Goal: Transaction & Acquisition: Purchase product/service

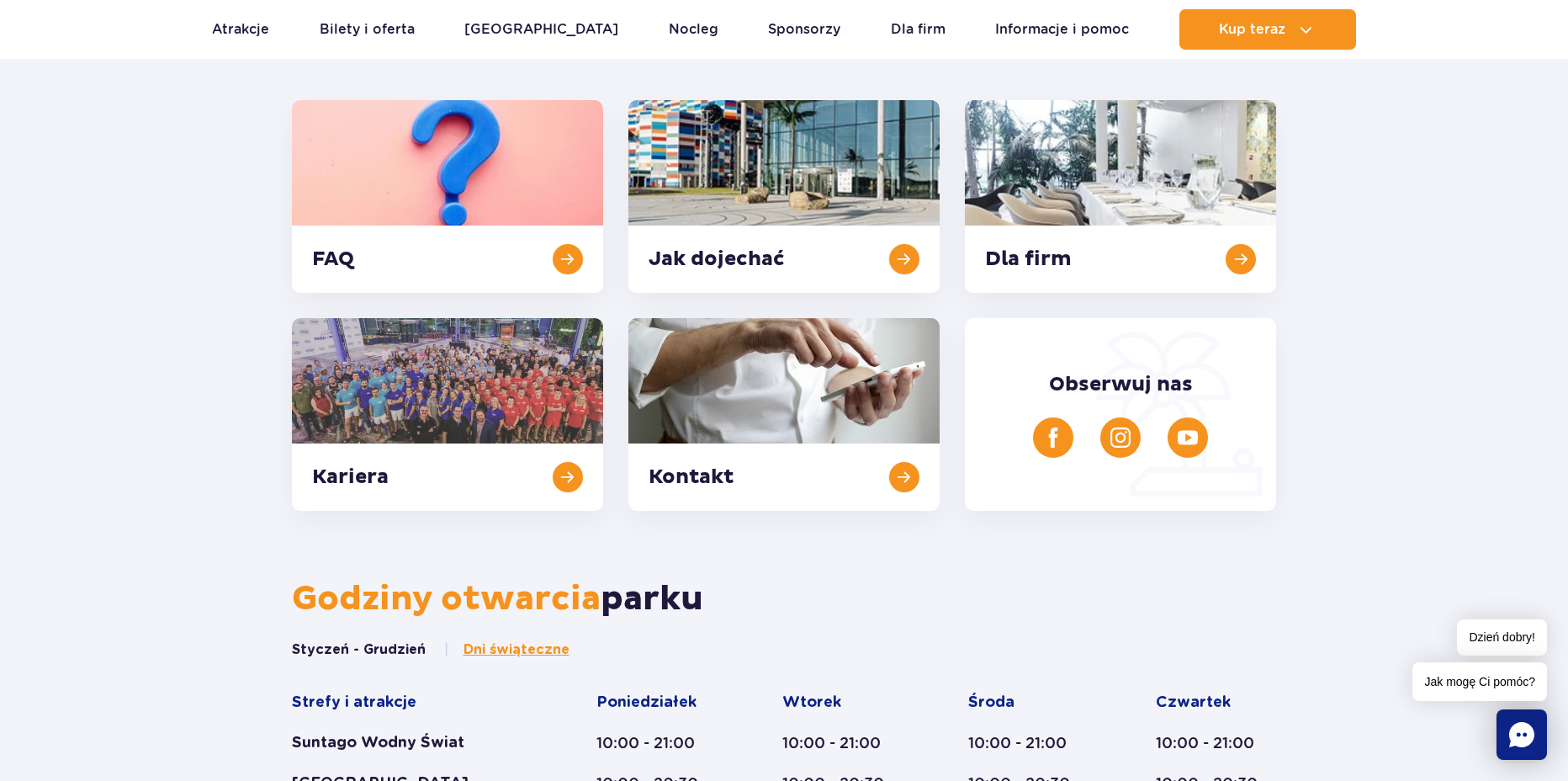
scroll to position [420, 0]
click at [748, 220] on link at bounding box center [784, 195] width 311 height 193
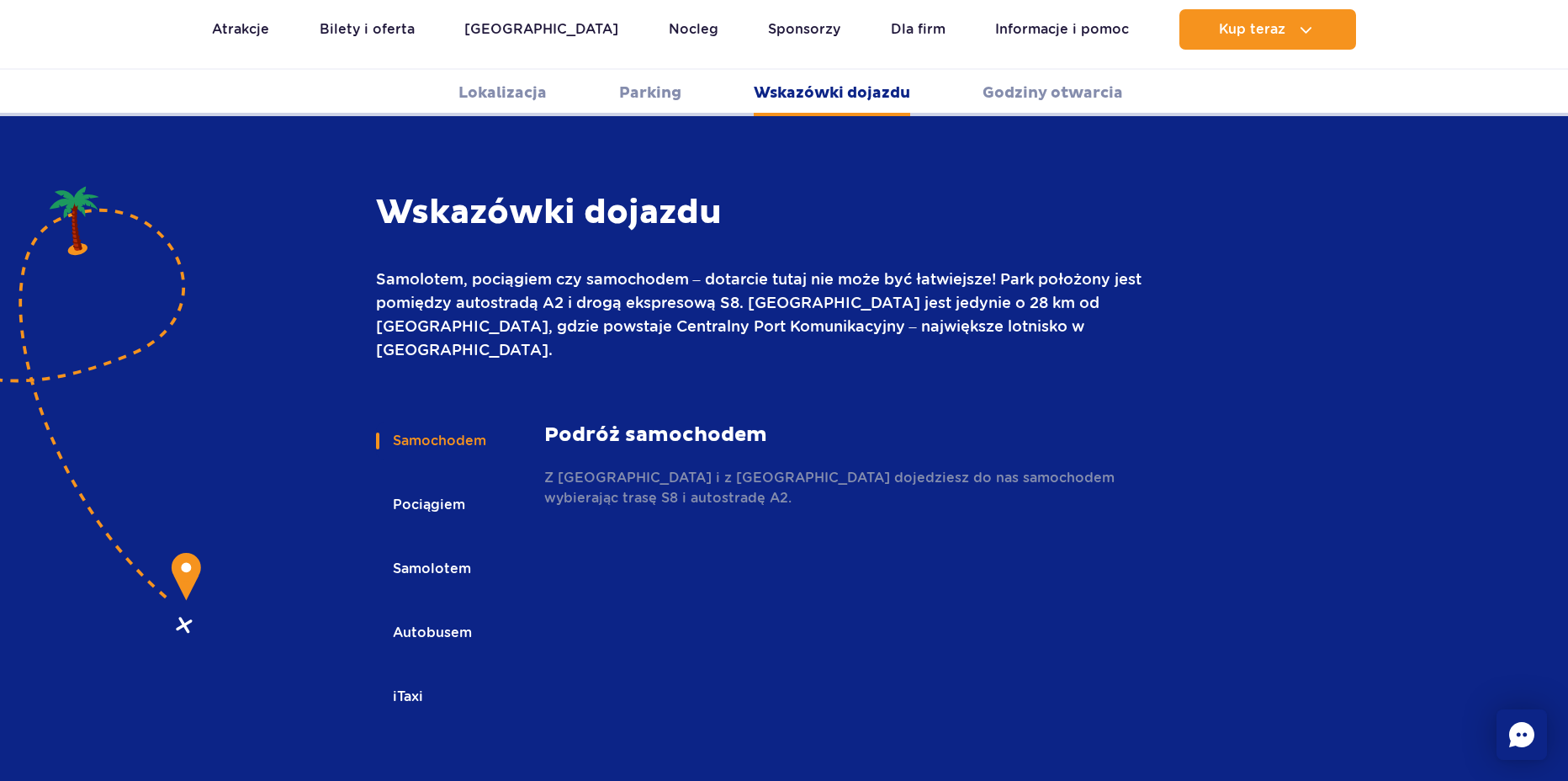
scroll to position [2158, 0]
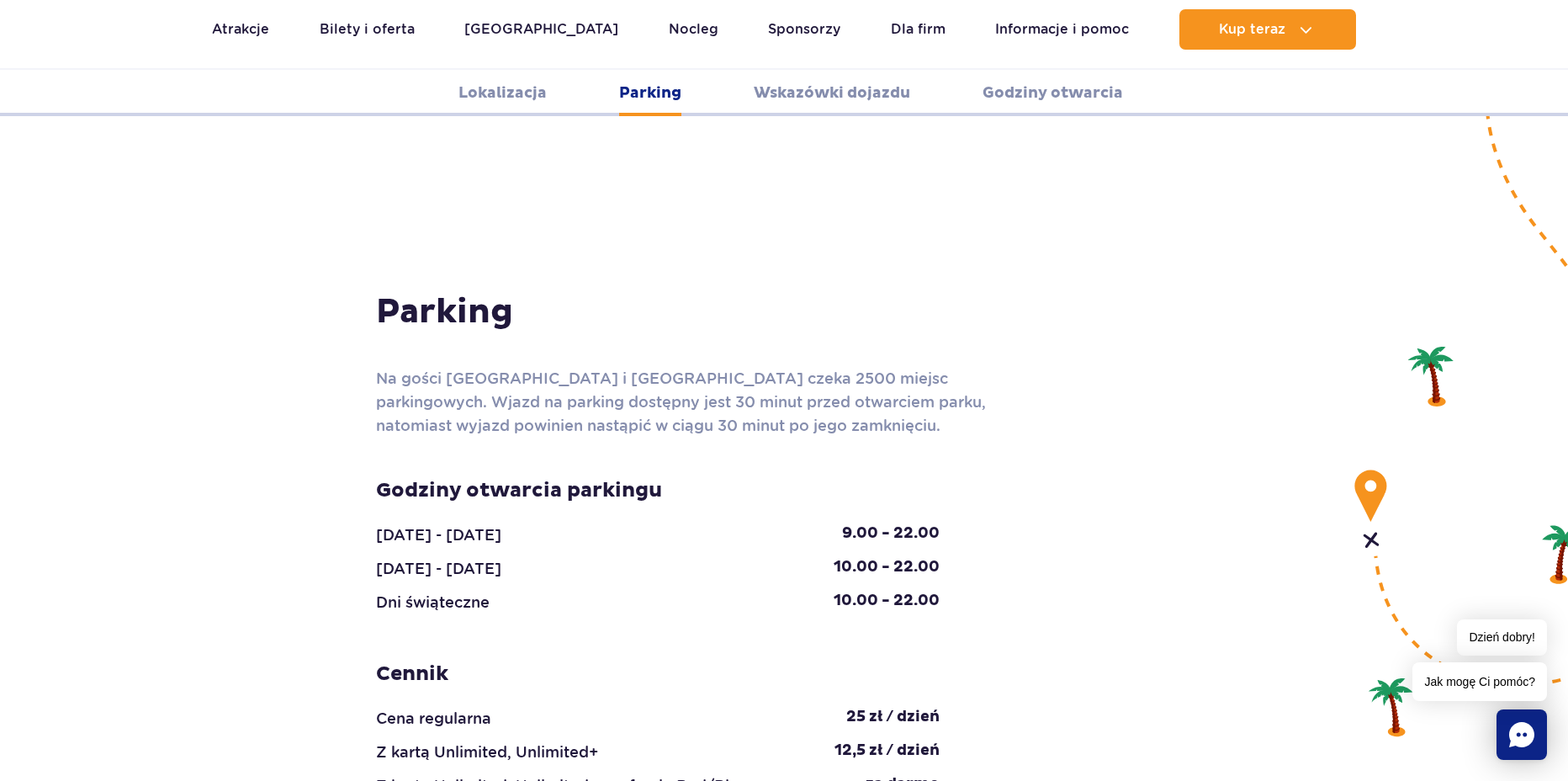
scroll to position [1565, 0]
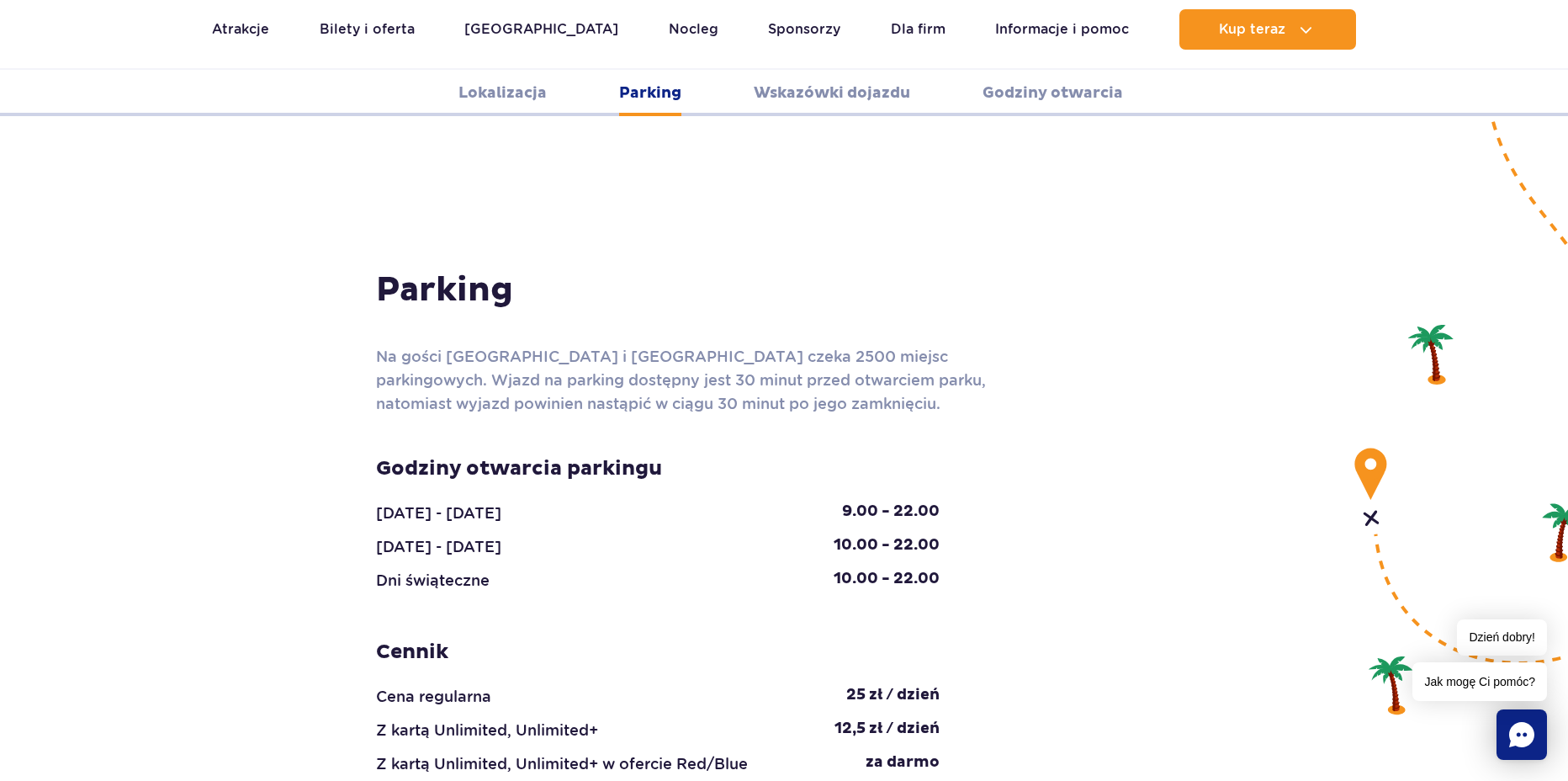
scroll to position [1313, 0]
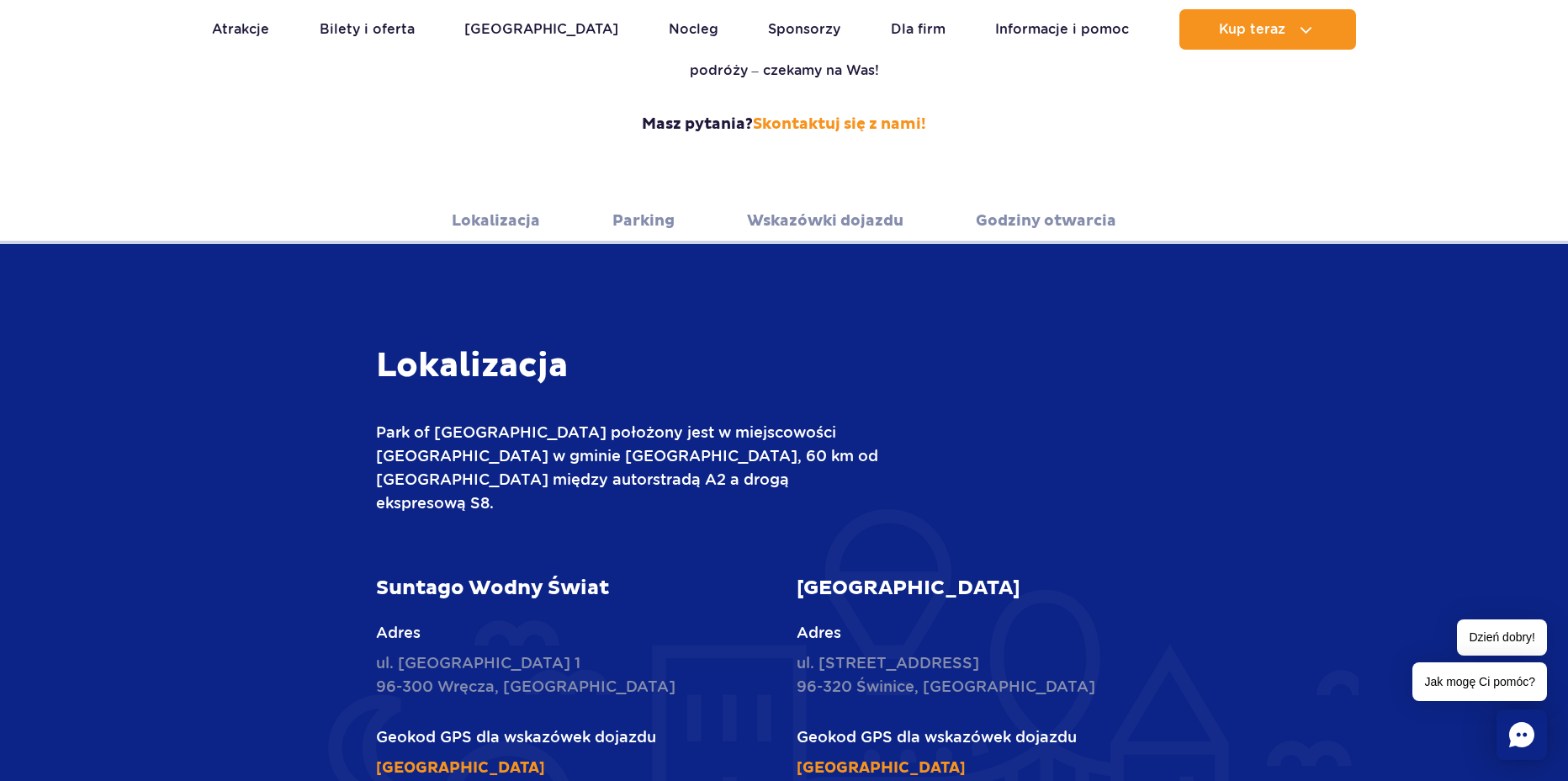
scroll to position [556, 0]
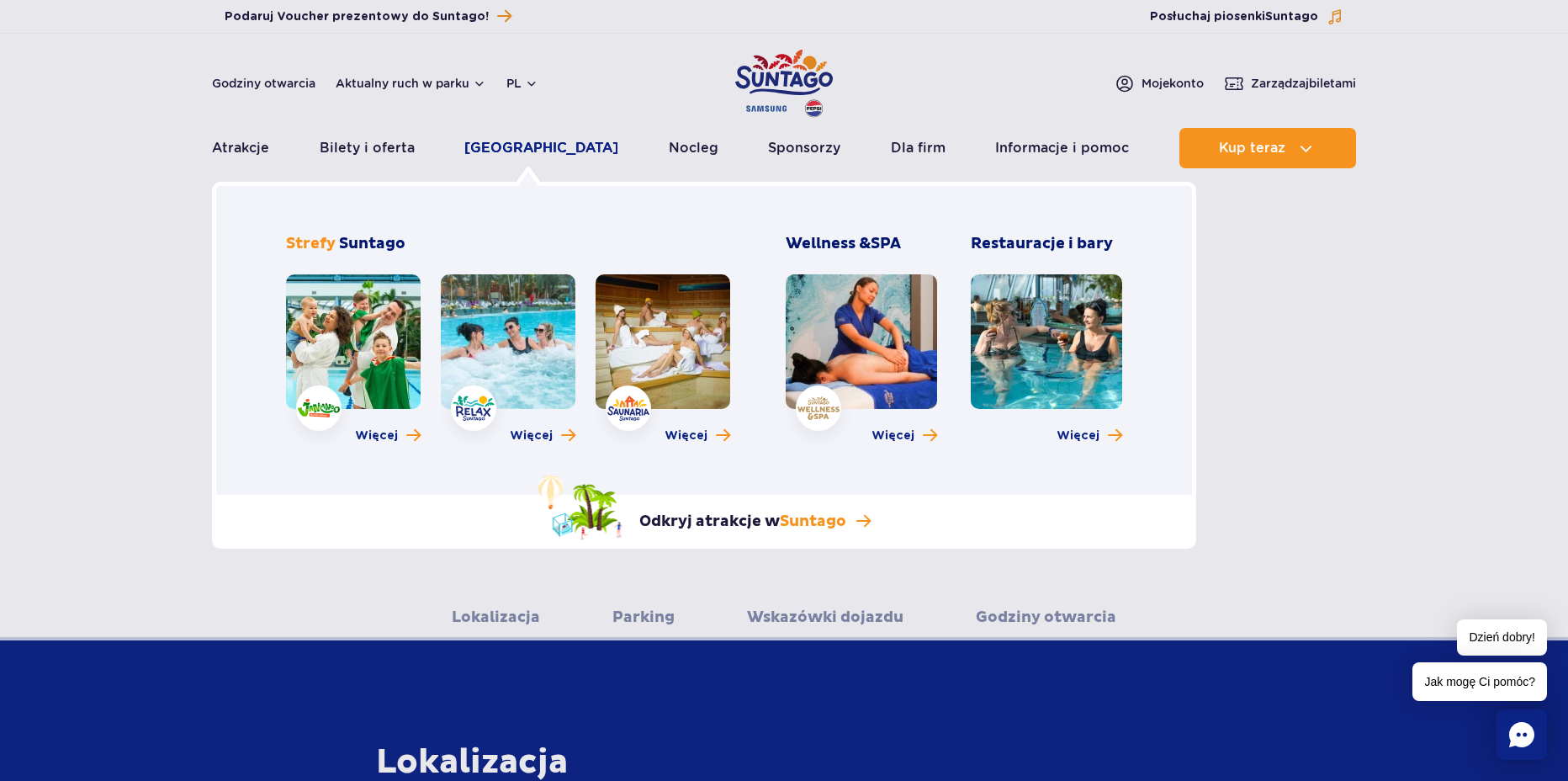
click at [511, 152] on link "[GEOGRAPHIC_DATA]" at bounding box center [541, 148] width 154 height 41
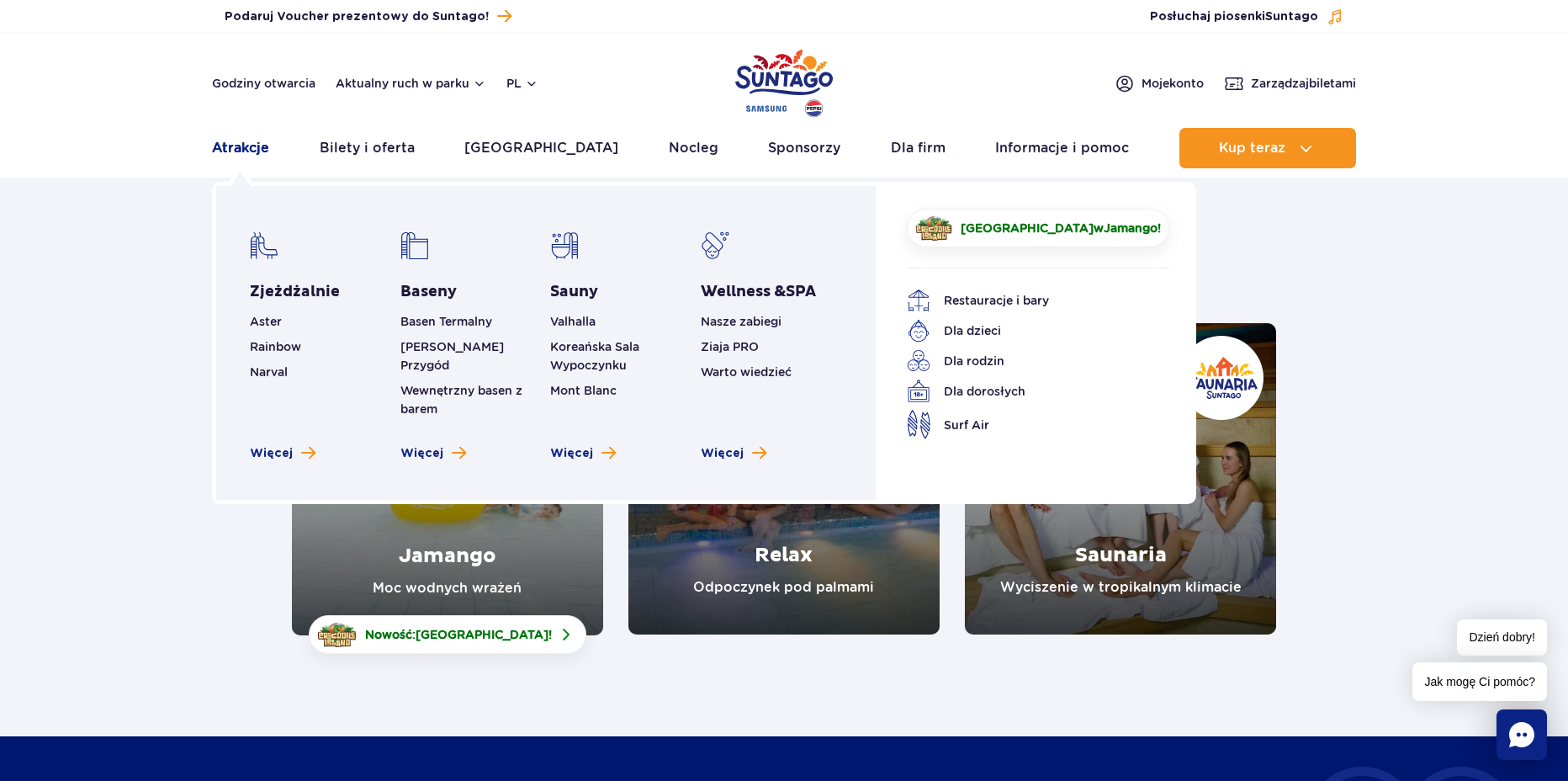
click at [231, 157] on link "Atrakcje" at bounding box center [240, 148] width 57 height 41
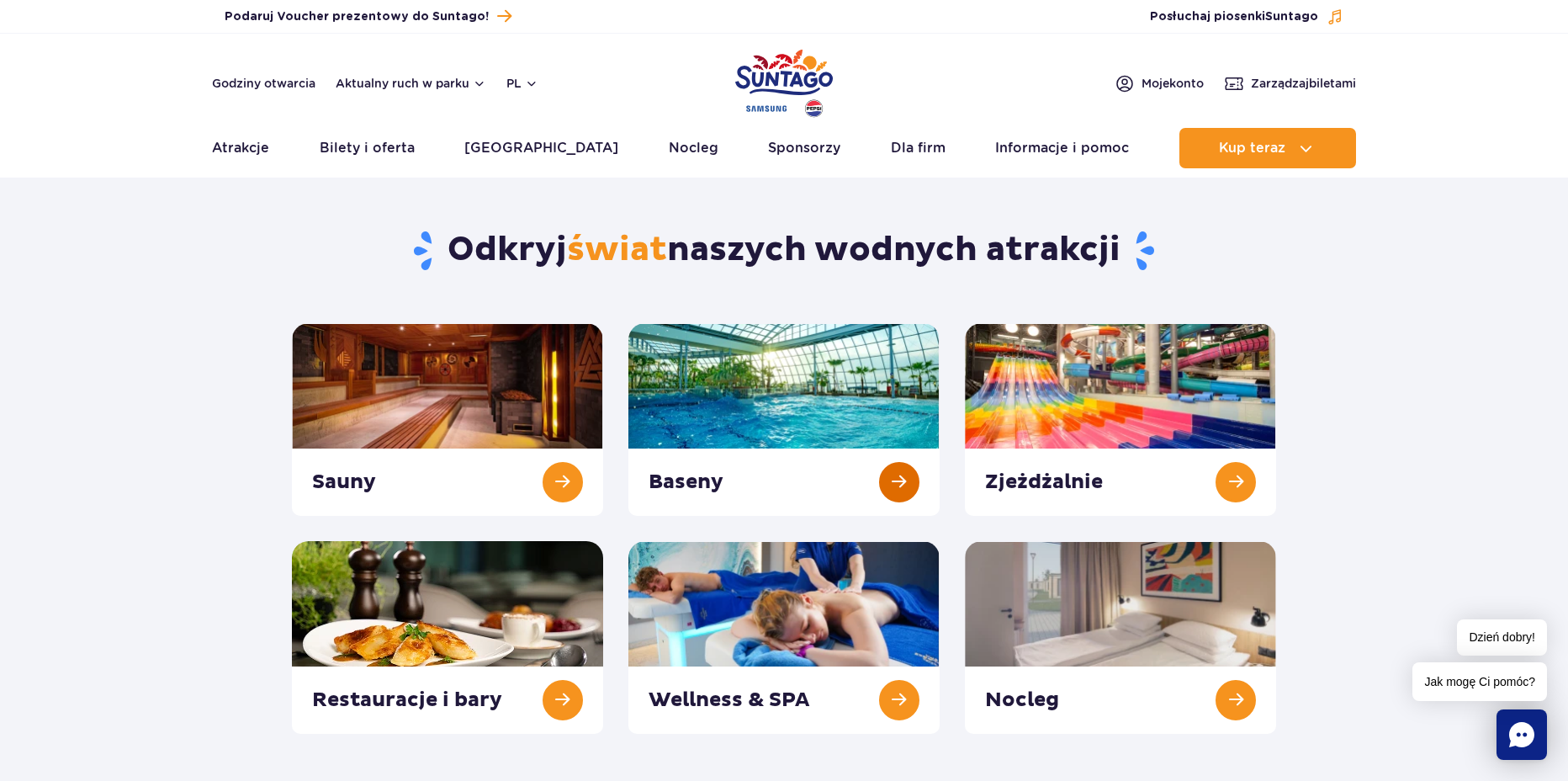
click at [730, 440] on link at bounding box center [784, 419] width 311 height 193
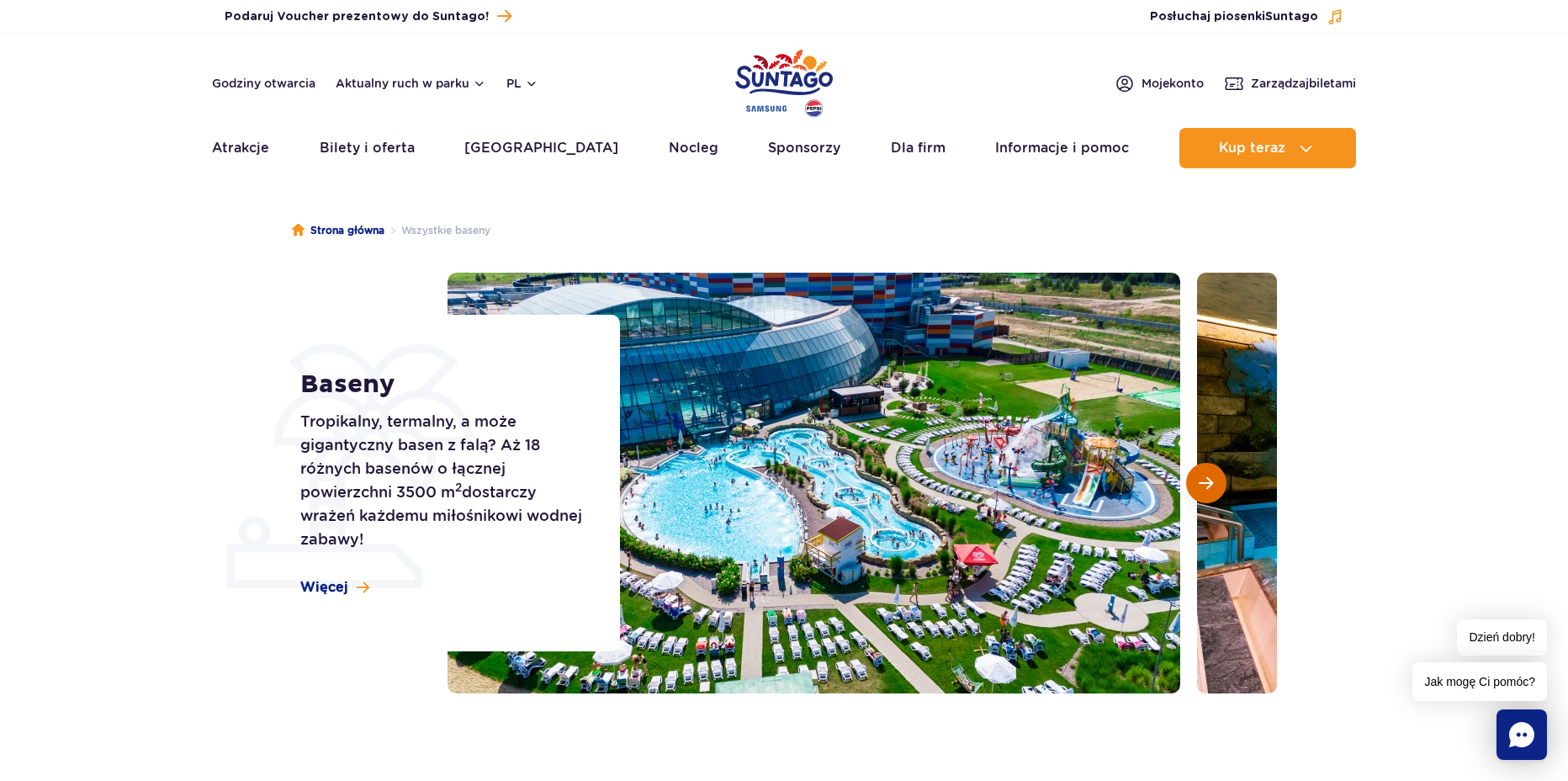
click at [1210, 485] on span "Następny slajd" at bounding box center [1206, 483] width 15 height 16
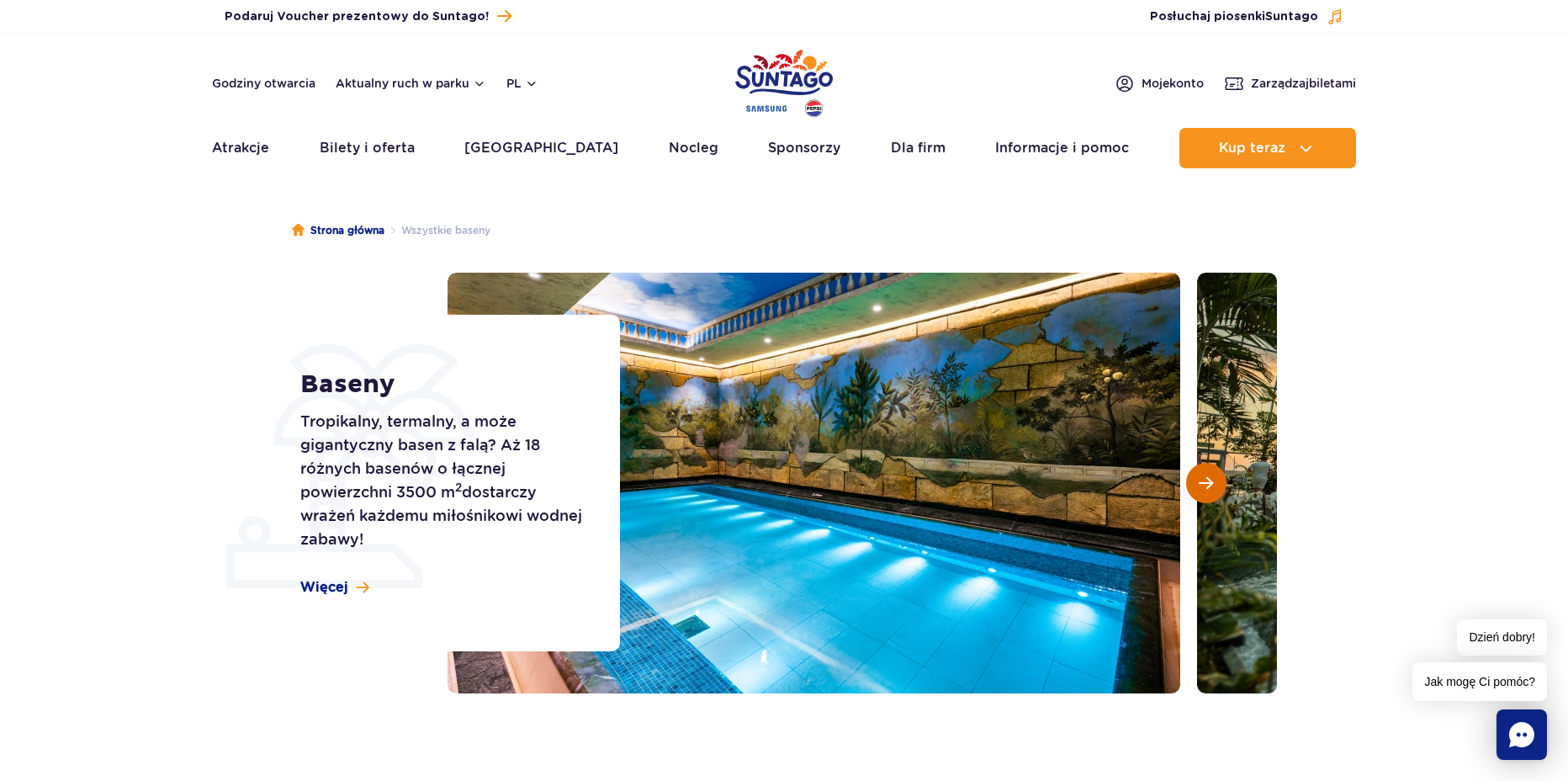
click at [1210, 485] on span "Następny slajd" at bounding box center [1206, 483] width 15 height 16
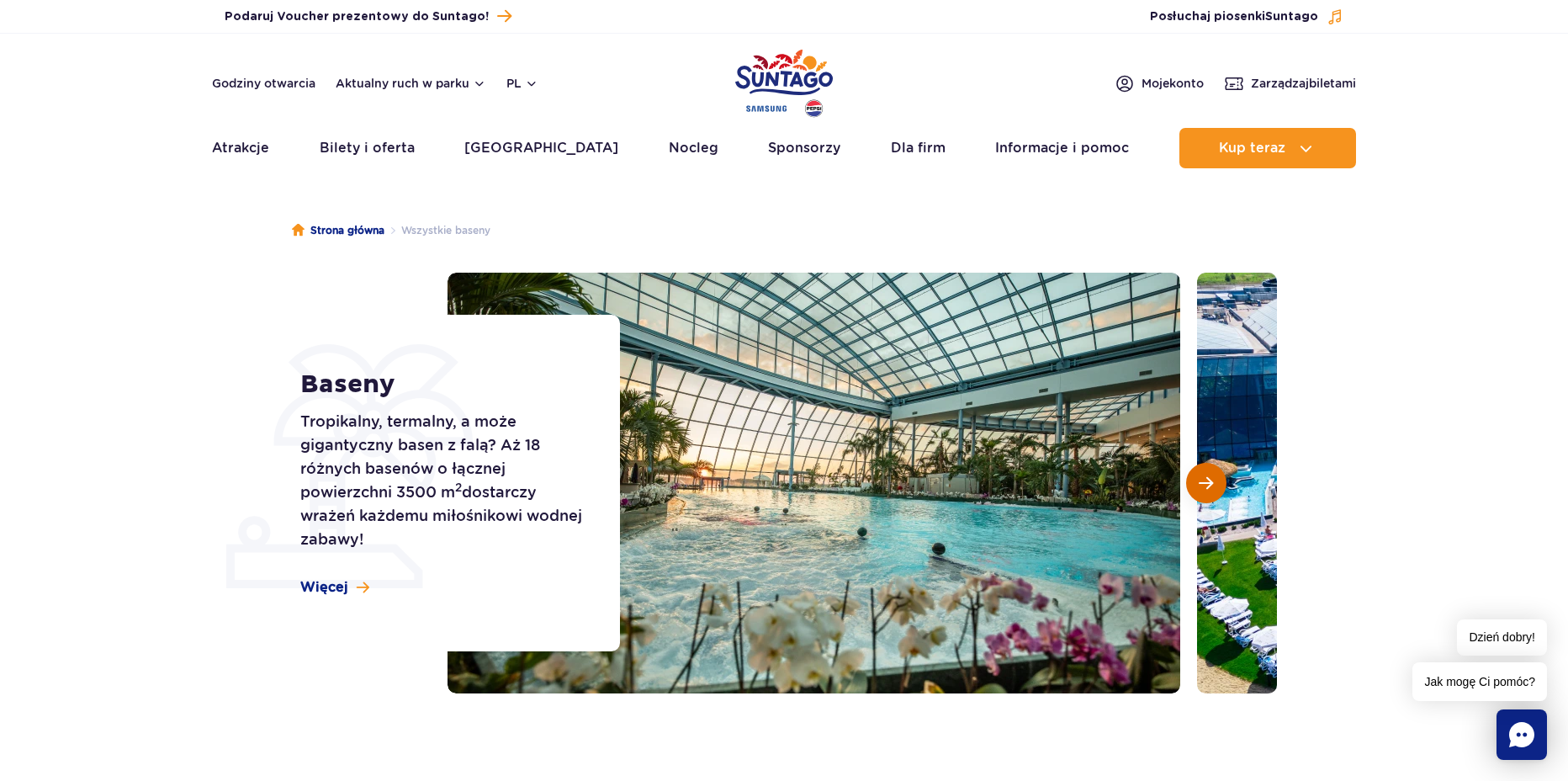
click at [1210, 485] on span "Następny slajd" at bounding box center [1206, 483] width 15 height 16
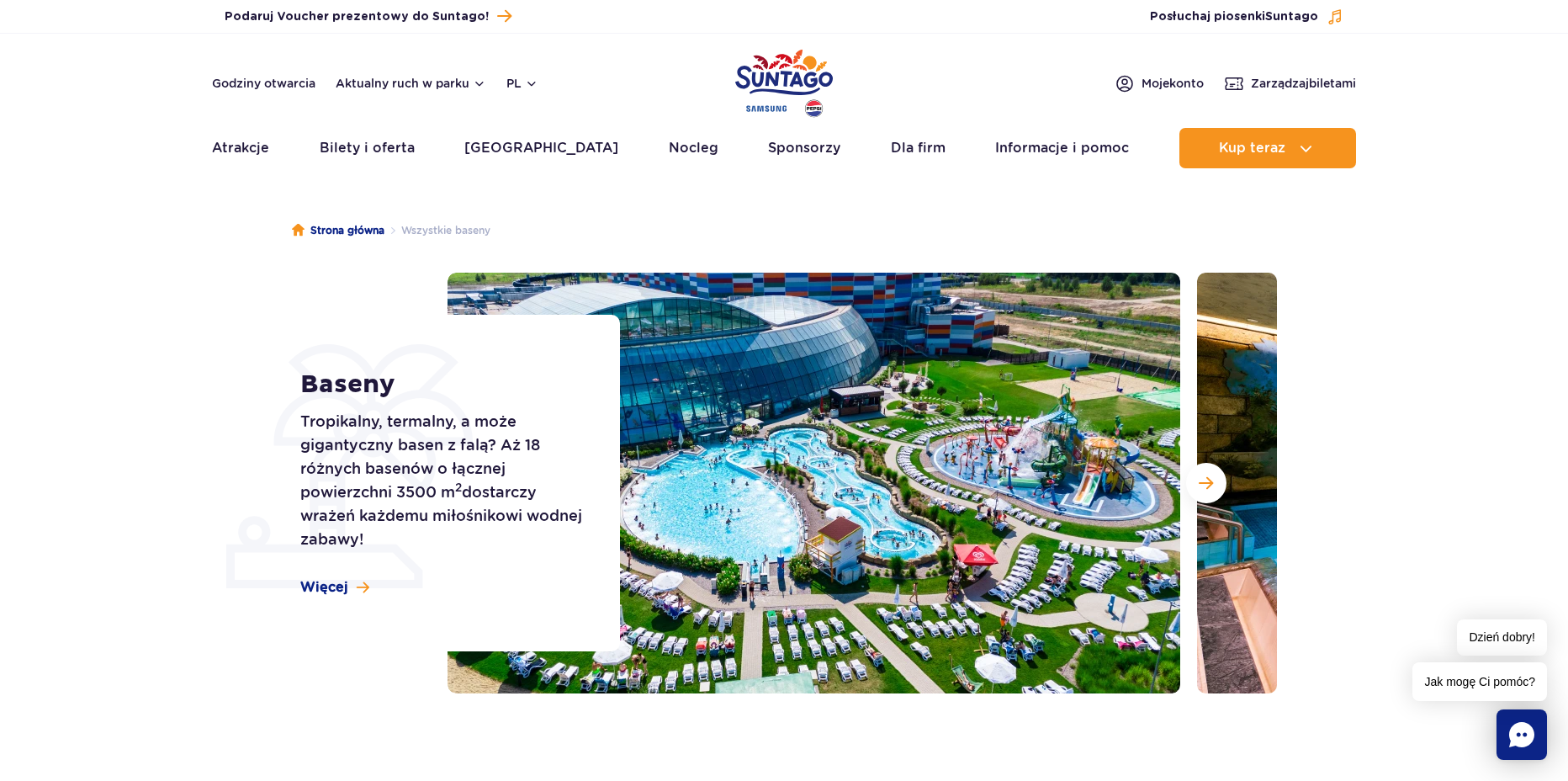
click at [103, 352] on section "Baseny Tropikalny, termalny, a może gigantyczny basen z falą? Aż 18 różnych bas…" at bounding box center [784, 483] width 1568 height 420
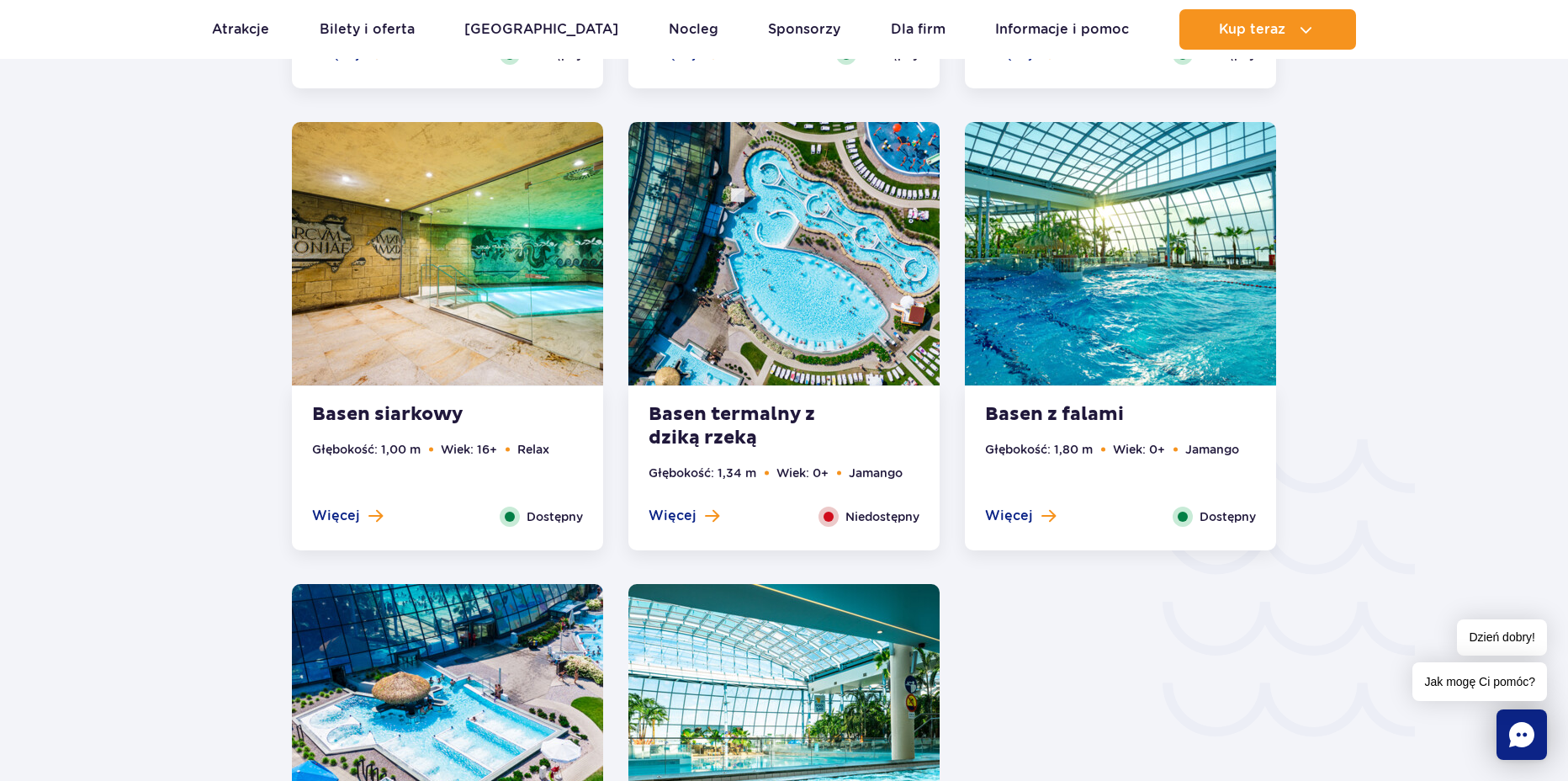
scroll to position [2439, 0]
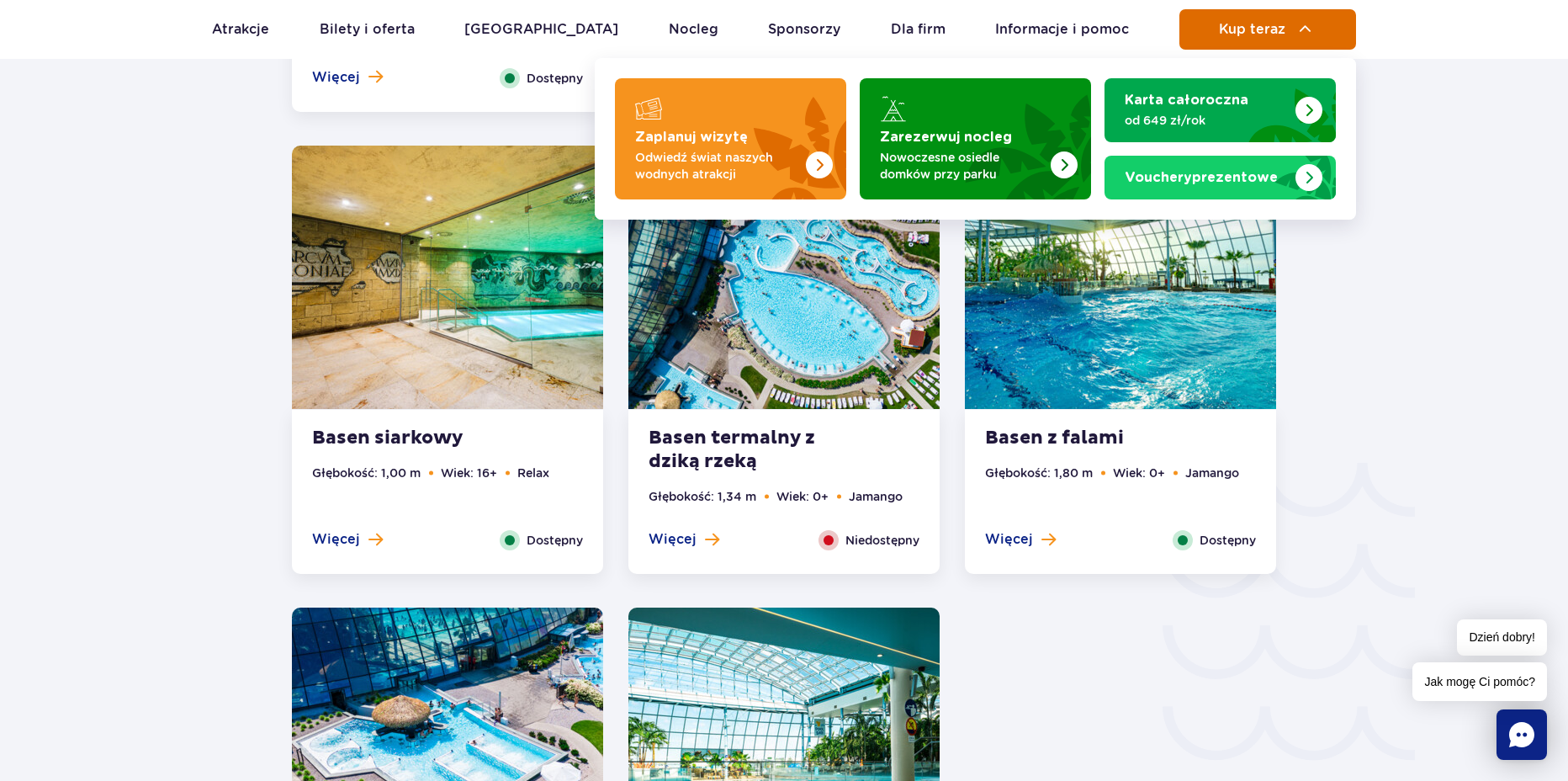
click at [1246, 30] on span "Kup teraz" at bounding box center [1251, 29] width 67 height 16
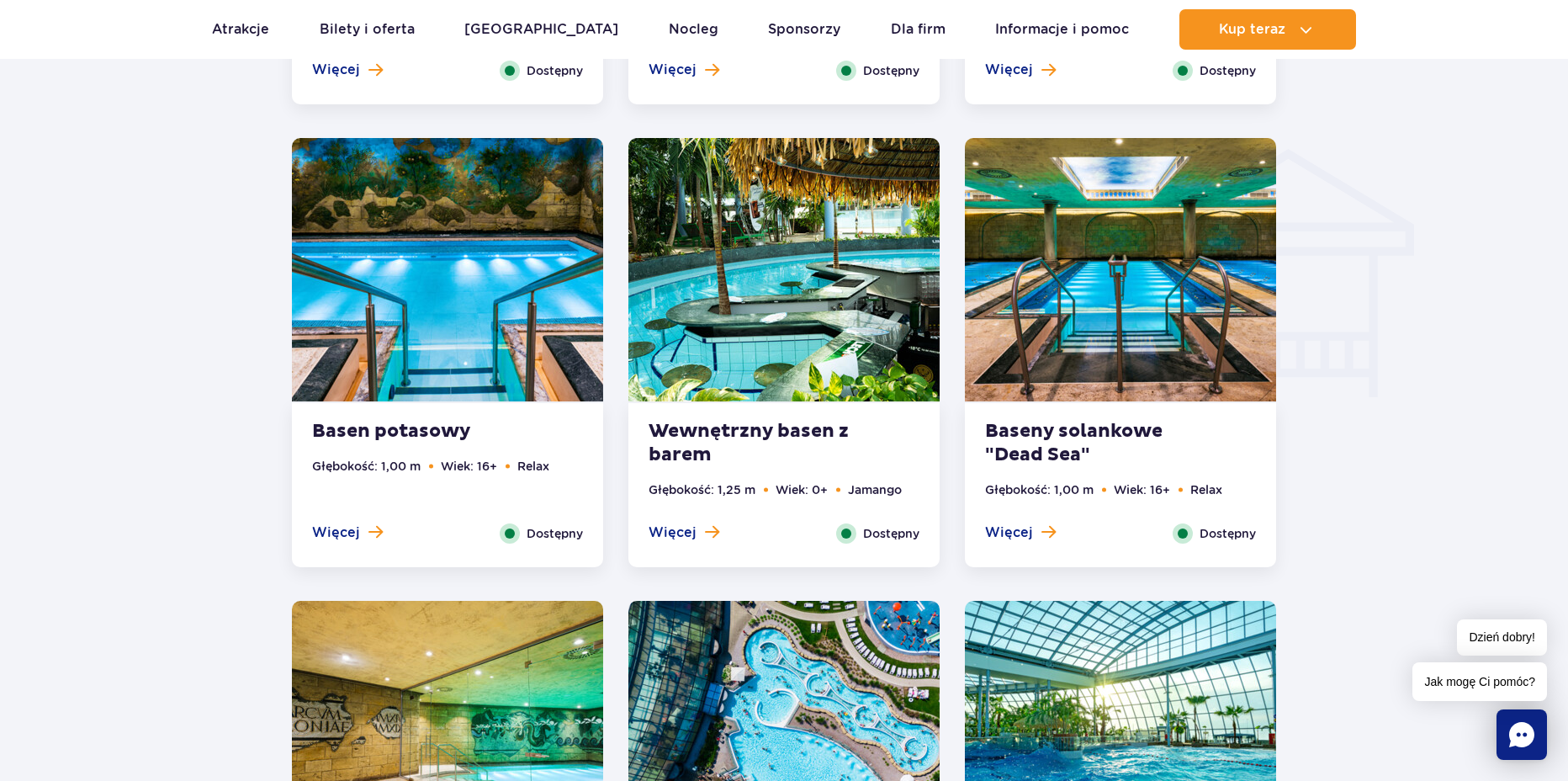
scroll to position [1935, 0]
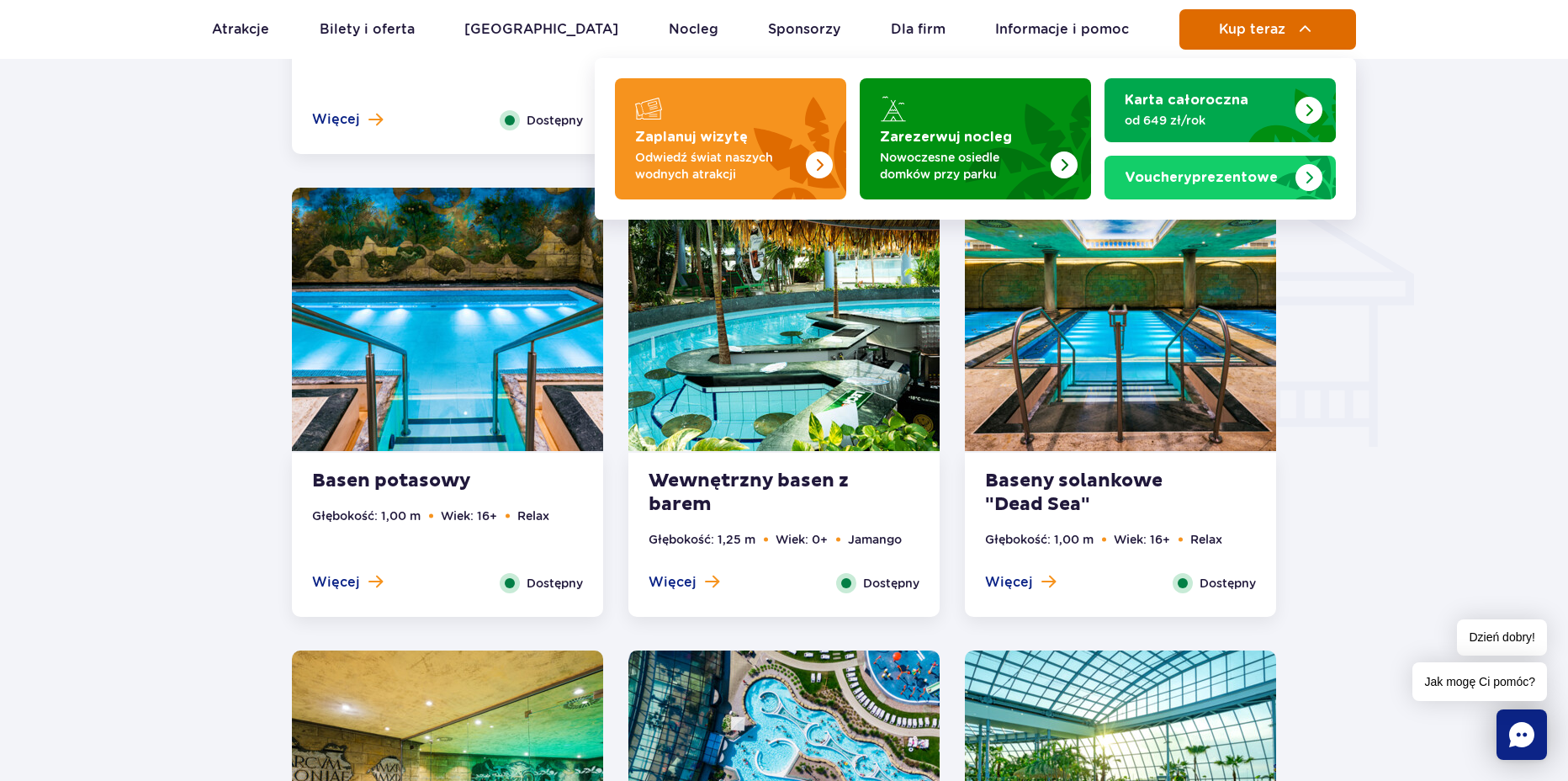
click at [1262, 31] on span "Kup teraz" at bounding box center [1251, 29] width 67 height 16
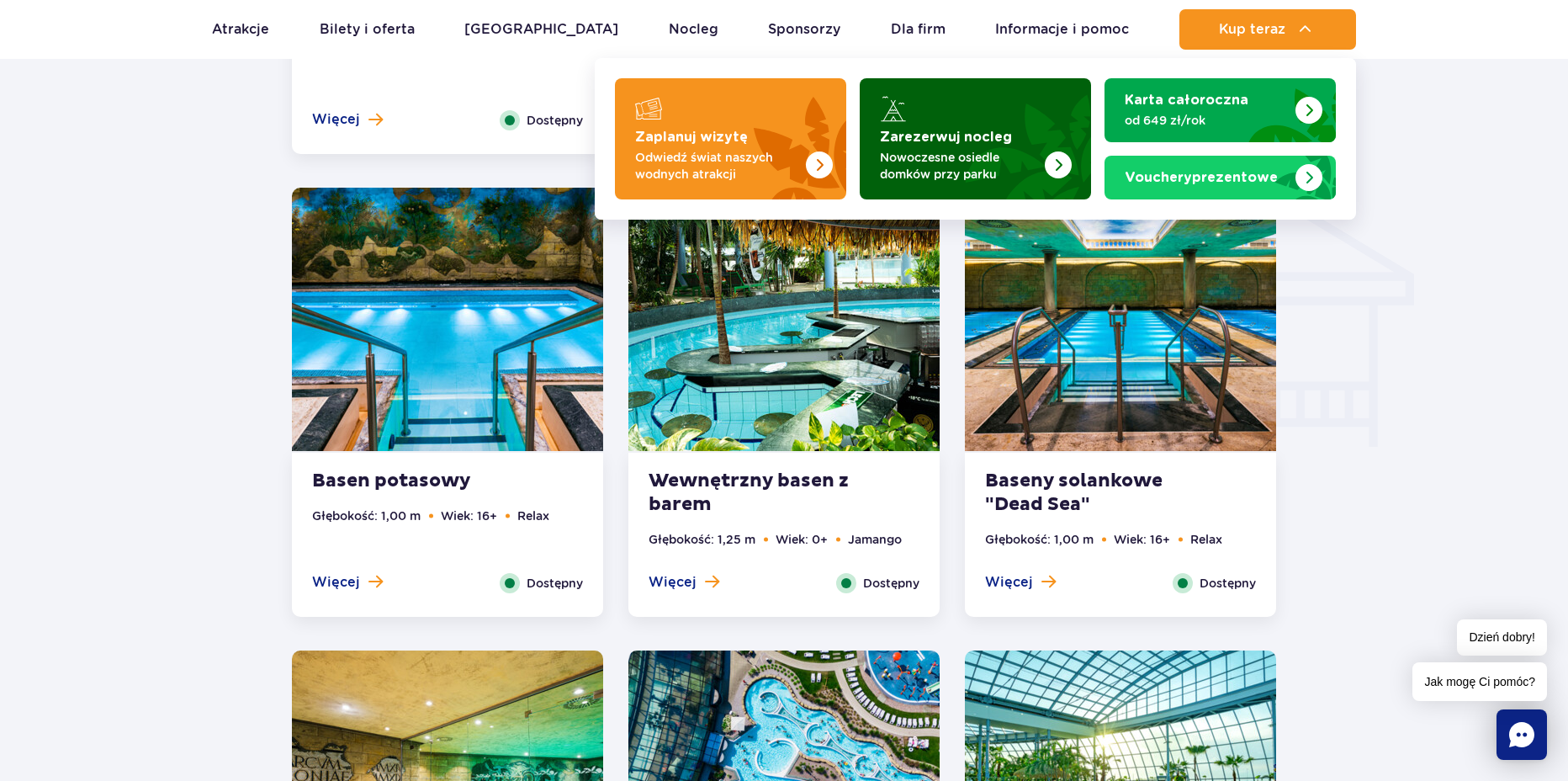
click at [1014, 166] on p "Nowoczesne osiedle domków przy parku" at bounding box center [962, 165] width 164 height 34
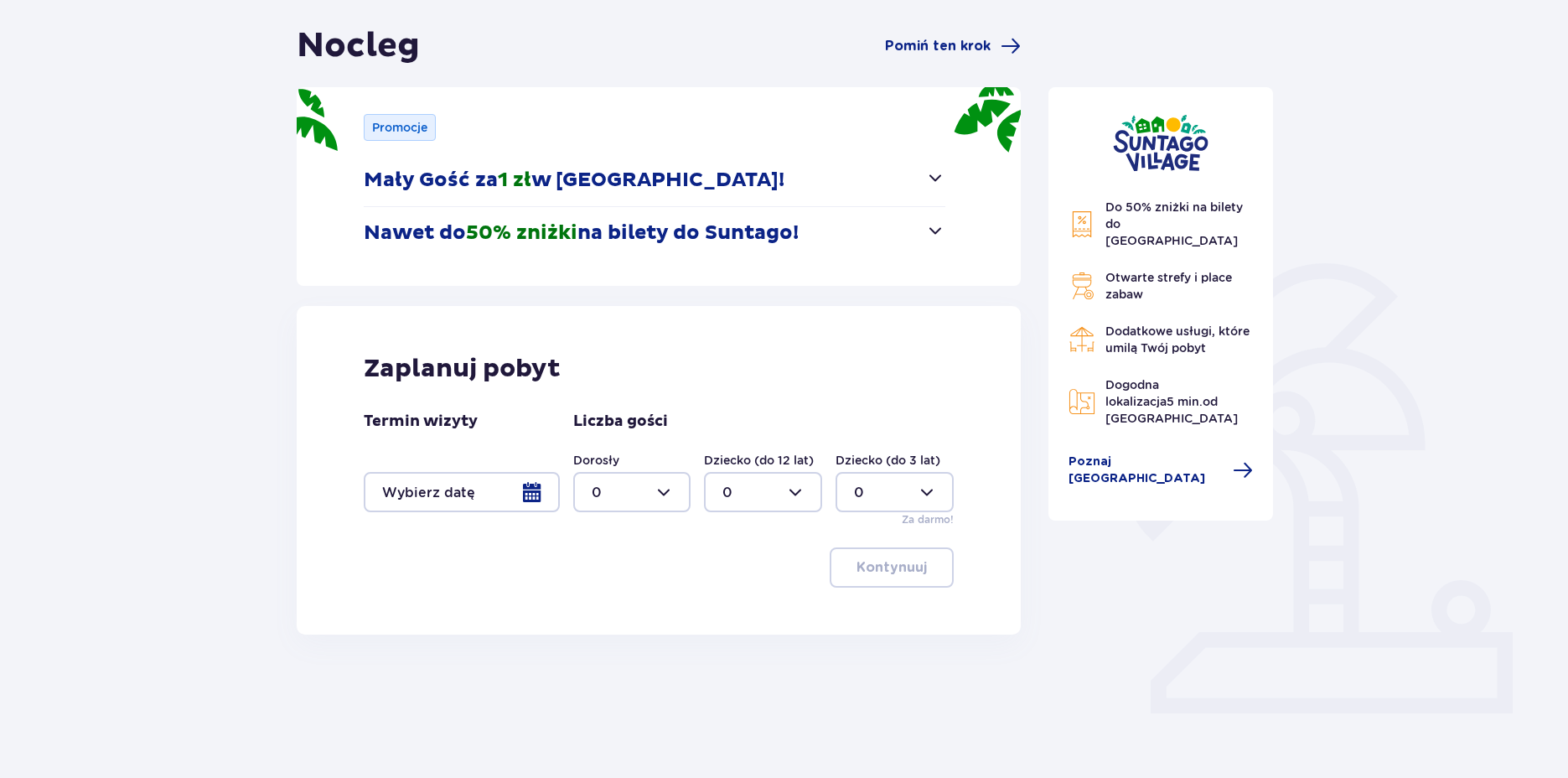
scroll to position [153, 0]
click at [633, 492] on div at bounding box center [632, 491] width 118 height 40
click at [607, 613] on div "2" at bounding box center [632, 612] width 81 height 18
type input "2"
click at [538, 494] on div at bounding box center [462, 491] width 196 height 40
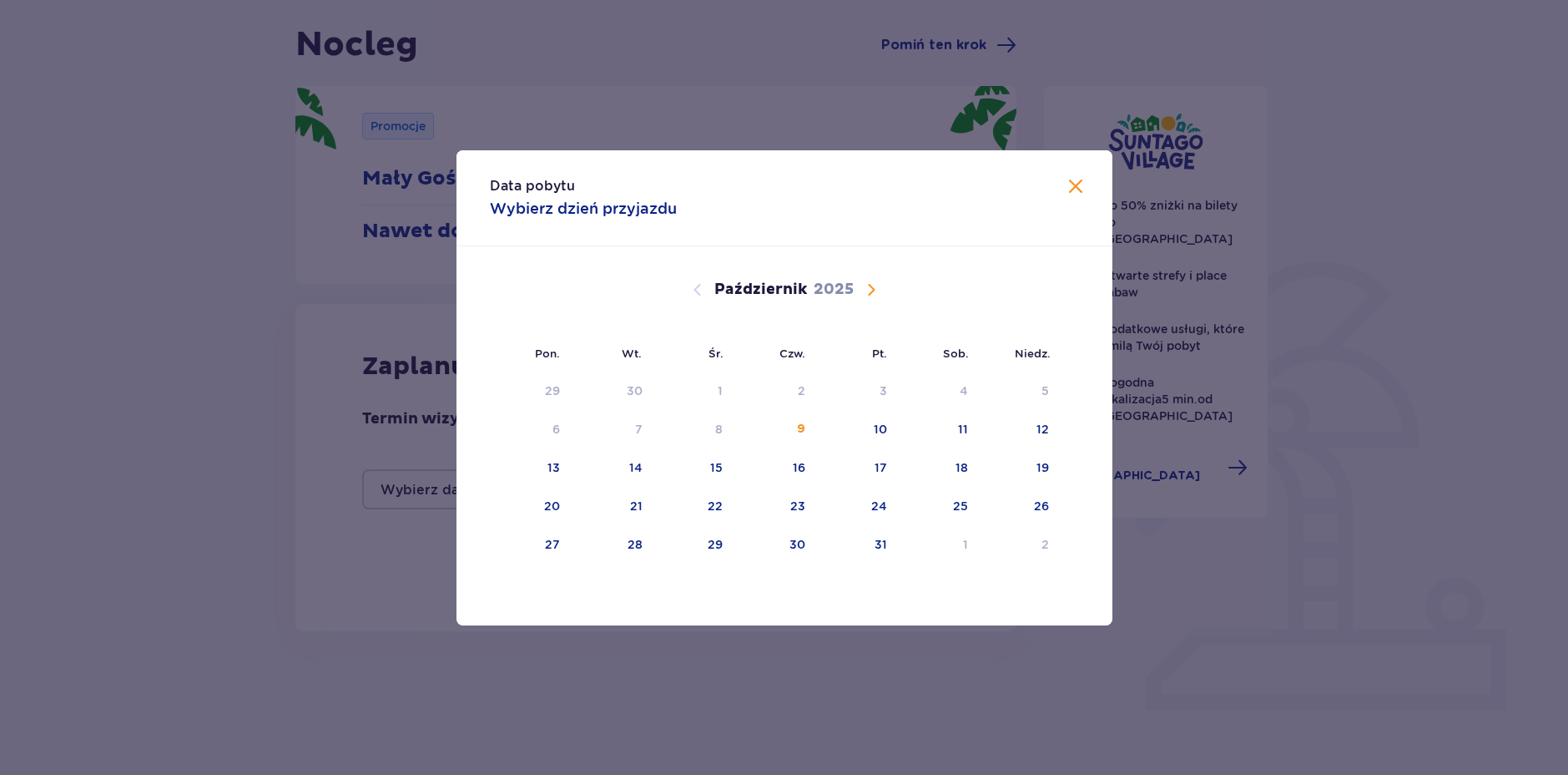
click at [875, 290] on span "Następny miesiąc" at bounding box center [871, 289] width 20 height 20
click at [875, 289] on span "Następny miesiąc" at bounding box center [871, 289] width 20 height 20
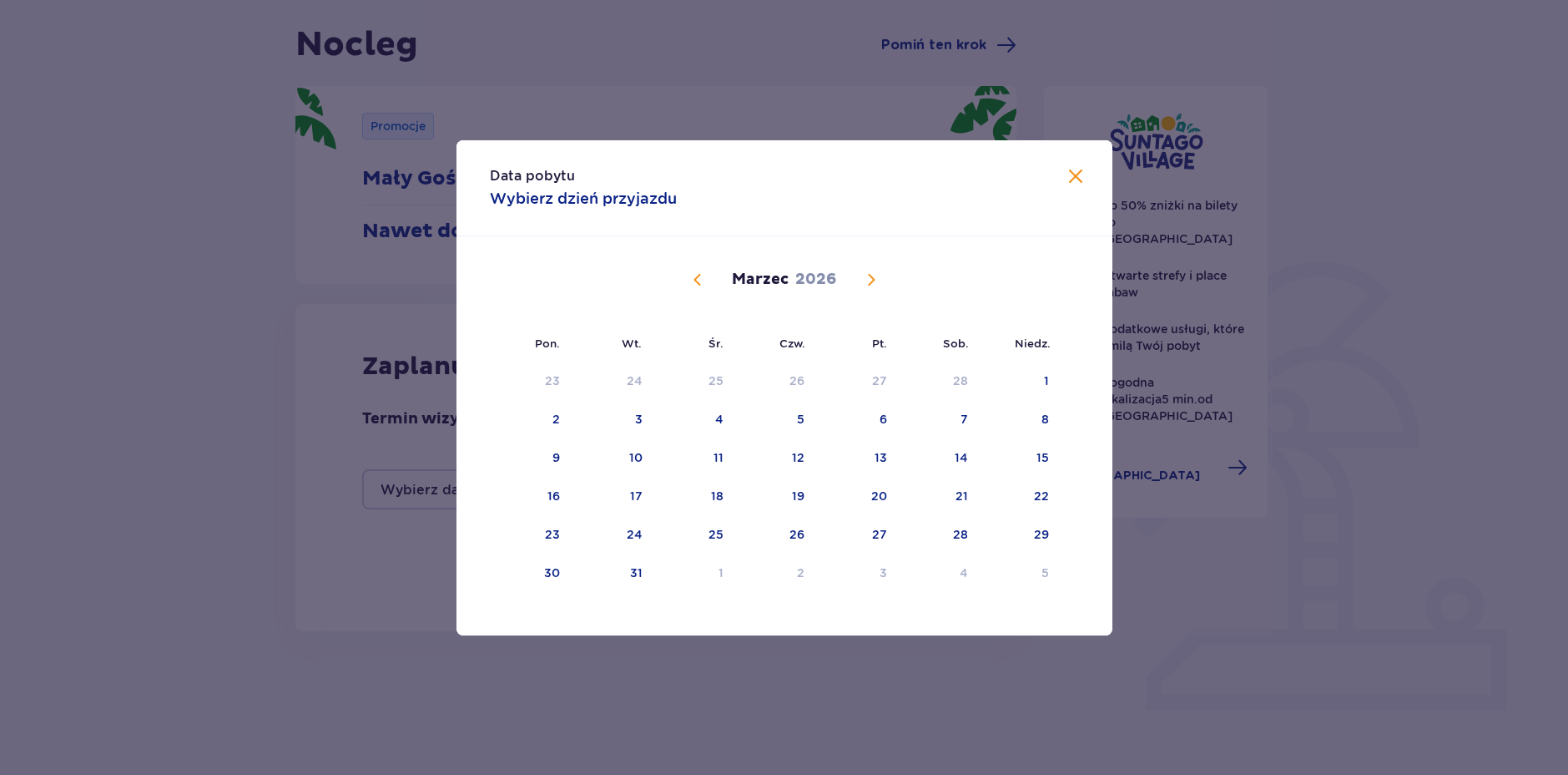
click at [875, 289] on span "Następny miesiąc" at bounding box center [871, 279] width 20 height 20
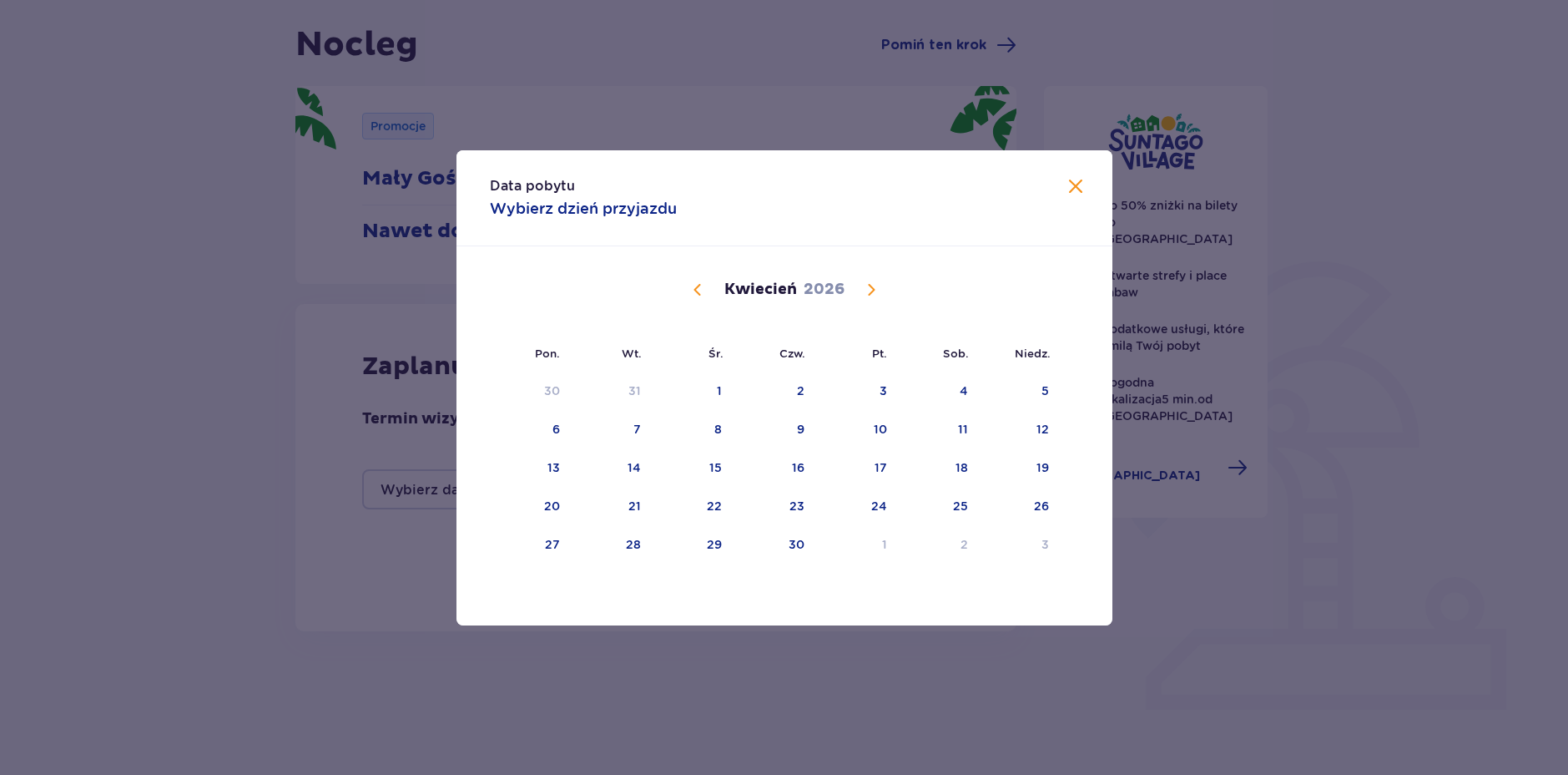
click at [875, 289] on span "Następny miesiąc" at bounding box center [871, 289] width 20 height 20
click at [718, 395] on div "1" at bounding box center [720, 390] width 5 height 16
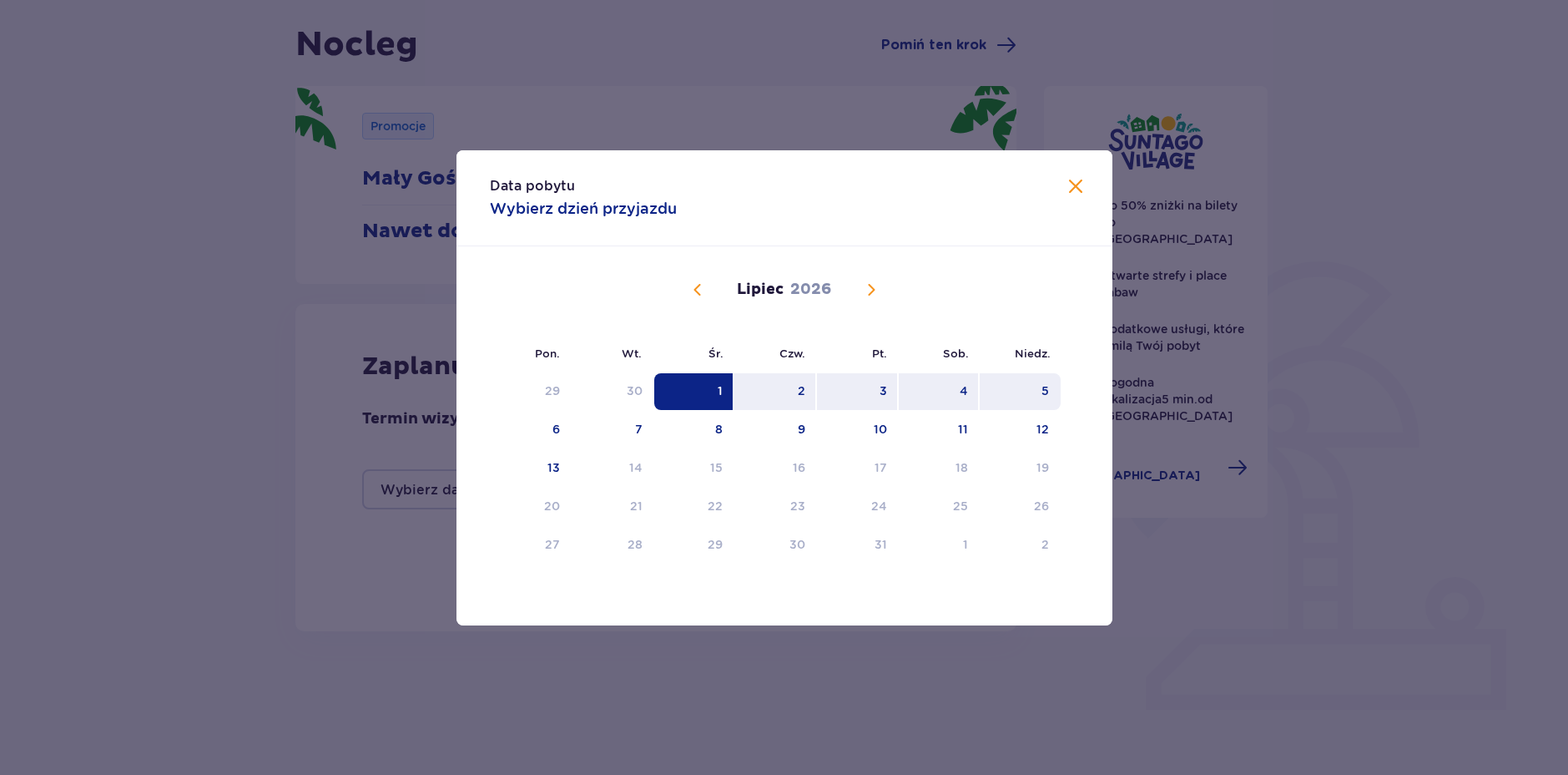
click at [1033, 390] on div "5" at bounding box center [1020, 391] width 81 height 37
type input "01.07.26 - 05.07.26"
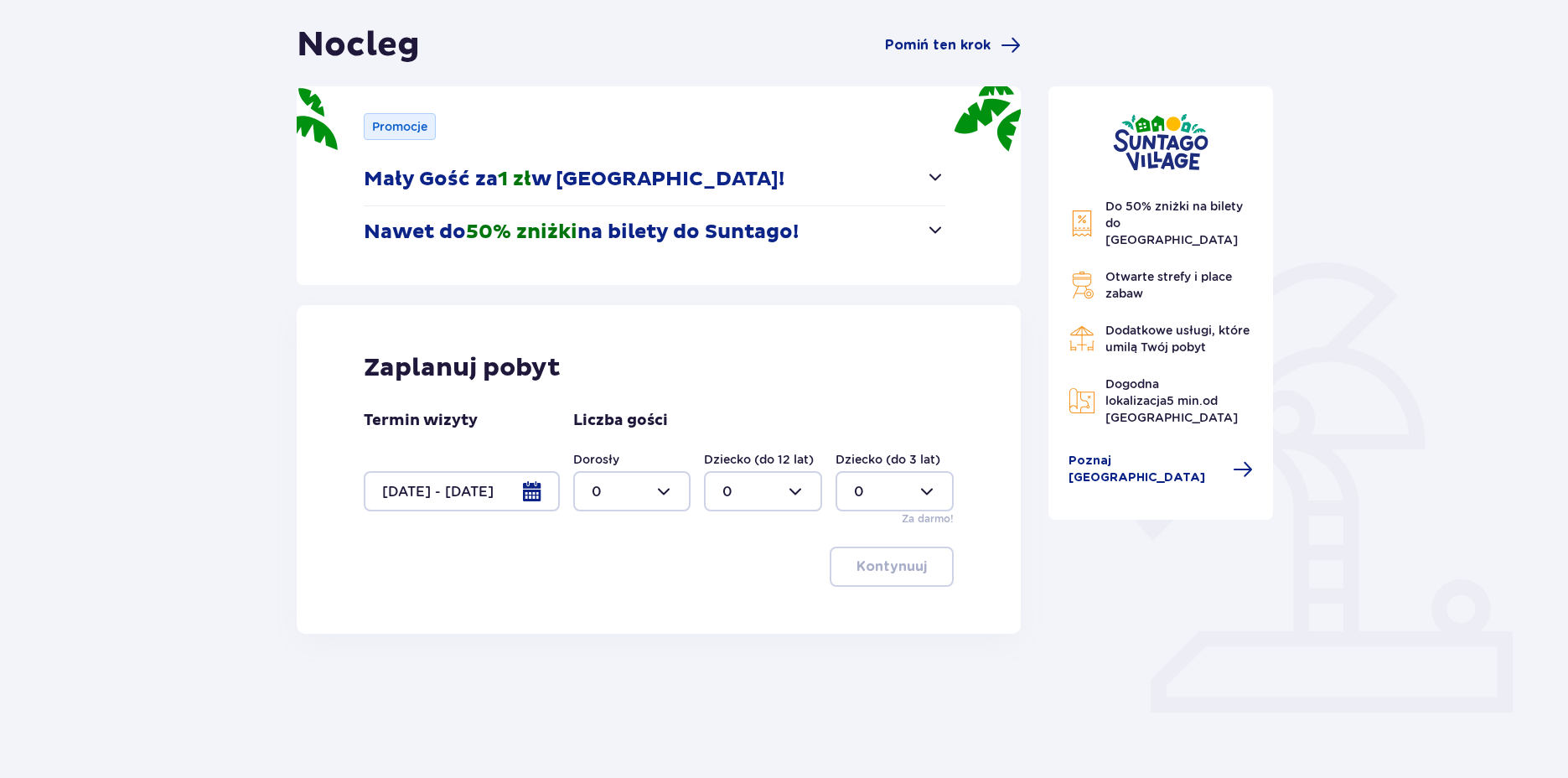
click at [696, 488] on div "Dorosły 0 Dziecko (do 12 lat) 0 Dziecko (do 3 lat) 0 Za darmo!" at bounding box center [763, 489] width 382 height 76
click at [668, 489] on div at bounding box center [632, 491] width 118 height 40
click at [593, 610] on p "2" at bounding box center [596, 612] width 9 height 18
type input "2"
click at [914, 557] on button "Kontynuuj" at bounding box center [892, 566] width 124 height 40
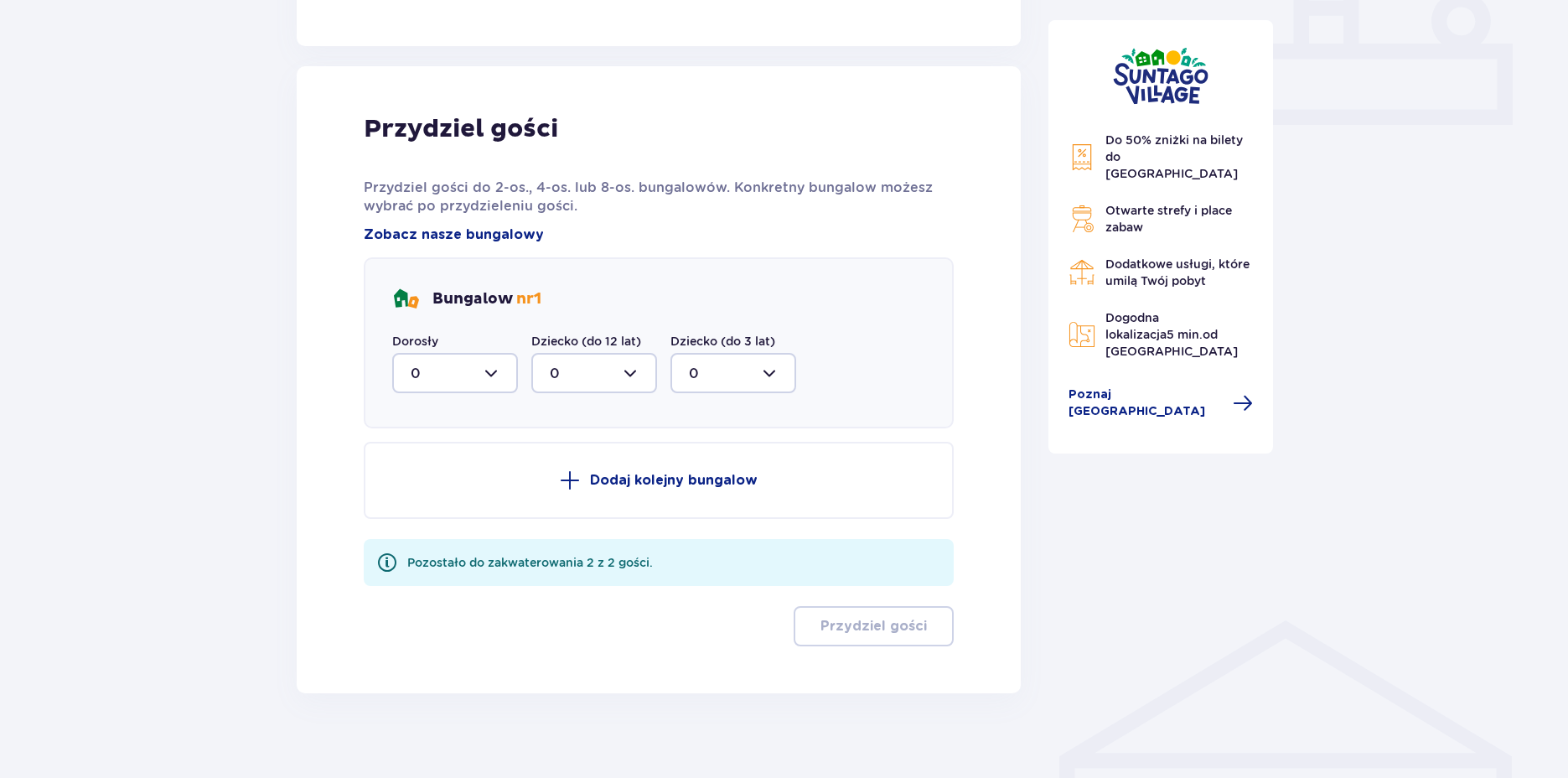
scroll to position [756, 0]
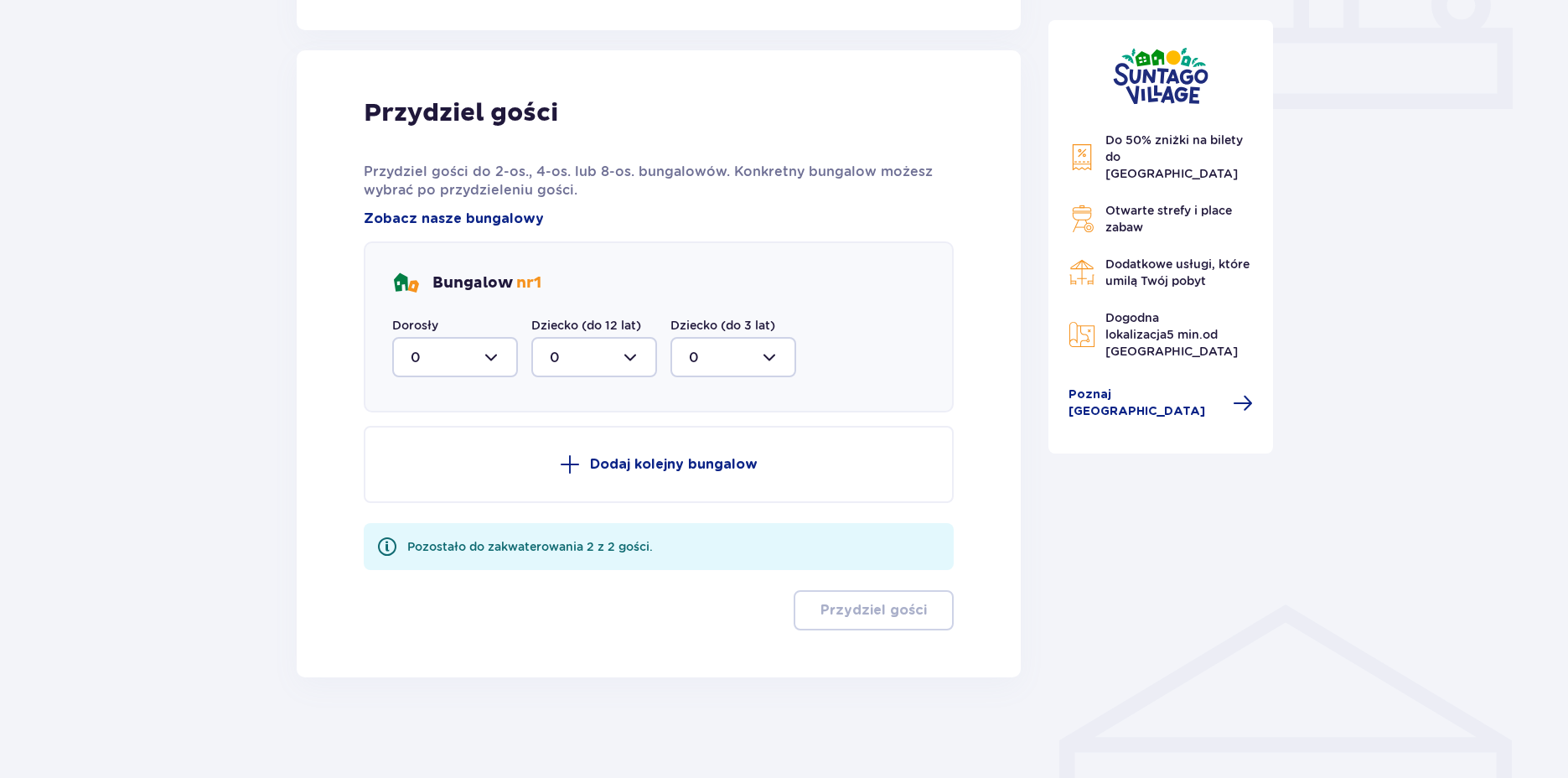
click at [464, 361] on div at bounding box center [455, 357] width 126 height 40
click at [434, 483] on div "2" at bounding box center [455, 478] width 89 height 18
type input "2"
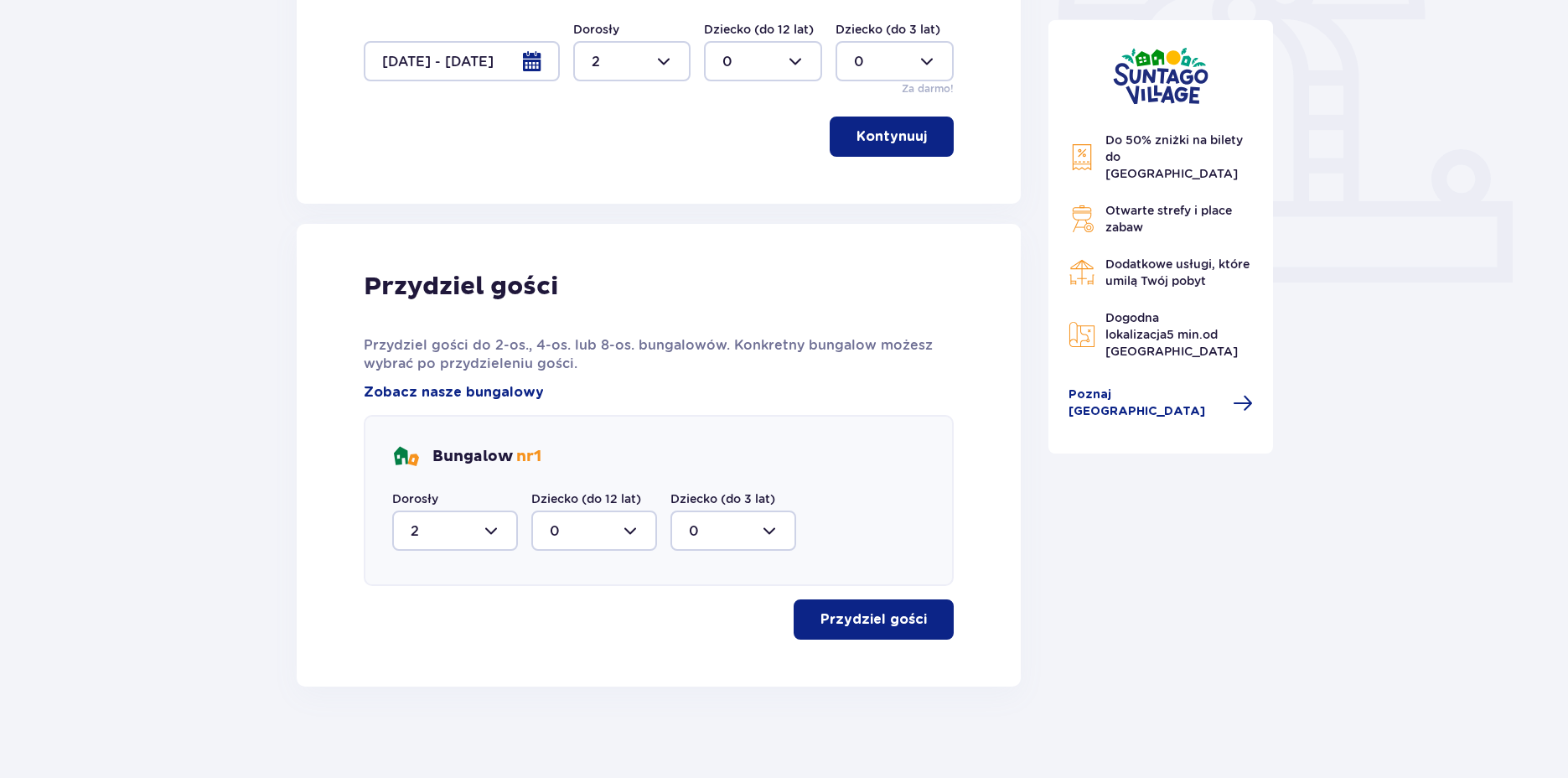
scroll to position [593, 0]
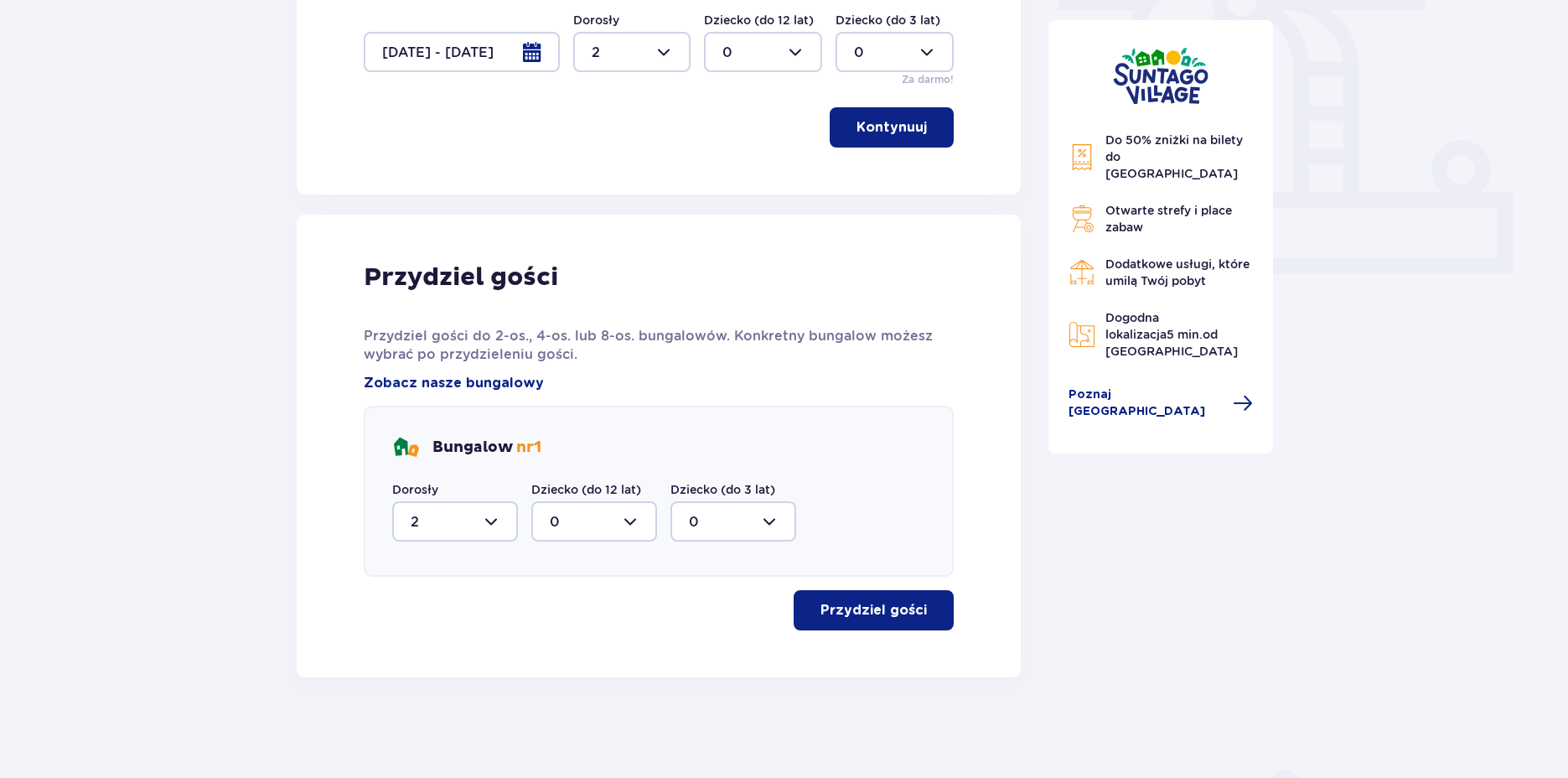
click at [903, 609] on p "Przydziel gości" at bounding box center [874, 609] width 107 height 18
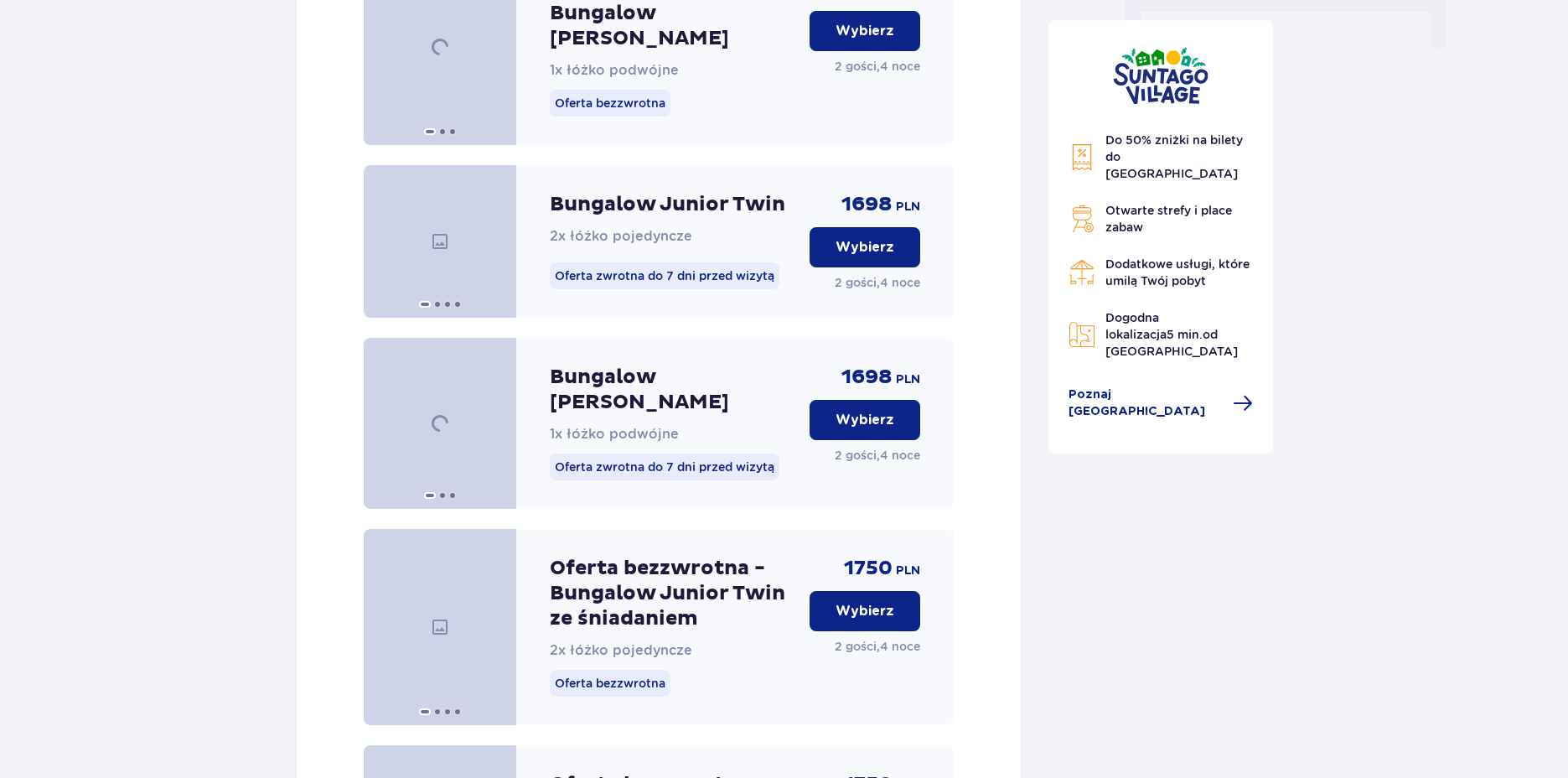
scroll to position [1257, 0]
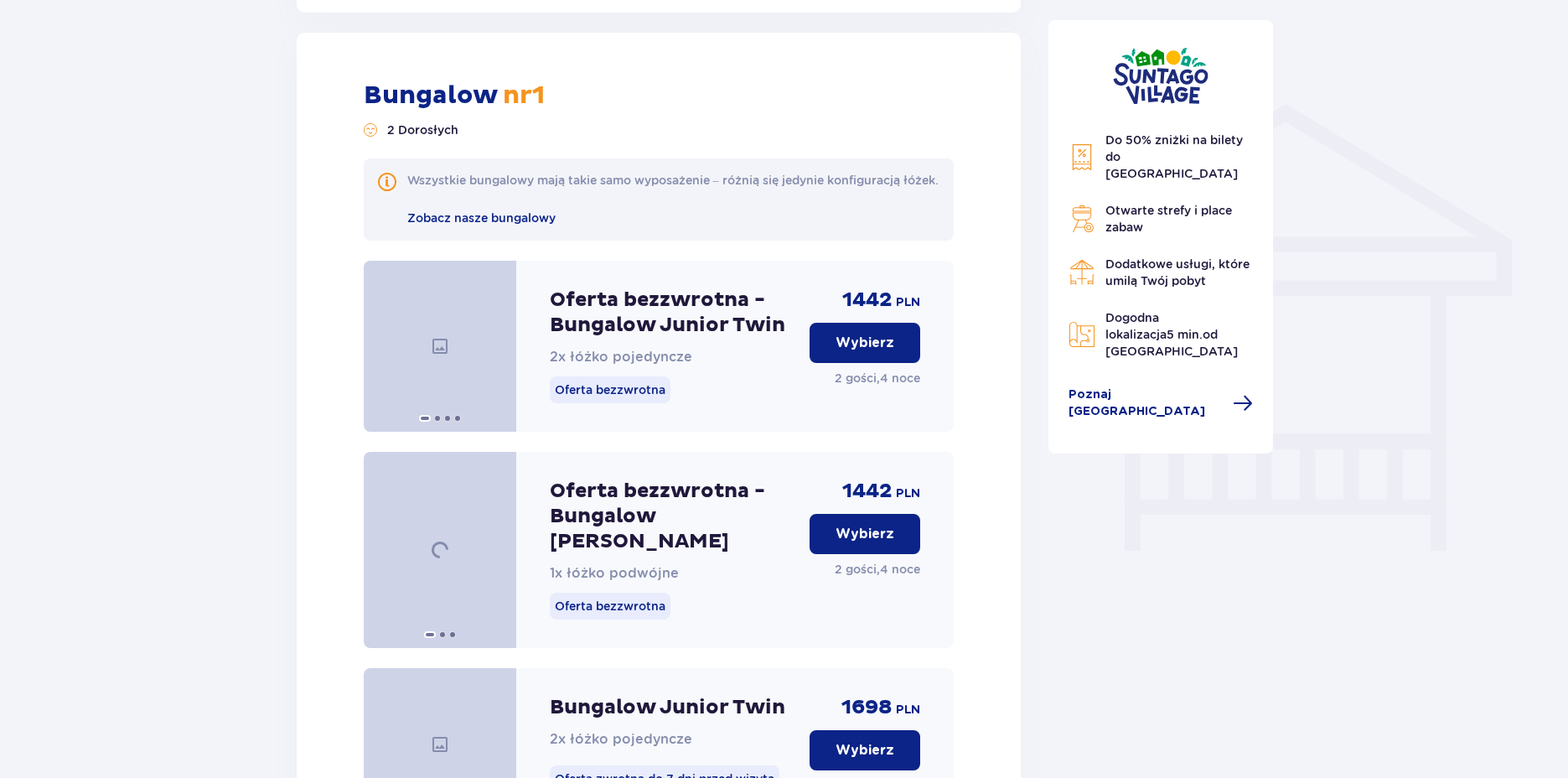
click at [880, 543] on p "Wybierz" at bounding box center [865, 533] width 59 height 18
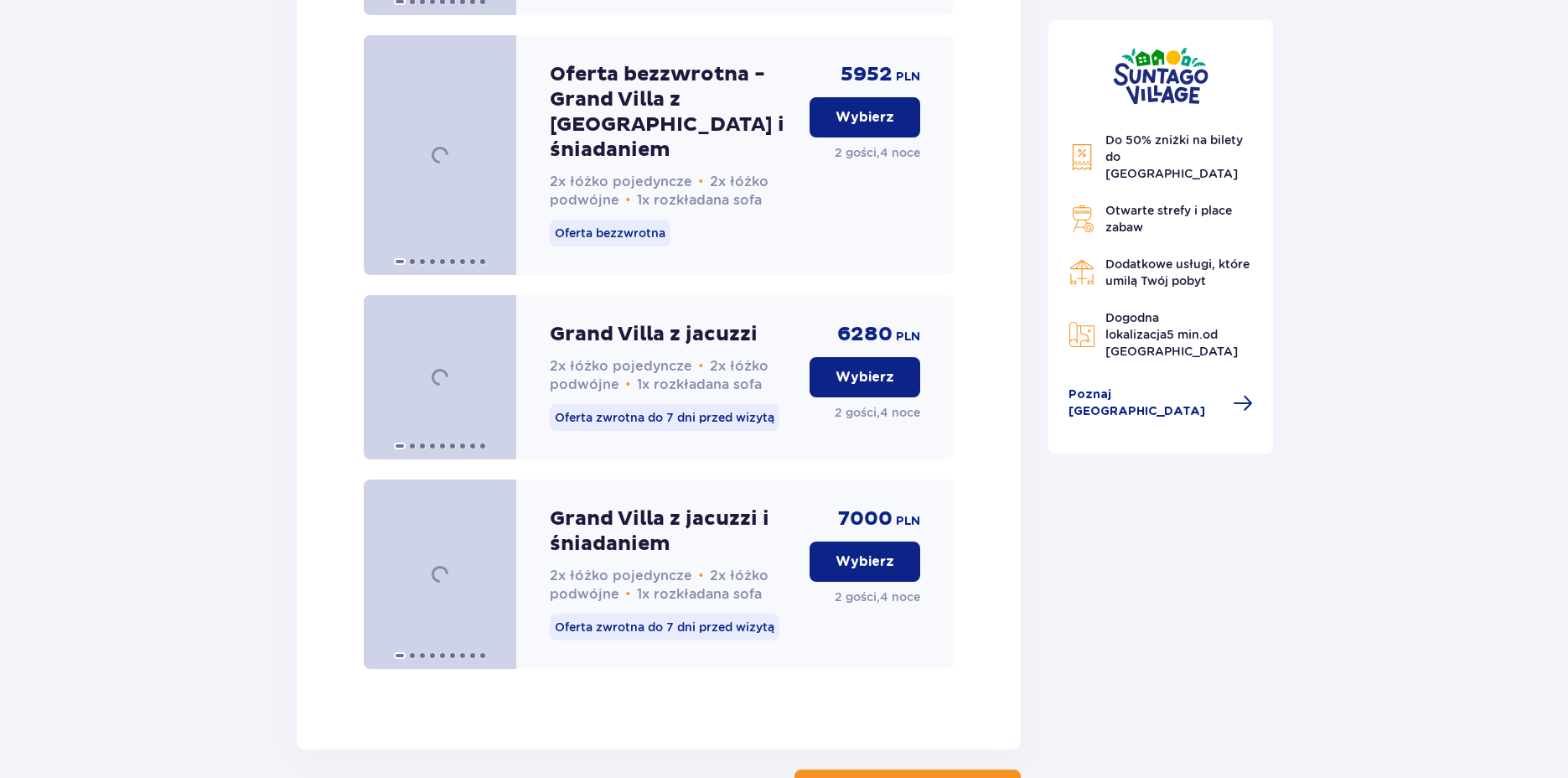
scroll to position [5033, 0]
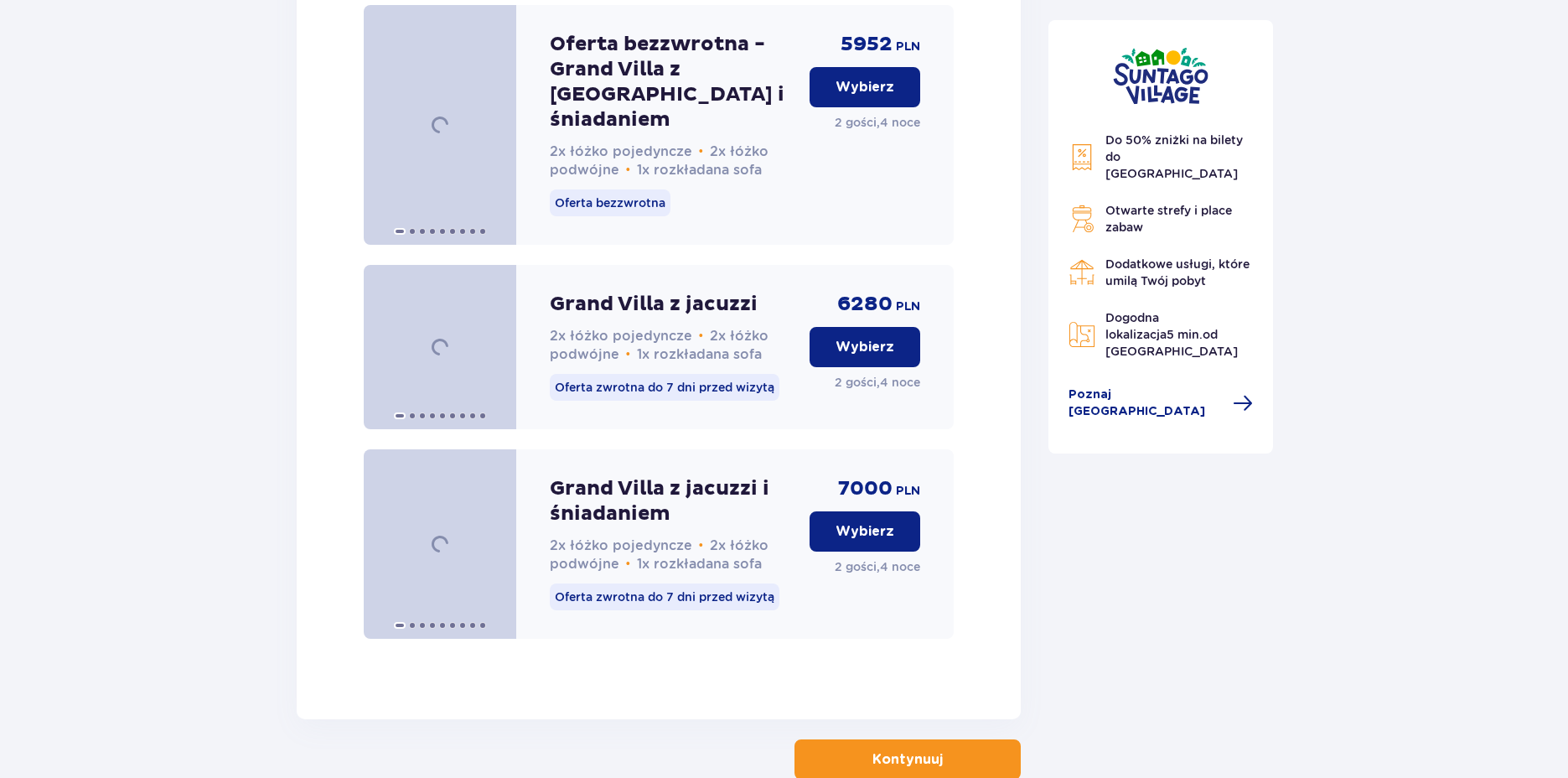
click at [974, 739] on button "Kontynuuj" at bounding box center [907, 759] width 227 height 40
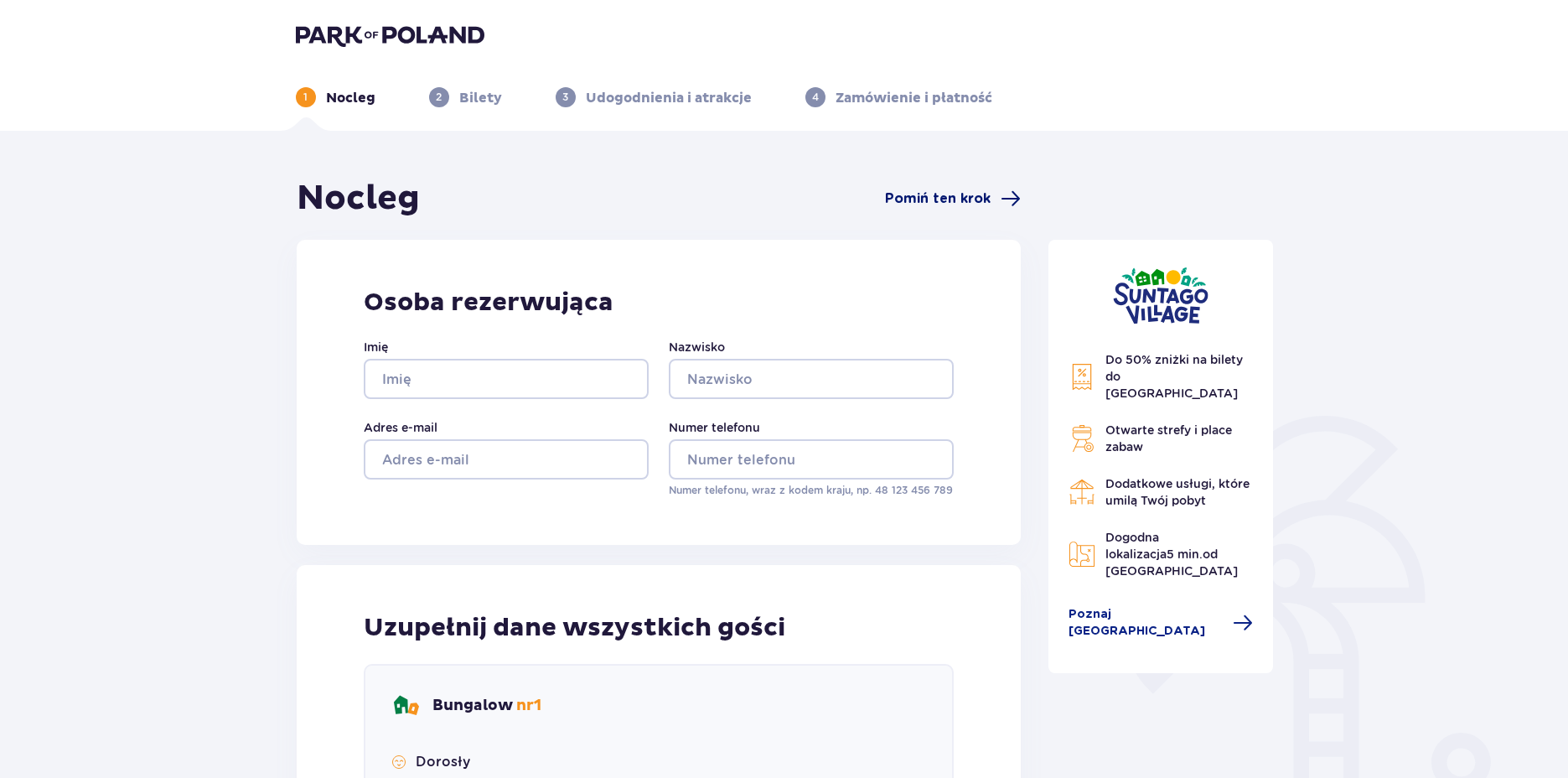
click at [942, 199] on span "Pomiń ten krok" at bounding box center [937, 198] width 106 height 18
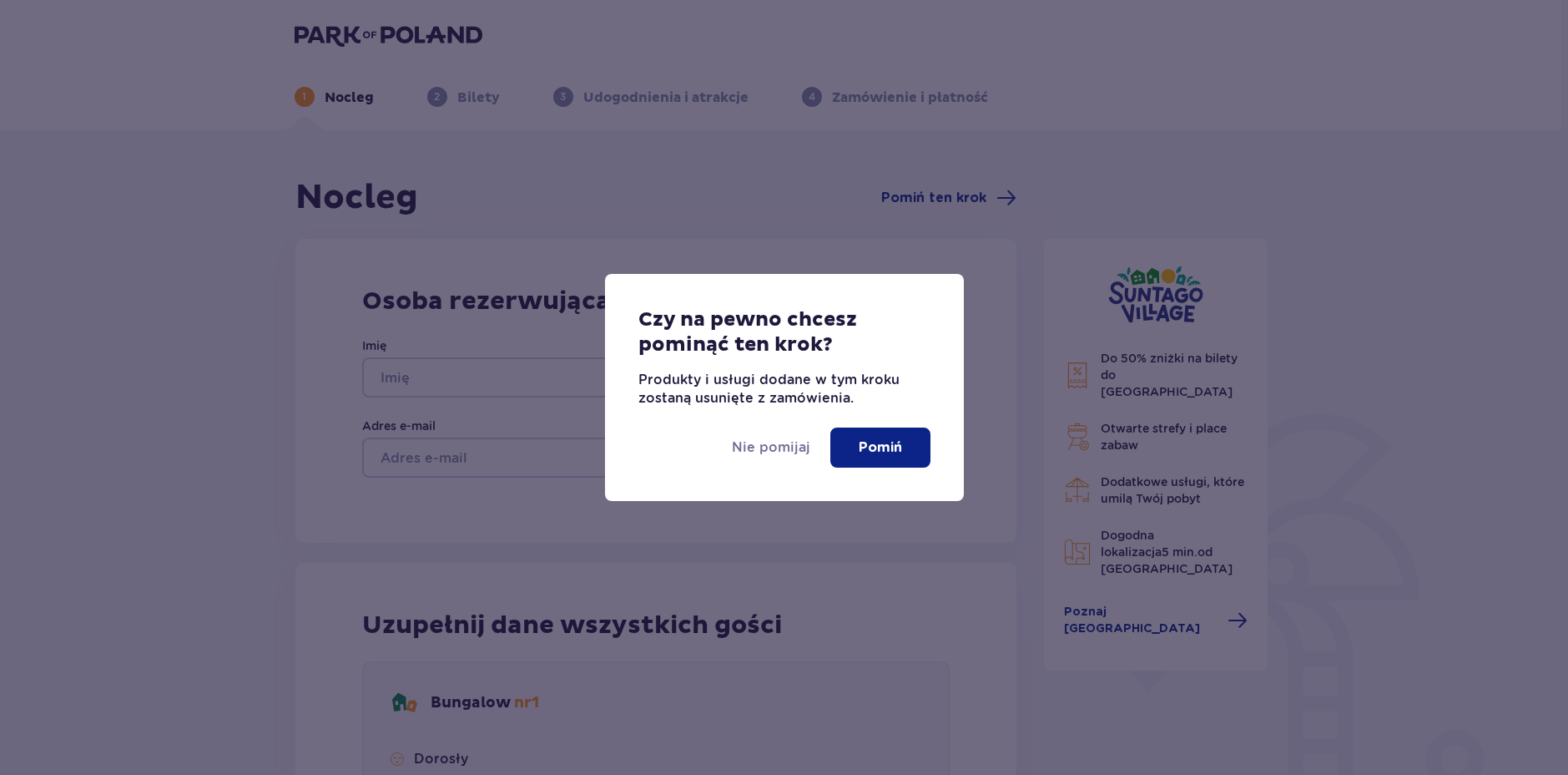
click at [865, 457] on button "Pomiń" at bounding box center [881, 447] width 100 height 40
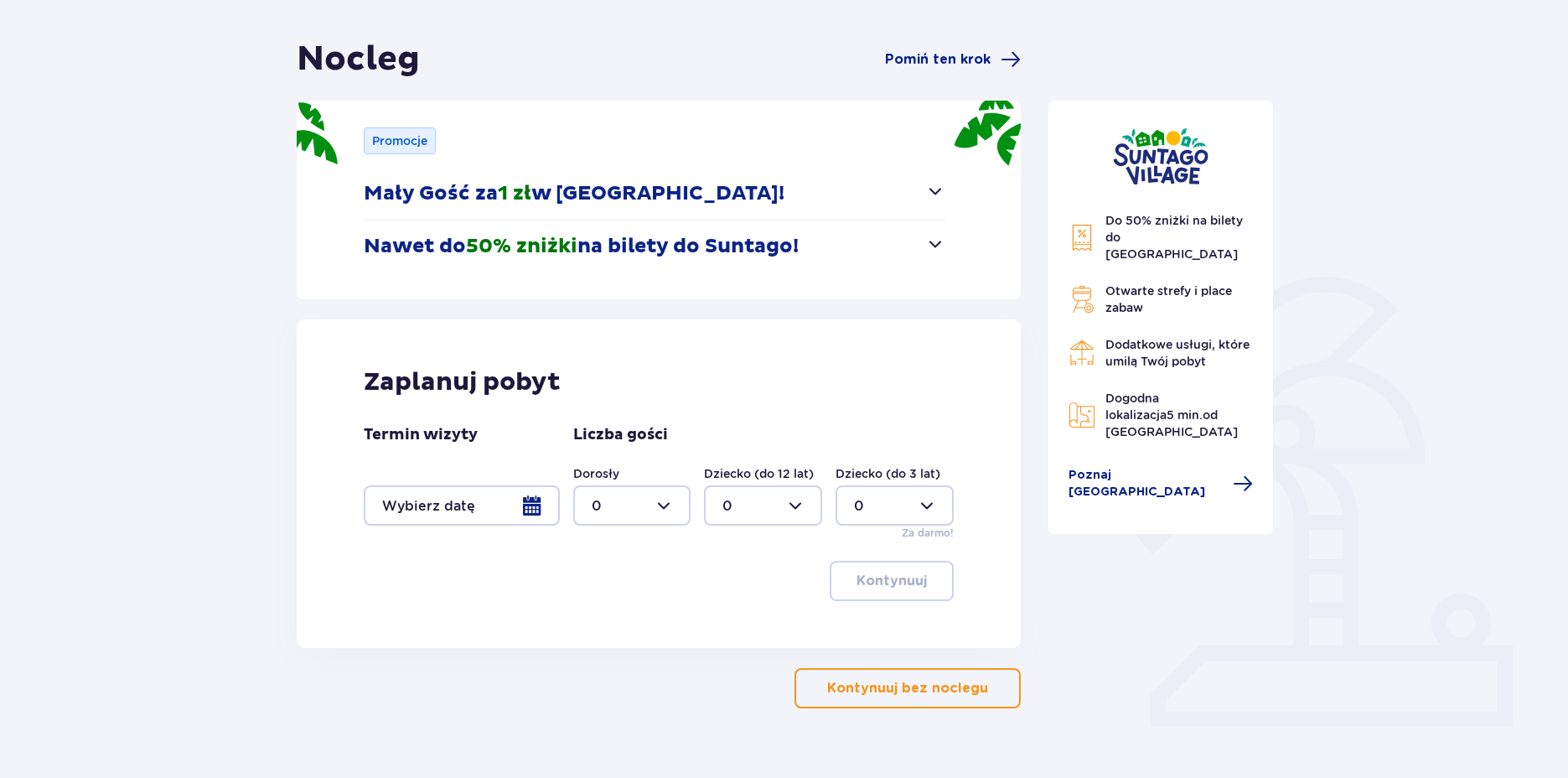
scroll to position [170, 0]
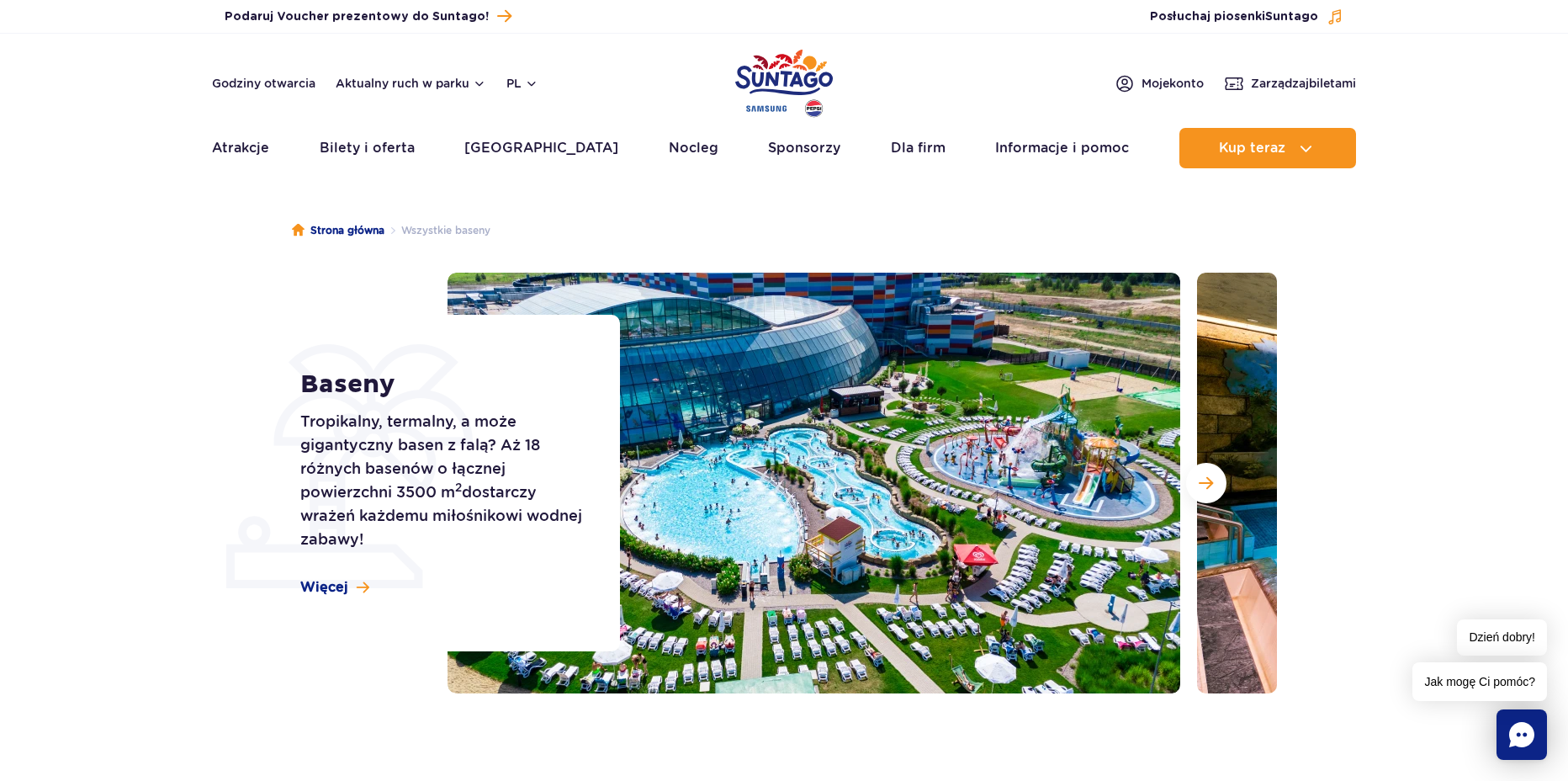
click at [164, 500] on section "Baseny Tropikalny, termalny, a może gigantyczny basen z falą? Aż 18 różnych bas…" at bounding box center [784, 483] width 1568 height 420
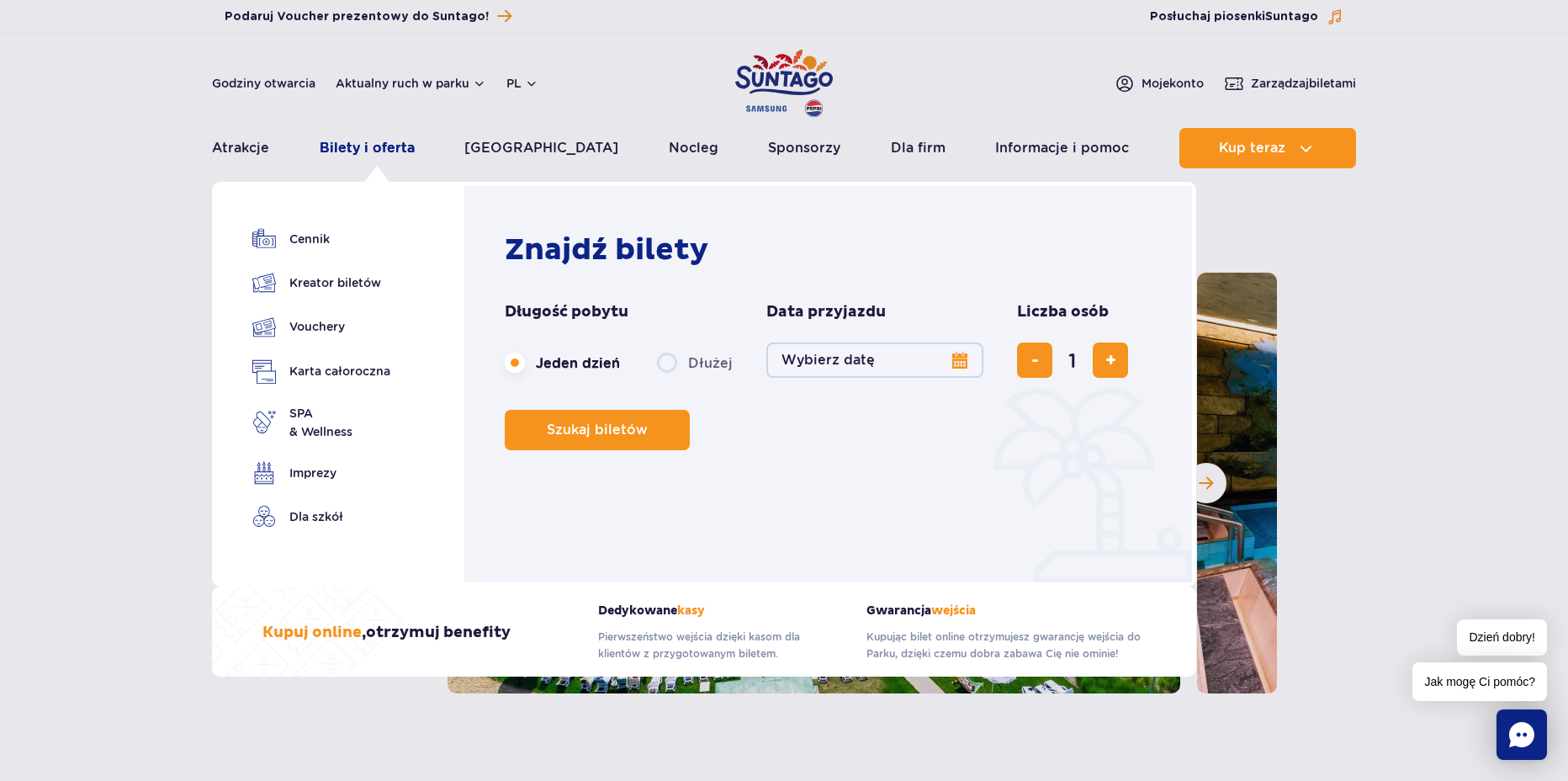
click at [342, 151] on link "Bilety i oferta" at bounding box center [368, 148] width 95 height 41
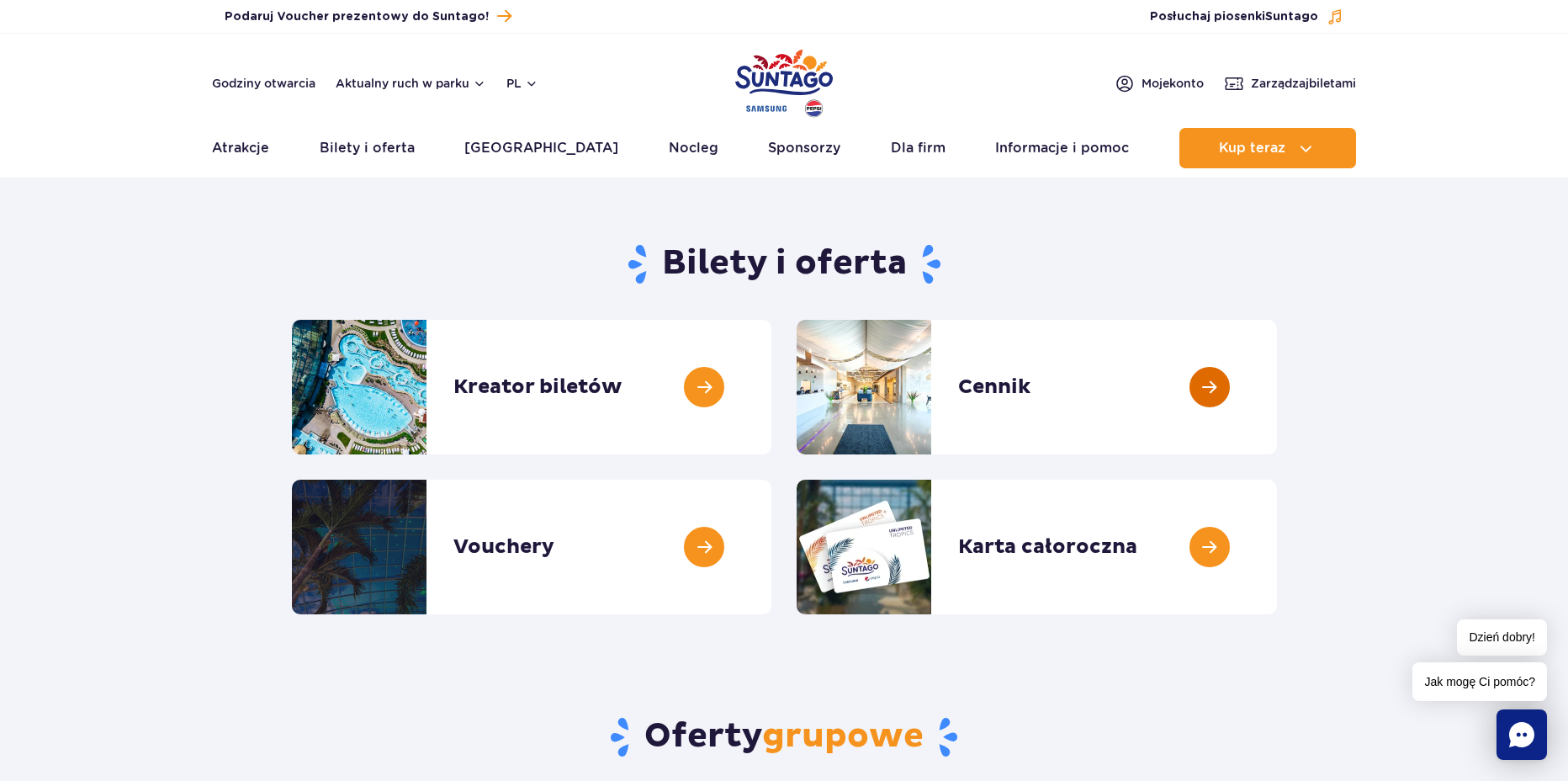
click at [1277, 355] on link at bounding box center [1277, 387] width 0 height 135
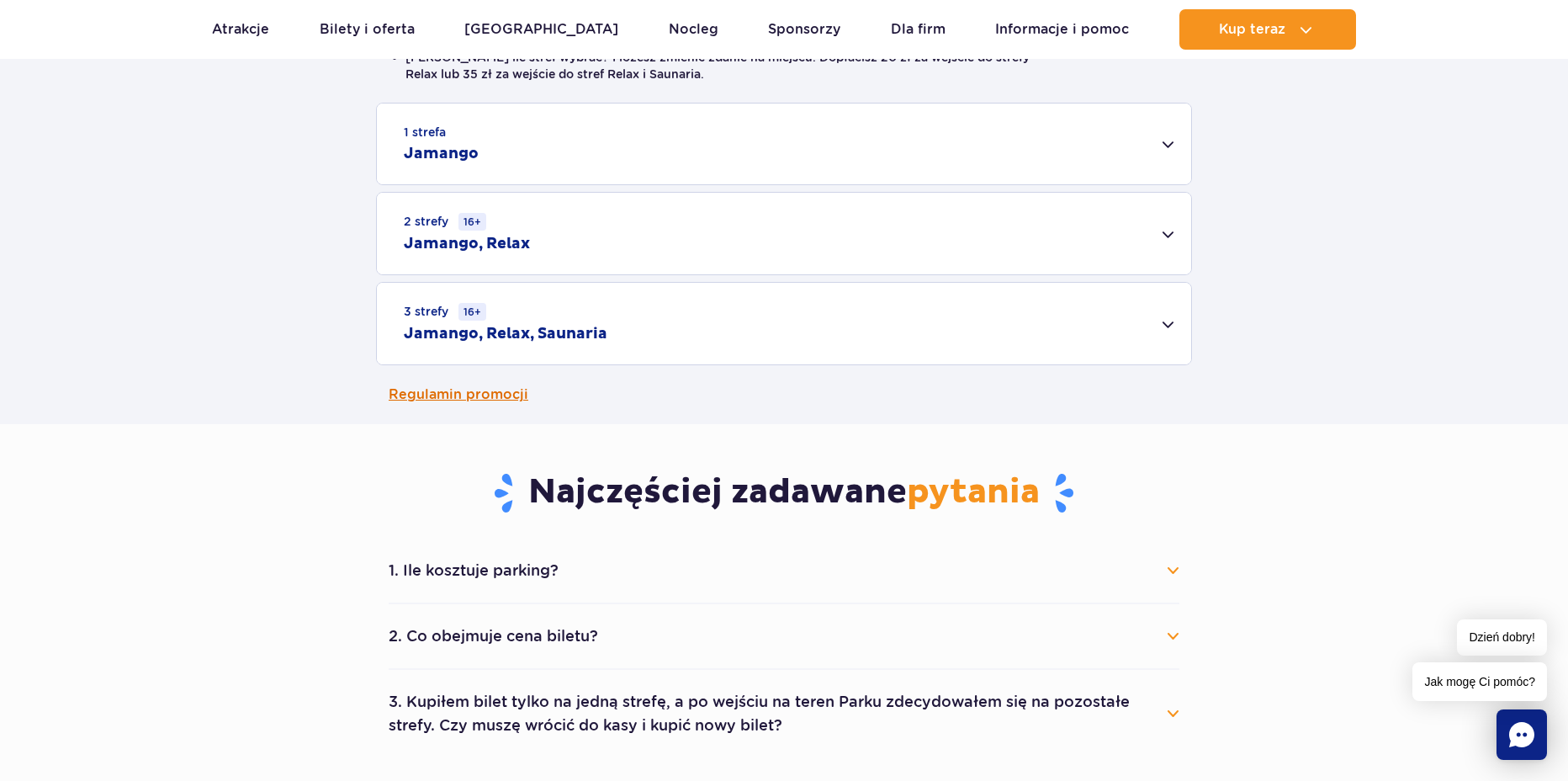
scroll to position [420, 0]
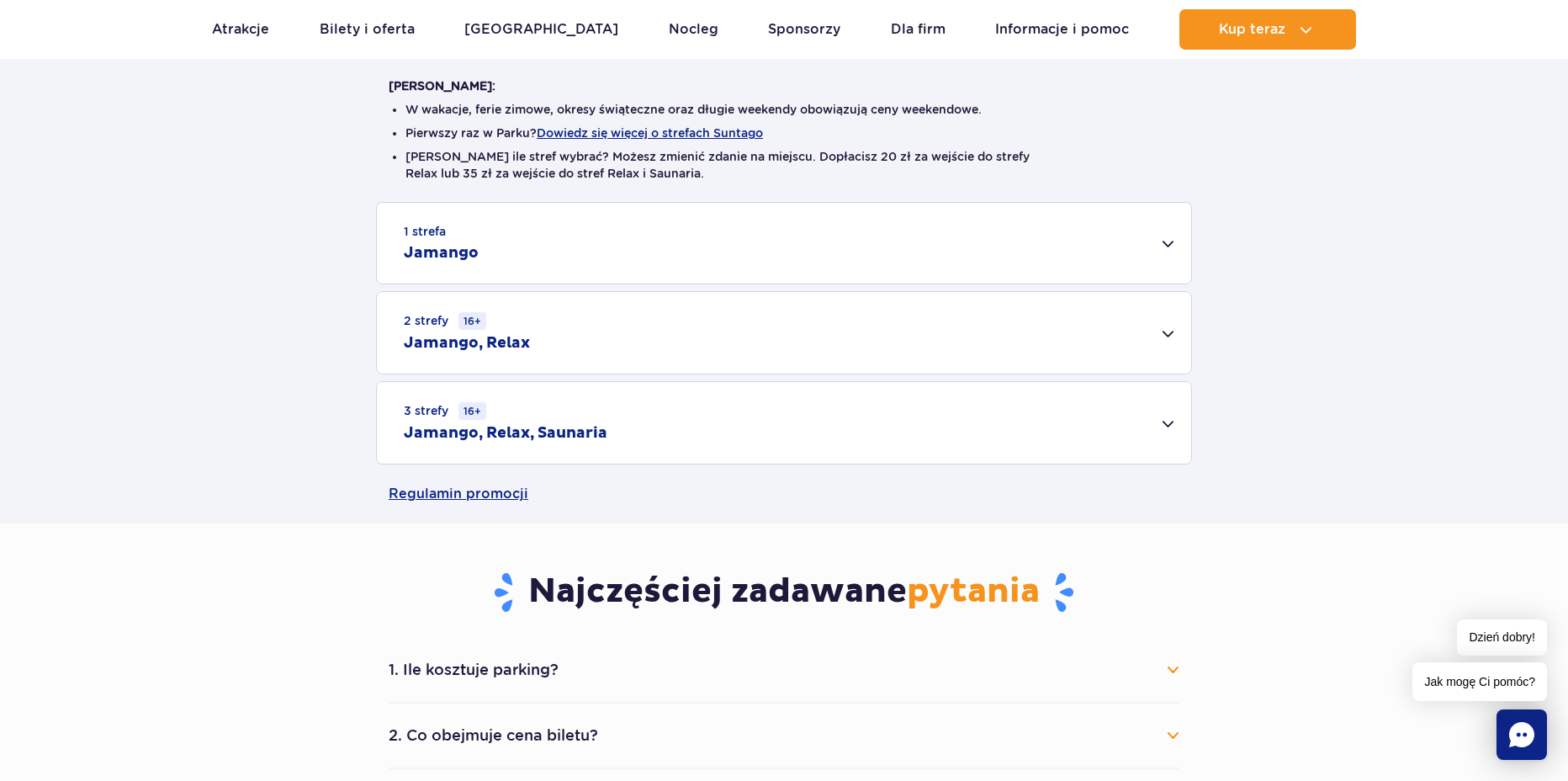
click at [1029, 439] on div "3 strefy 16+ Jamango, Relax, Saunaria" at bounding box center [784, 423] width 814 height 81
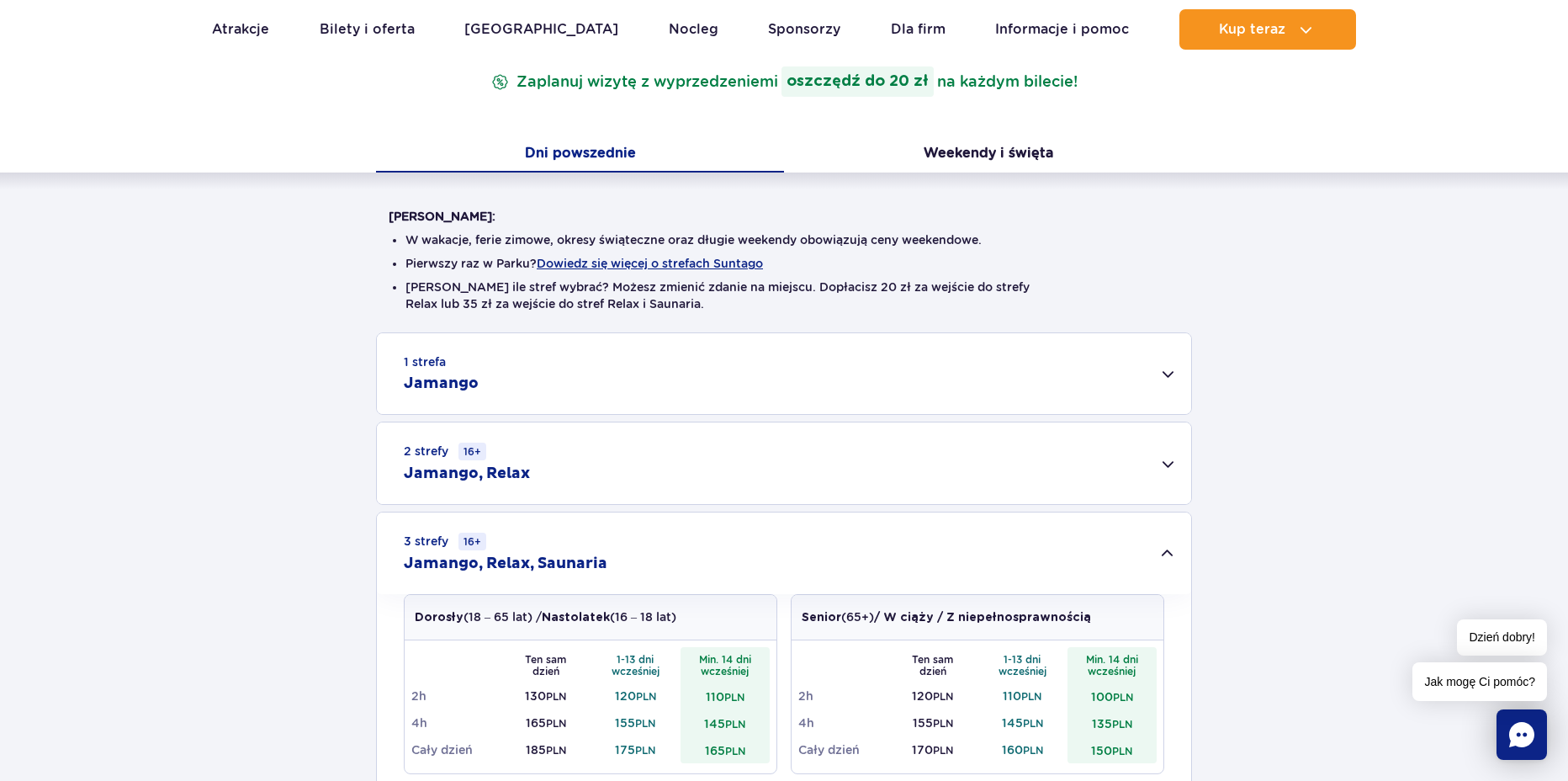
scroll to position [0, 0]
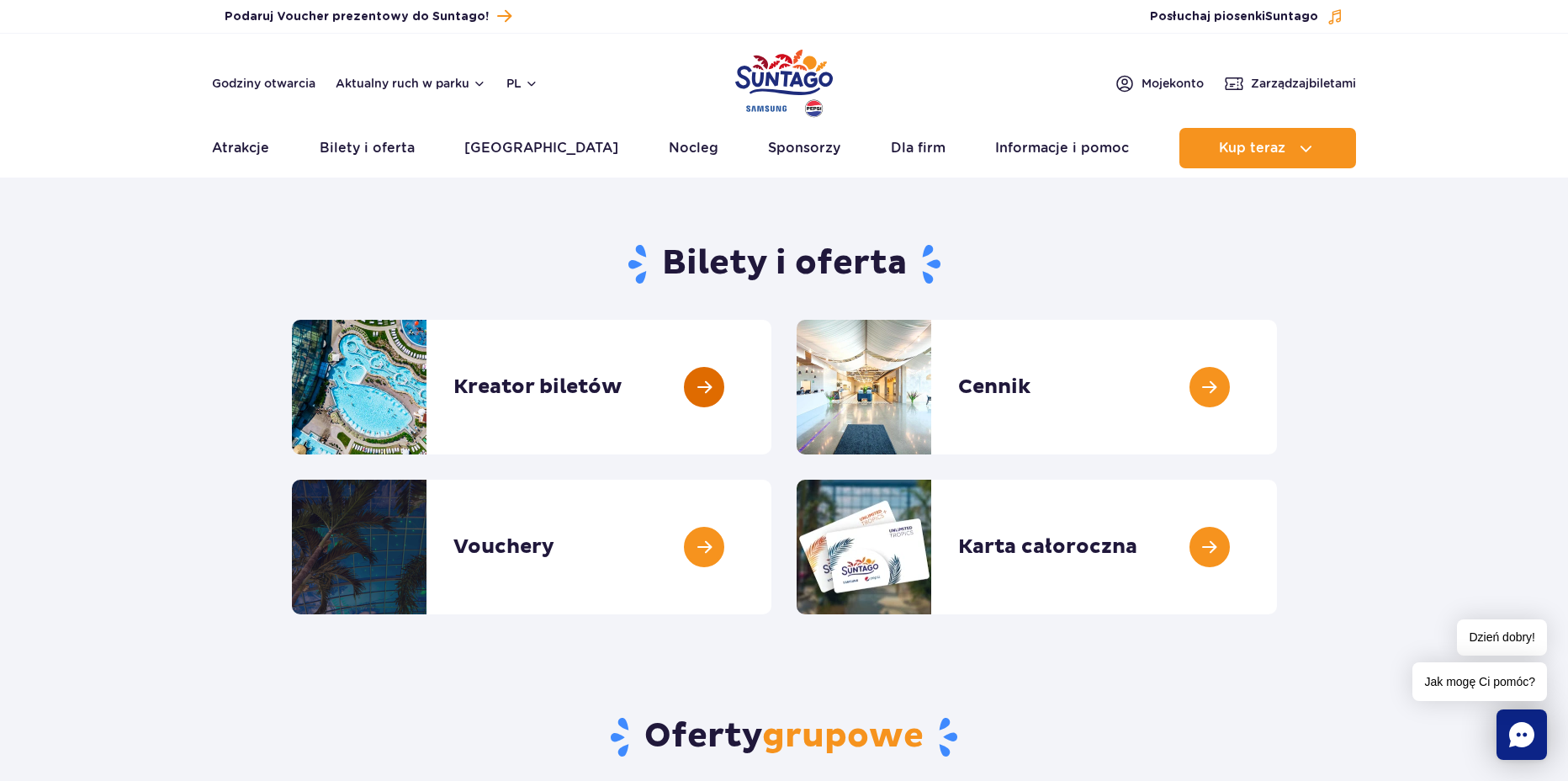
click at [771, 383] on link at bounding box center [771, 387] width 0 height 135
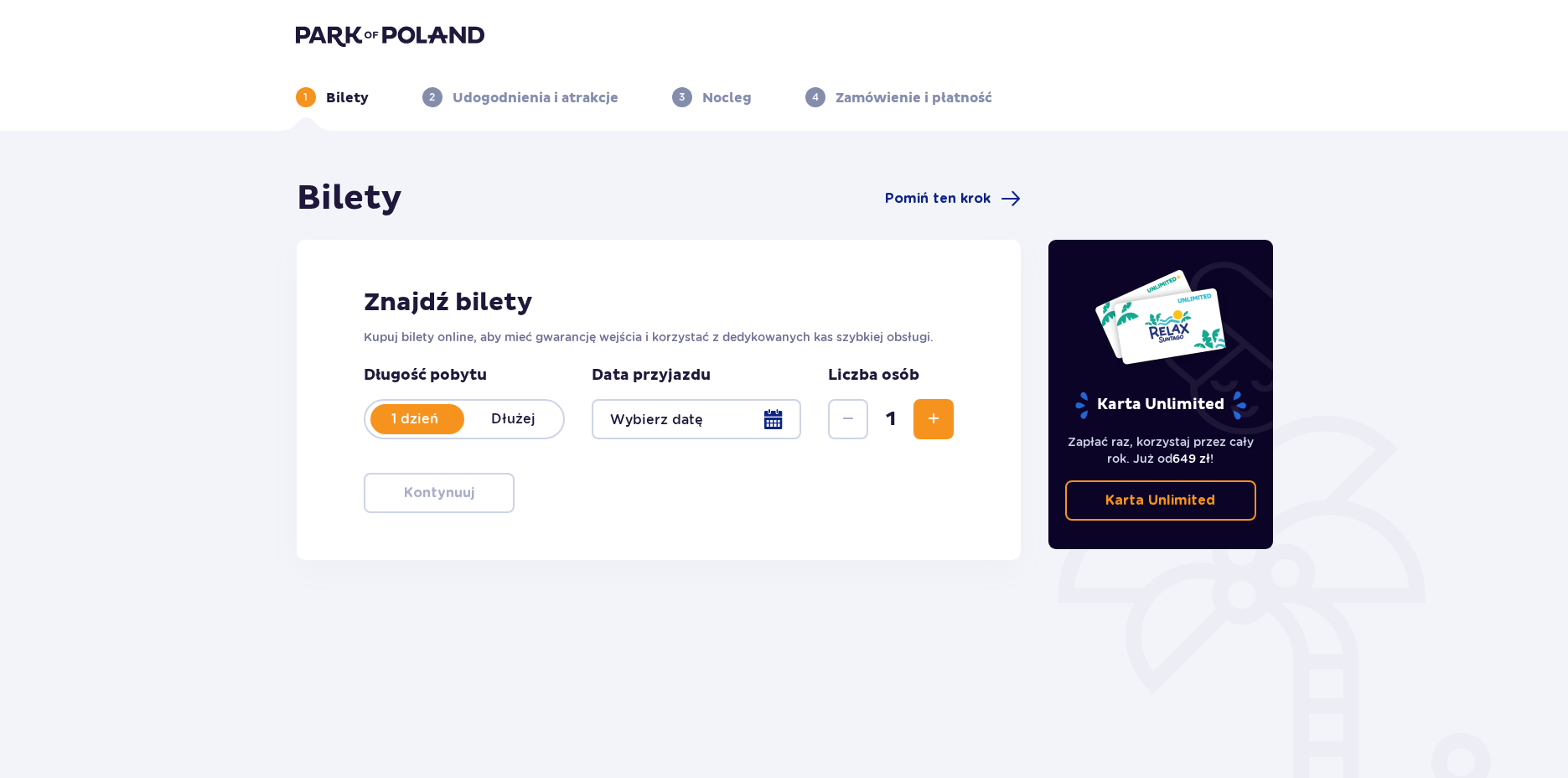
click at [522, 425] on p "Dłużej" at bounding box center [513, 419] width 99 height 18
click at [741, 423] on div at bounding box center [697, 419] width 210 height 40
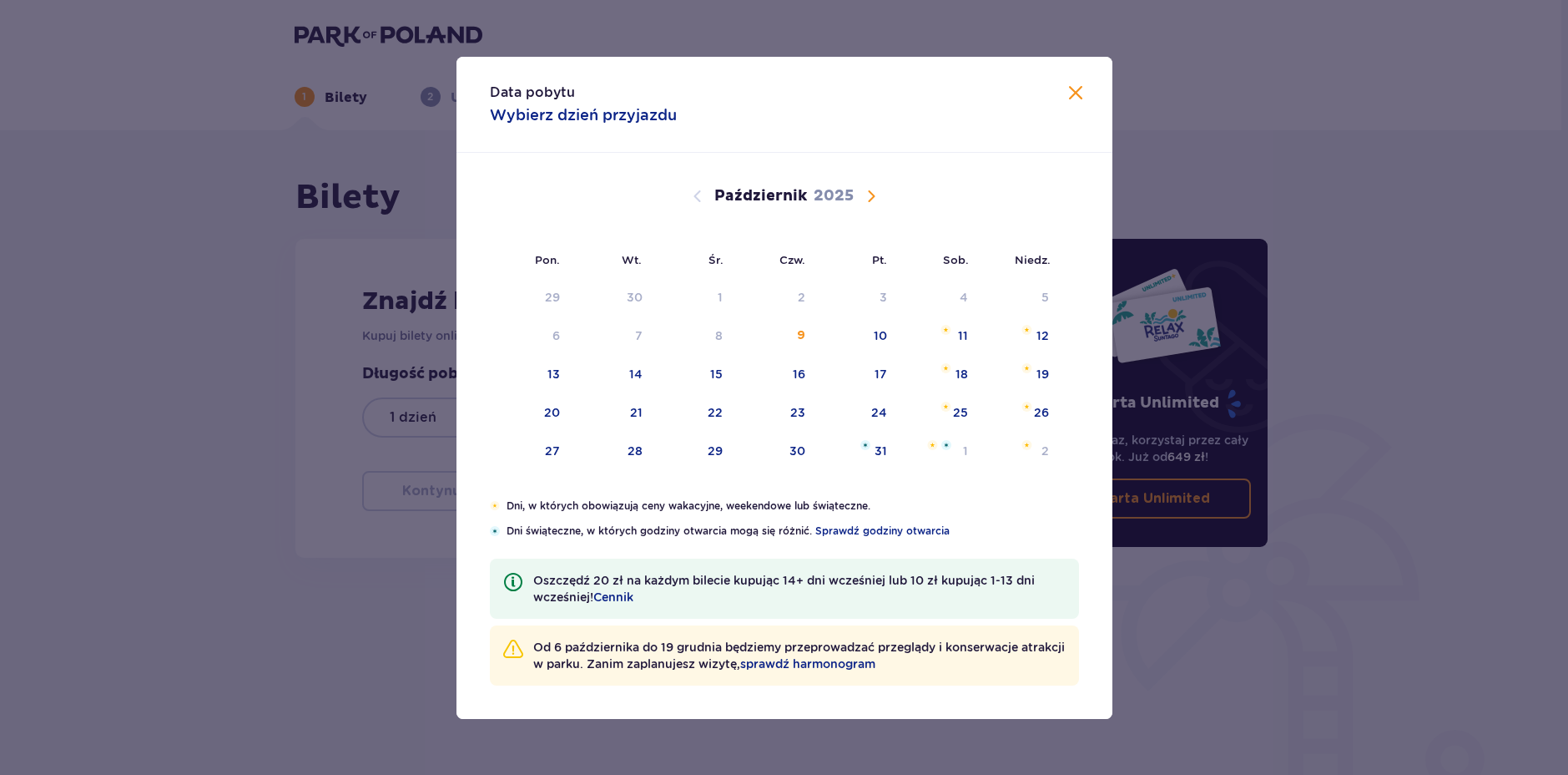
click at [870, 198] on span "Następny miesiąc" at bounding box center [871, 196] width 20 height 20
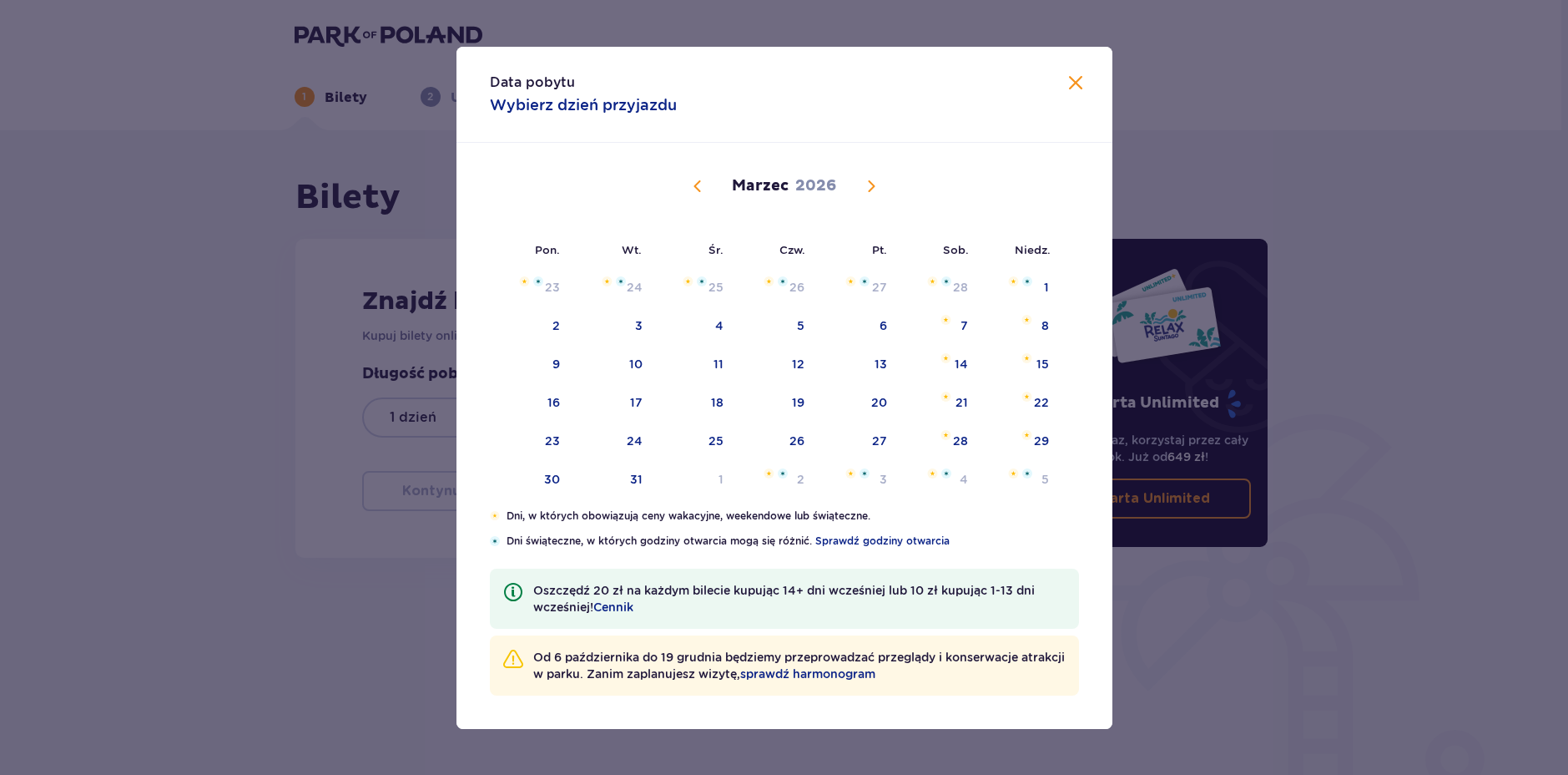
click at [873, 179] on span "Następny miesiąc" at bounding box center [871, 185] width 20 height 20
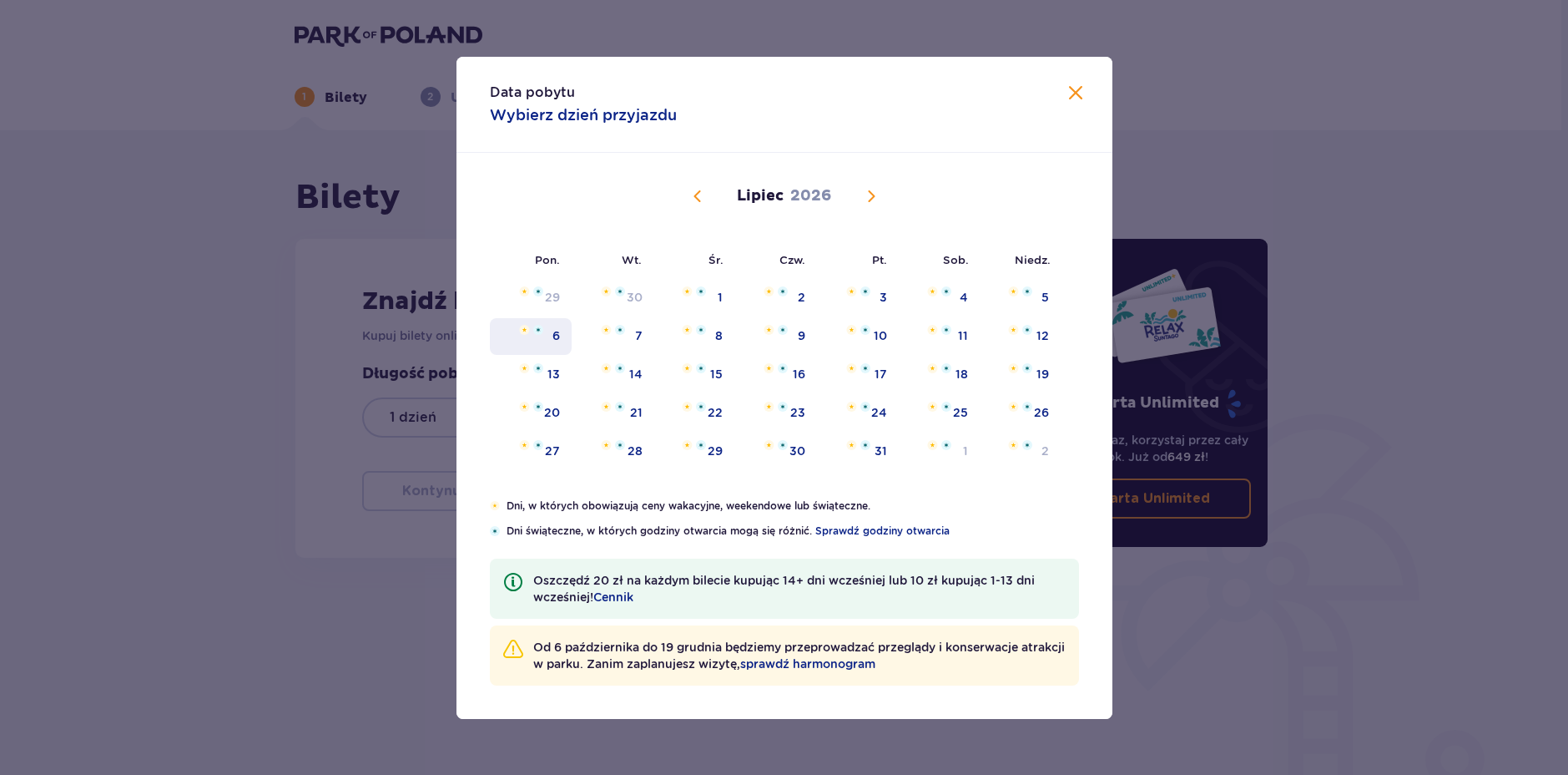
click at [531, 342] on div "6" at bounding box center [531, 336] width 82 height 37
click at [1032, 328] on img "Data niedostępna. niedziela, 12 lipca 2026" at bounding box center [1027, 330] width 10 height 10
click at [1024, 330] on img "Data niedostępna. niedziela, 12 lipca 2026" at bounding box center [1027, 330] width 10 height 10
click at [754, 335] on div "9" at bounding box center [776, 336] width 82 height 37
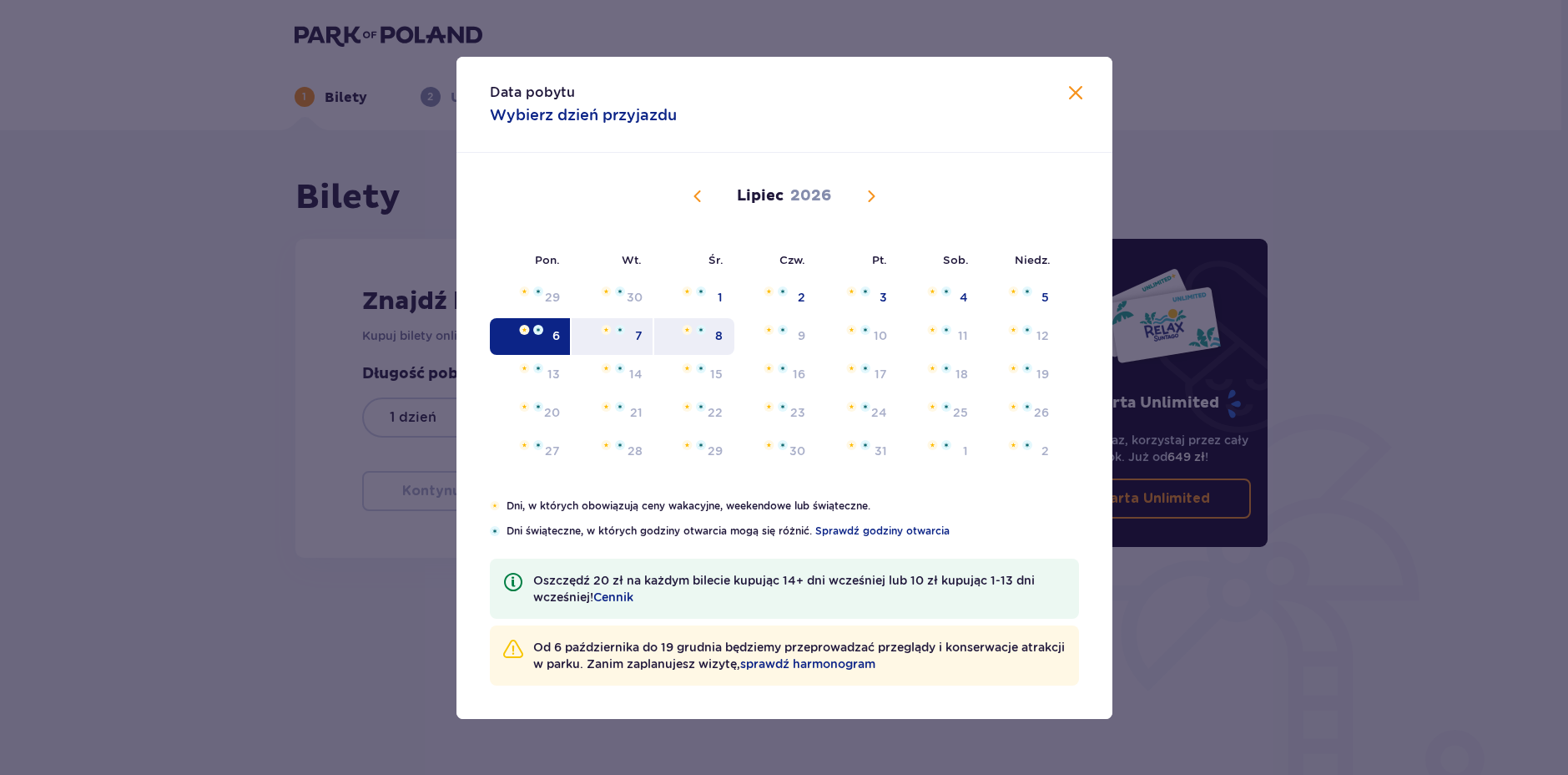
click at [695, 339] on div "8" at bounding box center [694, 336] width 81 height 37
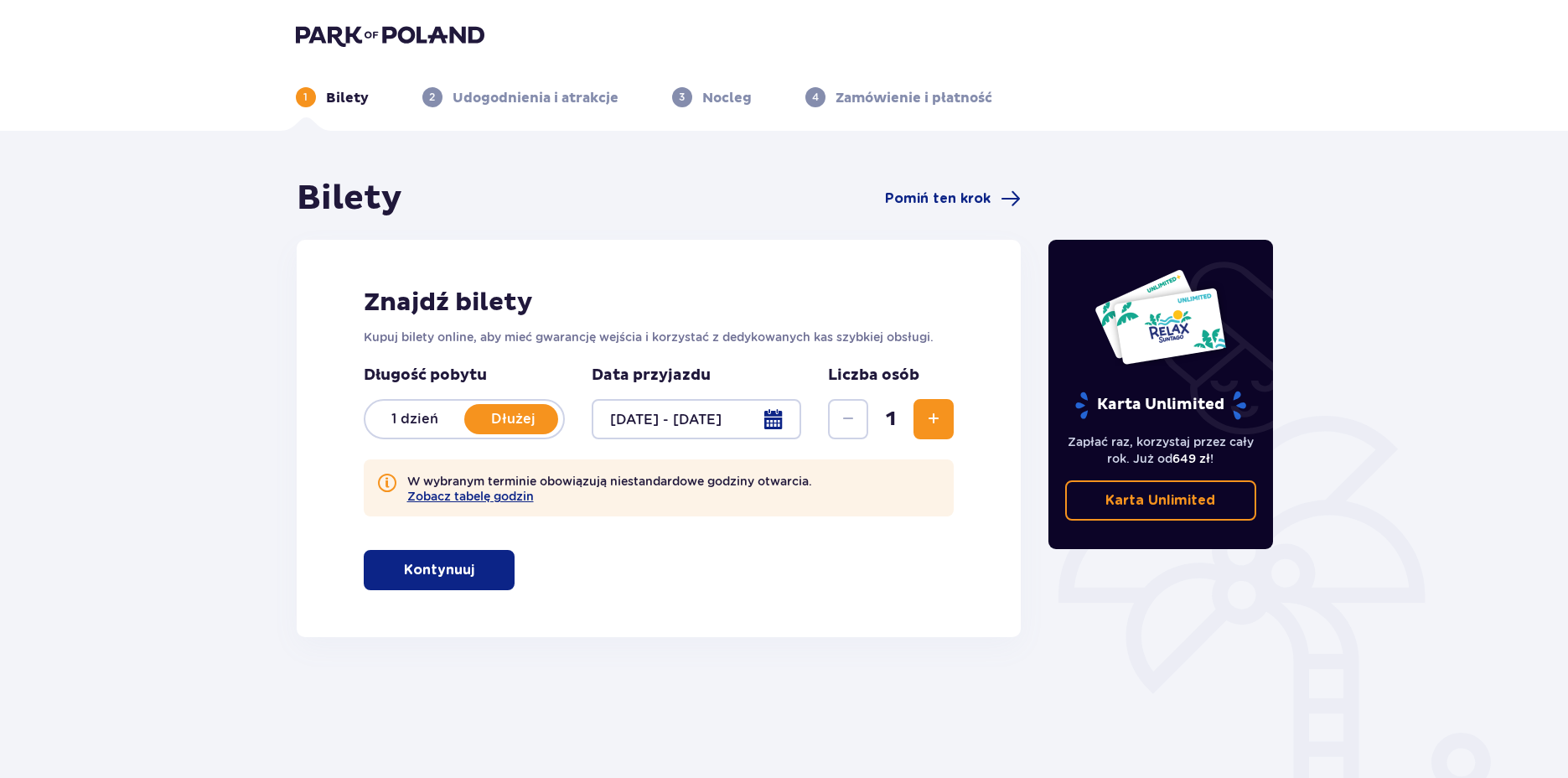
click at [772, 420] on div at bounding box center [697, 419] width 210 height 40
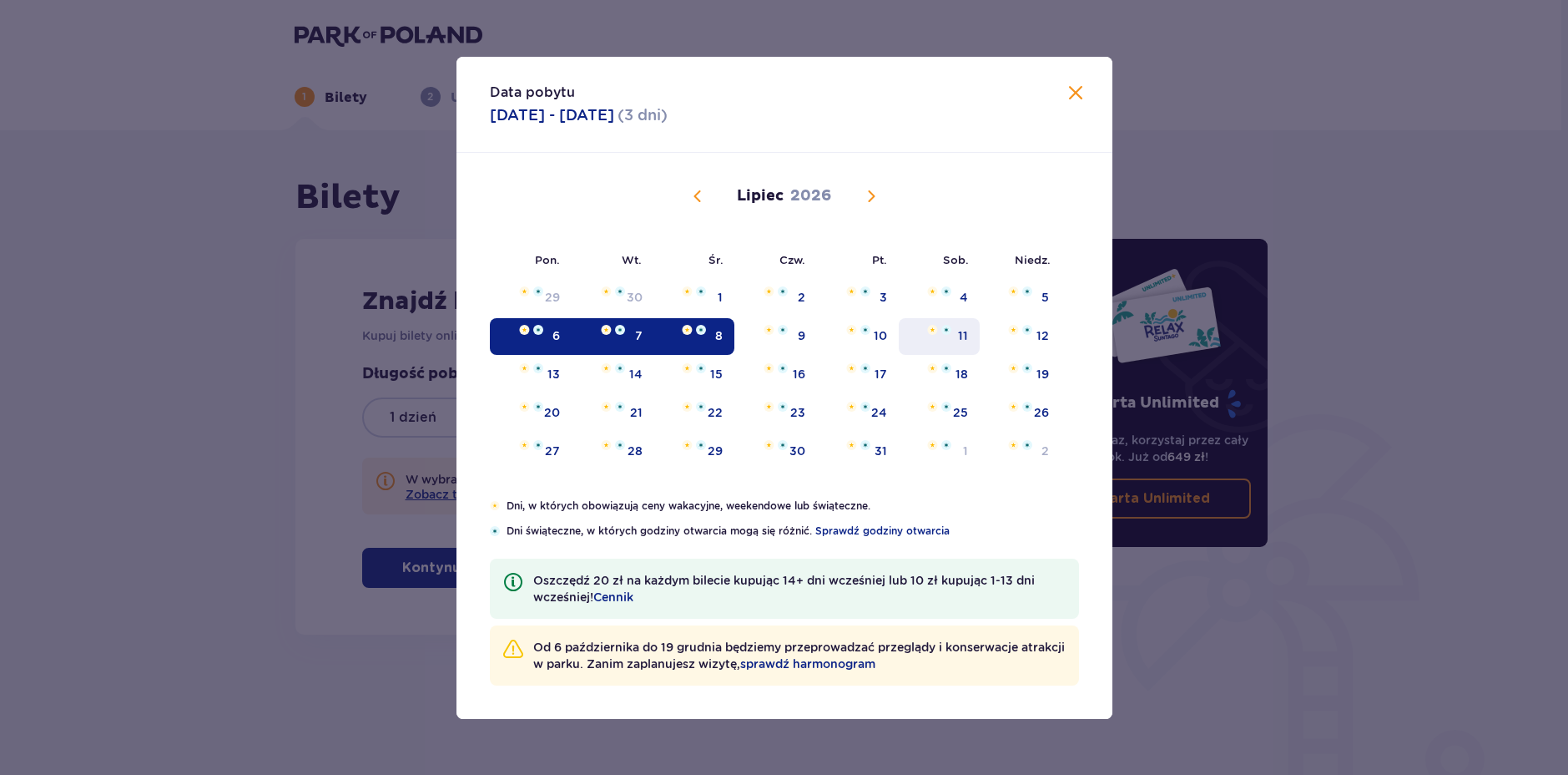
click at [922, 340] on div "11" at bounding box center [939, 336] width 81 height 37
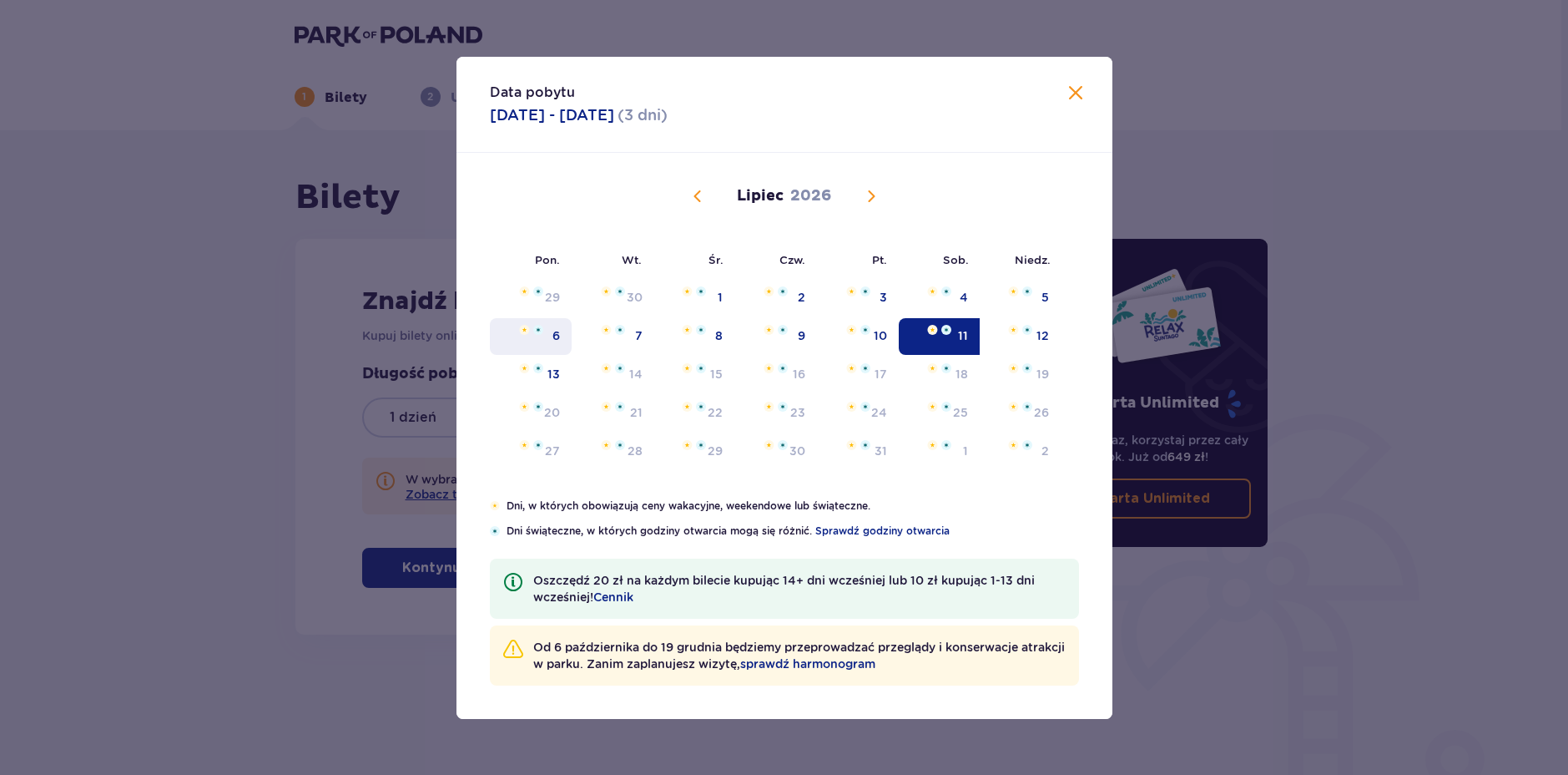
click at [540, 335] on img at bounding box center [538, 330] width 10 height 10
click at [803, 295] on div "2" at bounding box center [802, 297] width 8 height 16
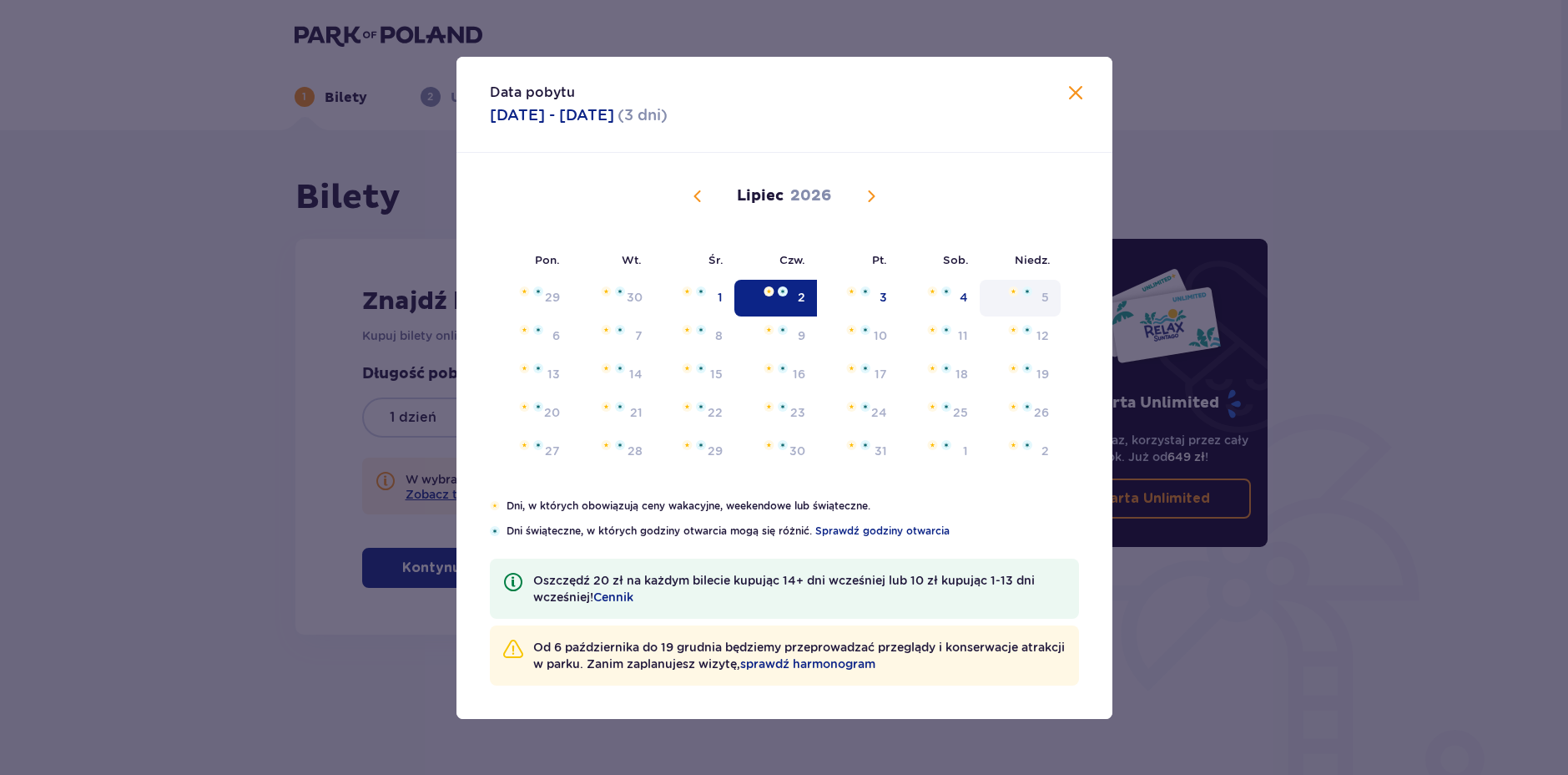
click at [1039, 298] on div "5" at bounding box center [1020, 298] width 81 height 37
click at [554, 323] on div "6" at bounding box center [531, 336] width 82 height 37
click at [914, 318] on div "11" at bounding box center [939, 336] width 81 height 37
click at [917, 288] on div "4" at bounding box center [939, 298] width 81 height 37
type input "[DATE] - [DATE]"
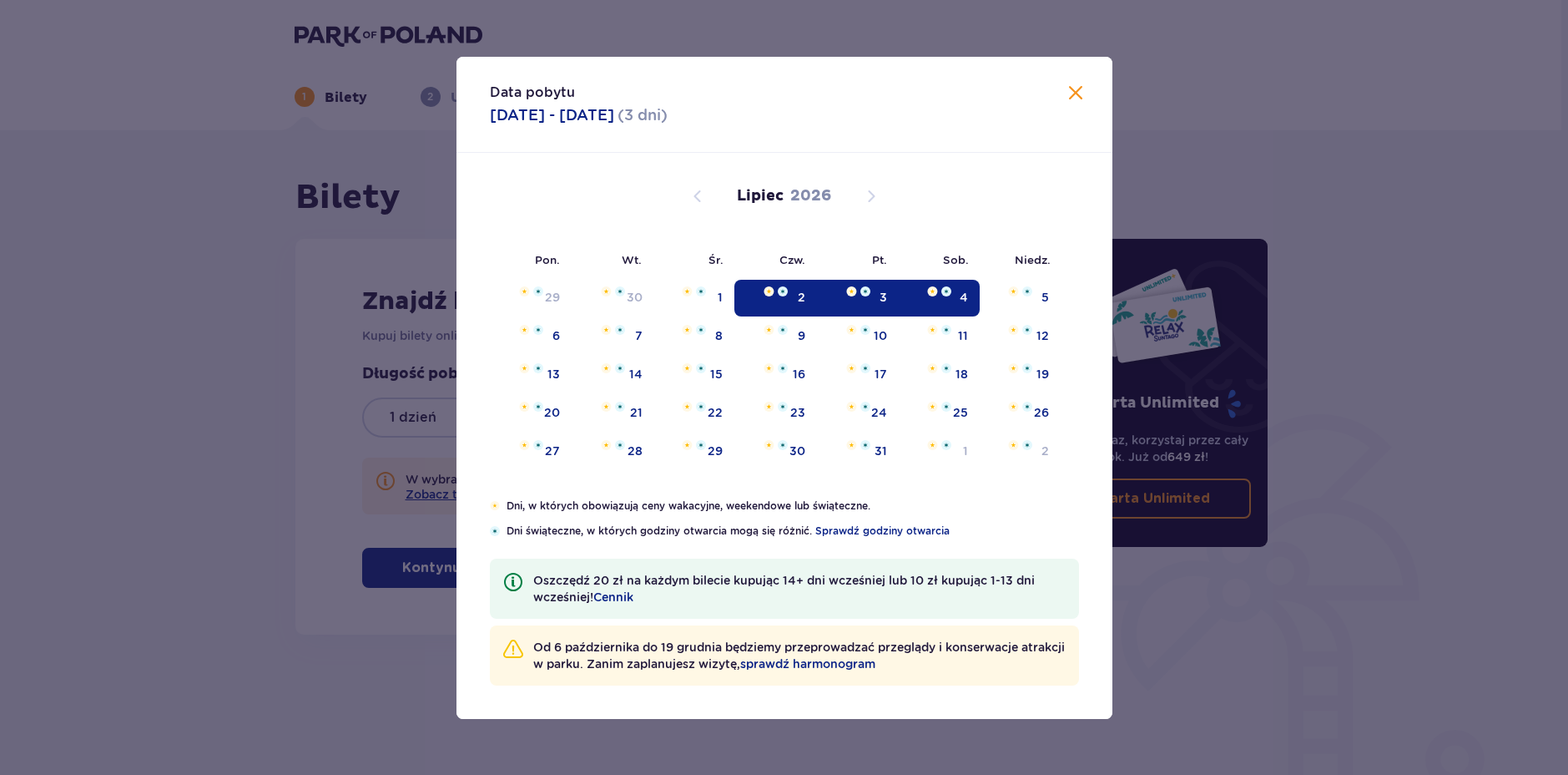
click at [1031, 291] on div "Karta Unlimited Zapłać raz, korzystaj przez cały rok. Już od 649 zł ! Karta Unl…" at bounding box center [1156, 463] width 251 height 573
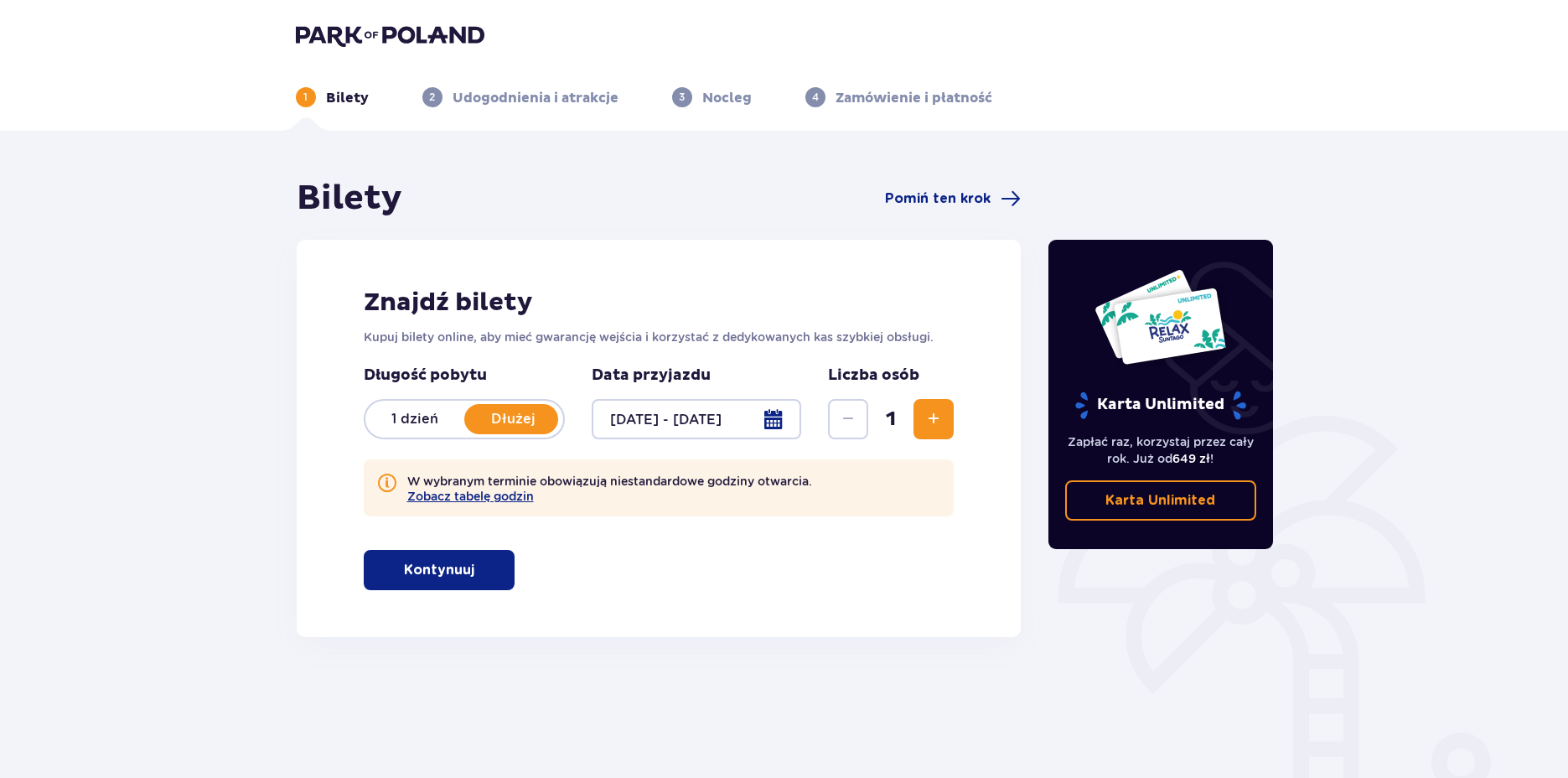
click at [925, 433] on button "Zwiększ" at bounding box center [933, 419] width 40 height 40
click at [476, 574] on span "button" at bounding box center [477, 569] width 20 height 20
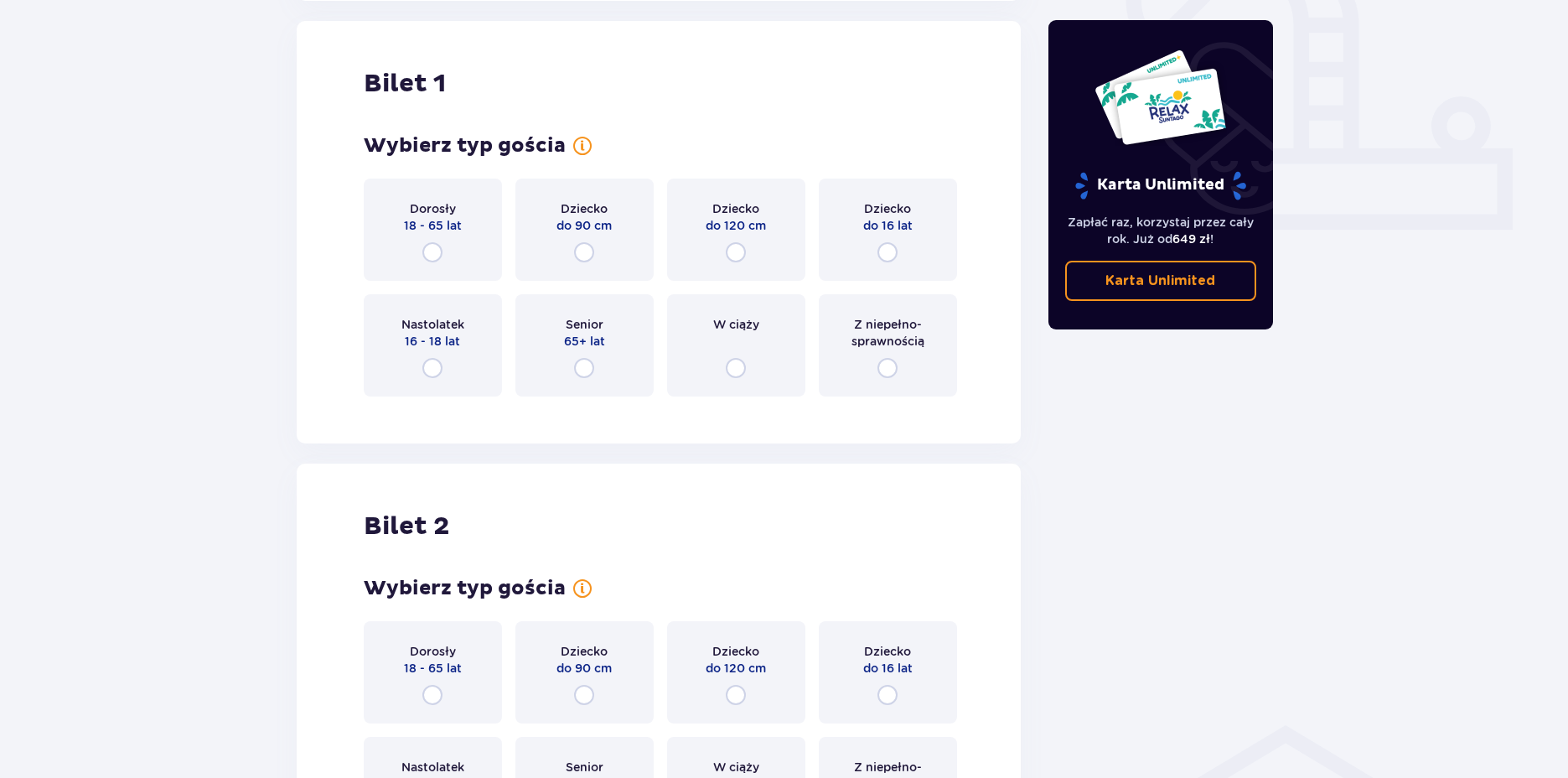
scroll to position [637, 0]
click at [432, 247] on input "radio" at bounding box center [432, 251] width 20 height 20
radio input "true"
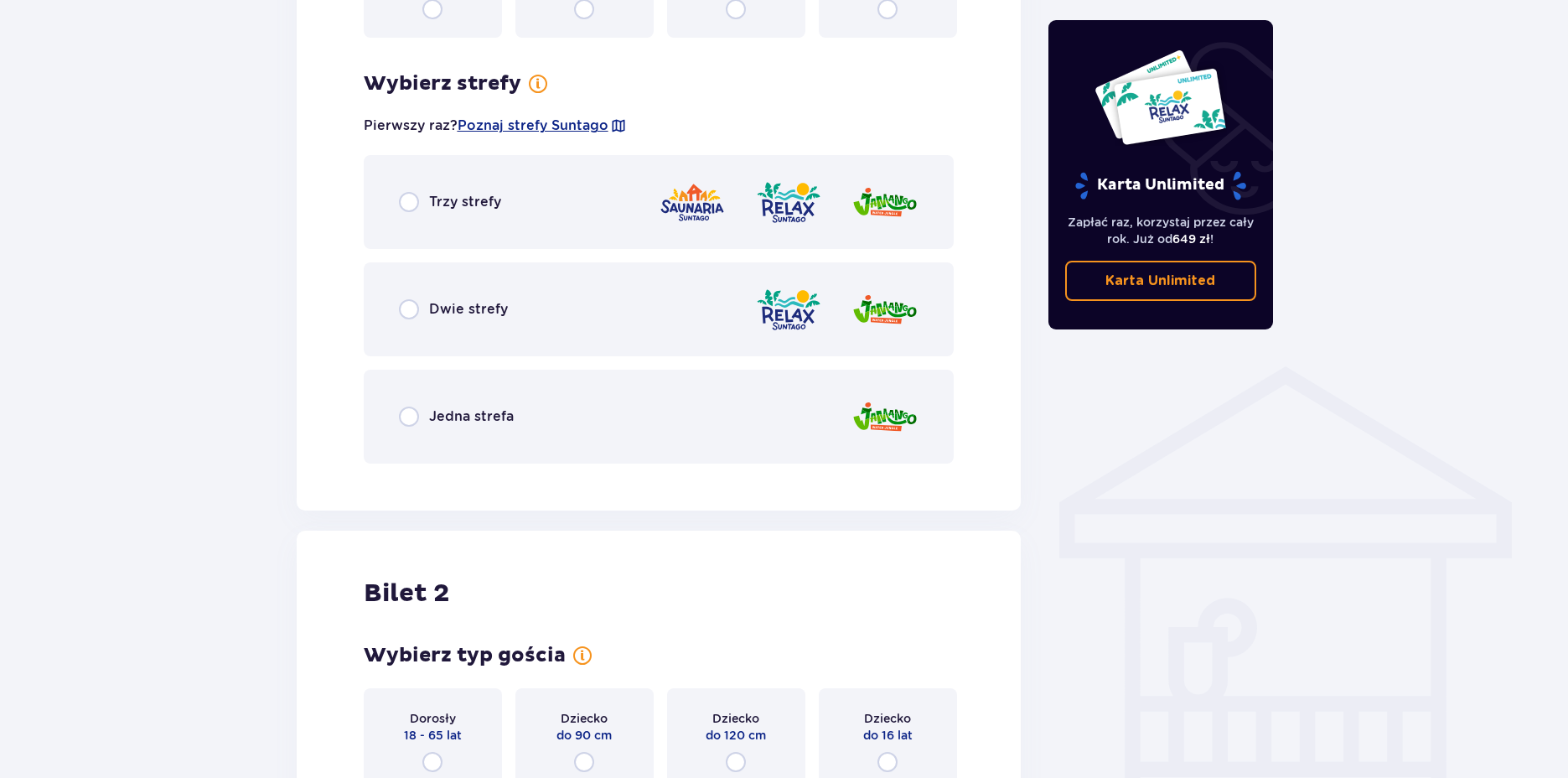
scroll to position [1046, 0]
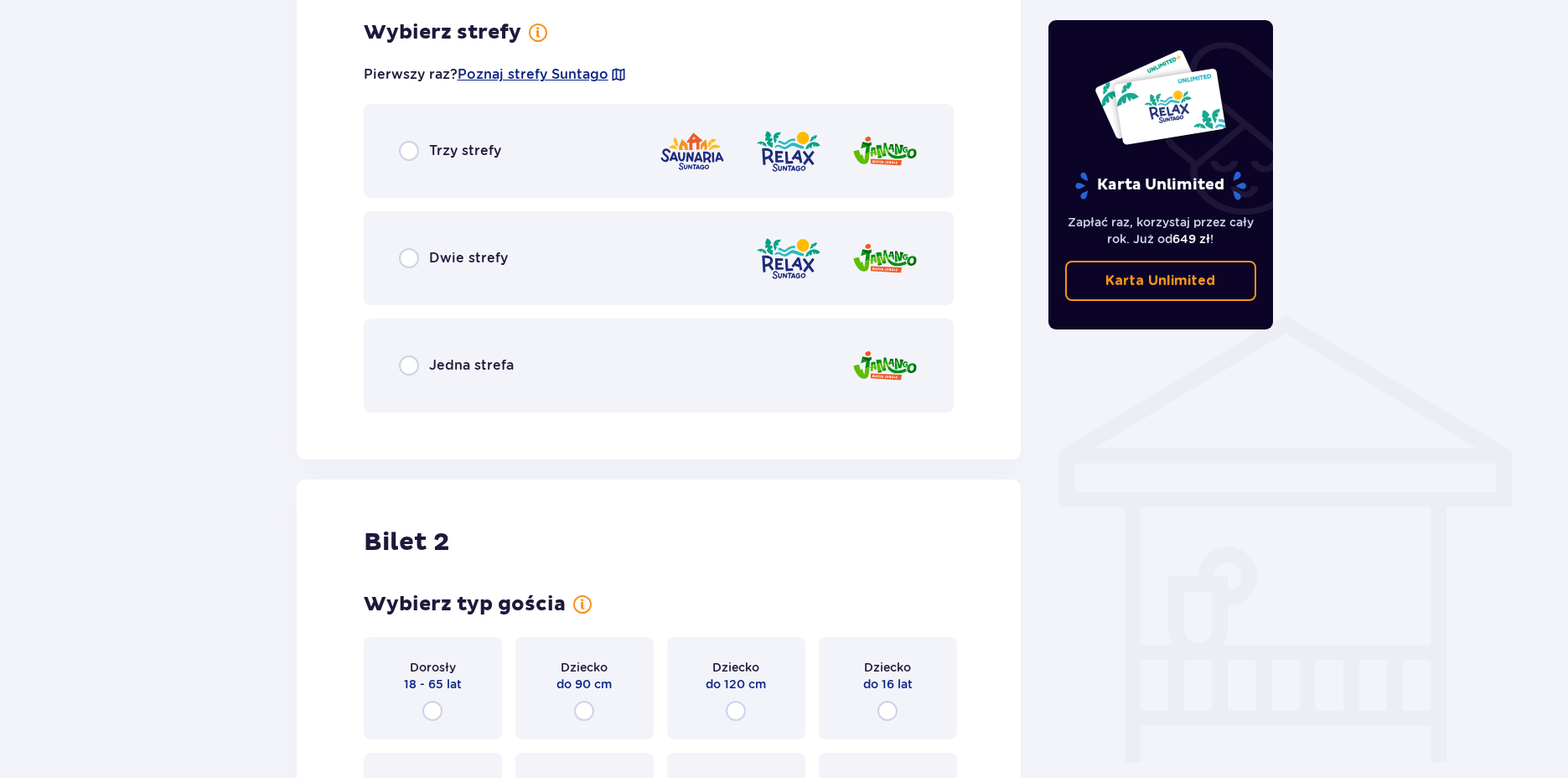
click at [410, 146] on input "radio" at bounding box center [408, 150] width 20 height 20
radio input "true"
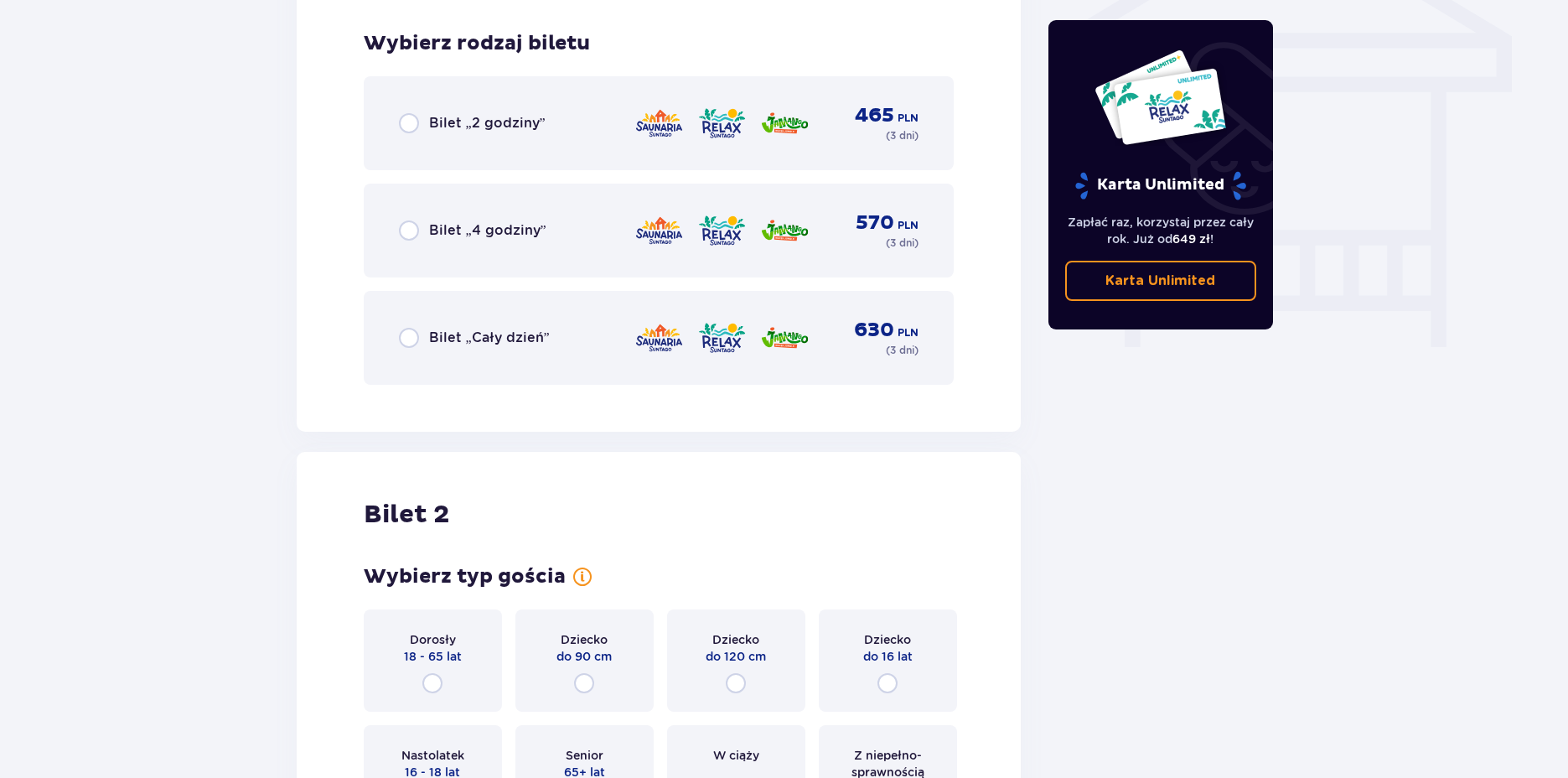
scroll to position [1472, 0]
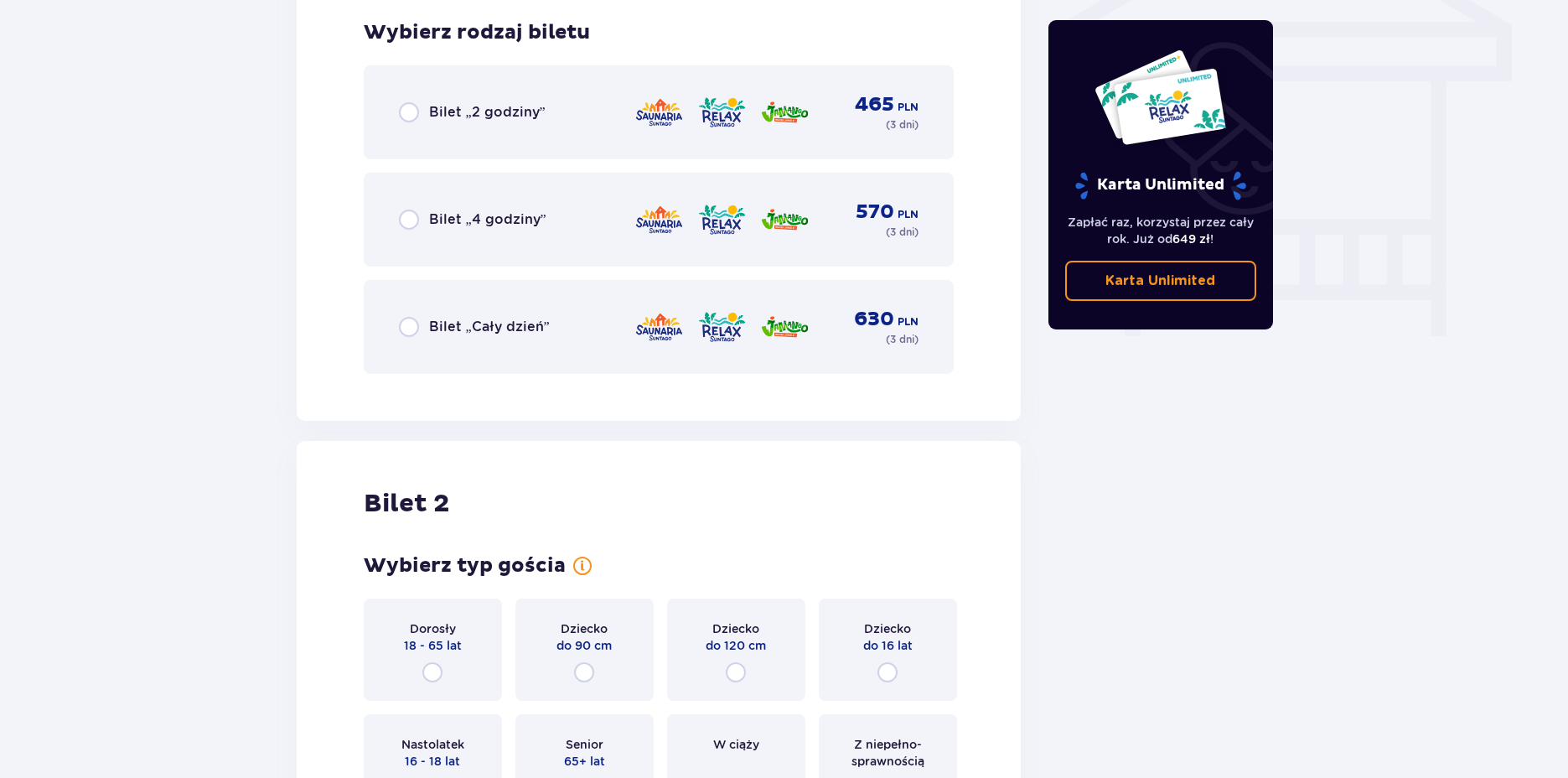
click at [416, 322] on input "radio" at bounding box center [408, 327] width 20 height 20
radio input "true"
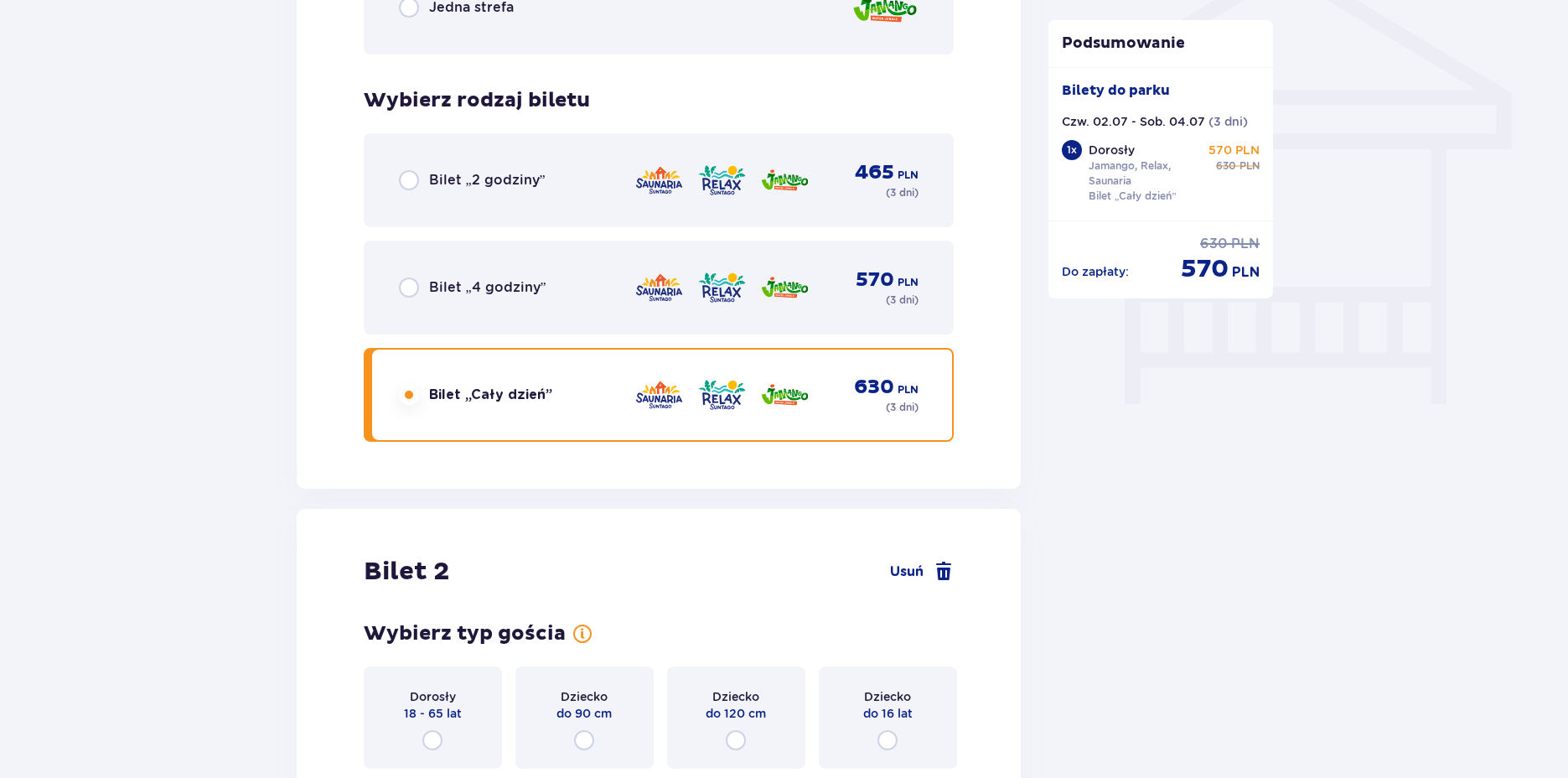
scroll to position [1654, 0]
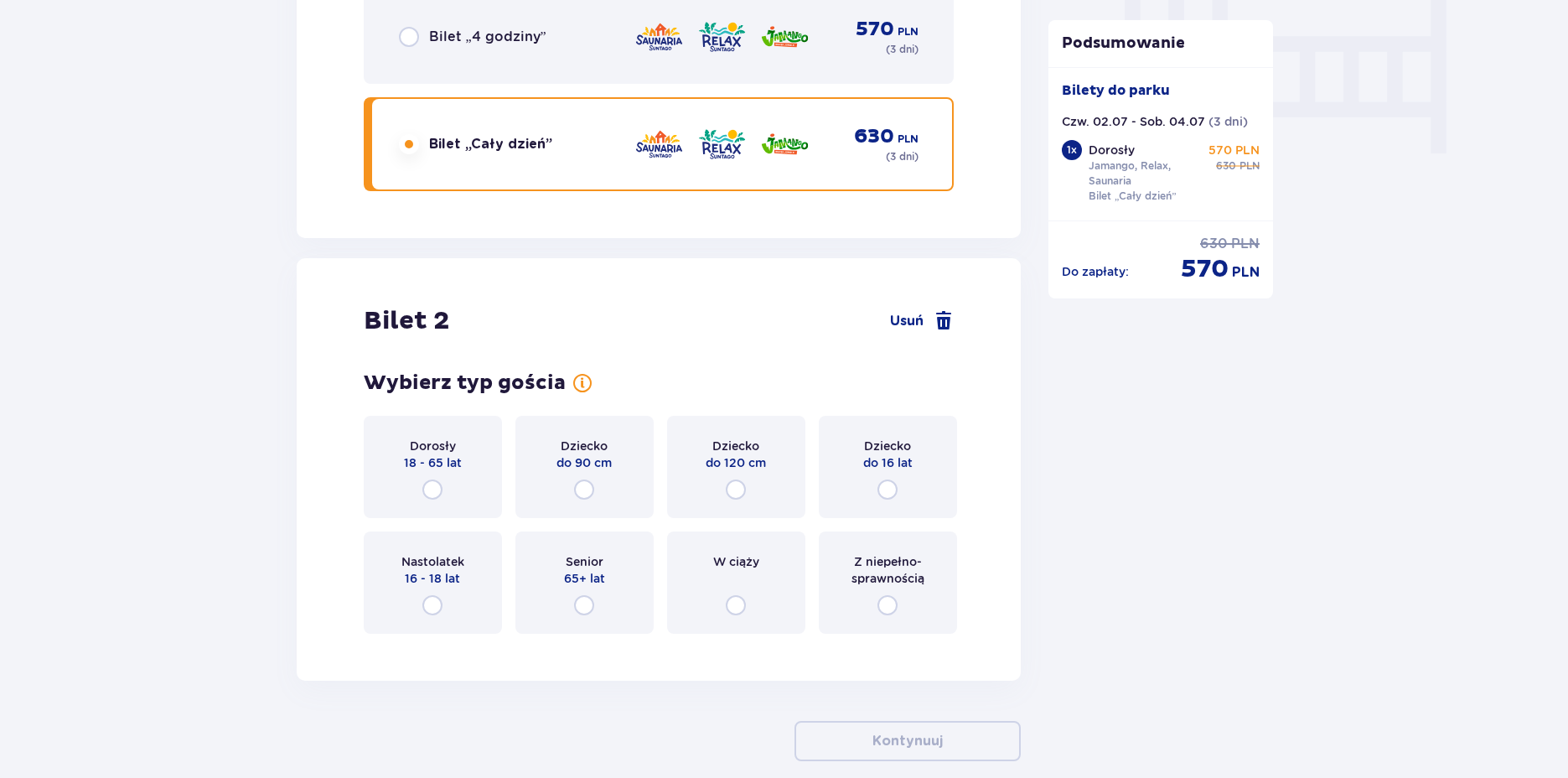
click at [432, 484] on input "radio" at bounding box center [432, 489] width 20 height 20
radio input "true"
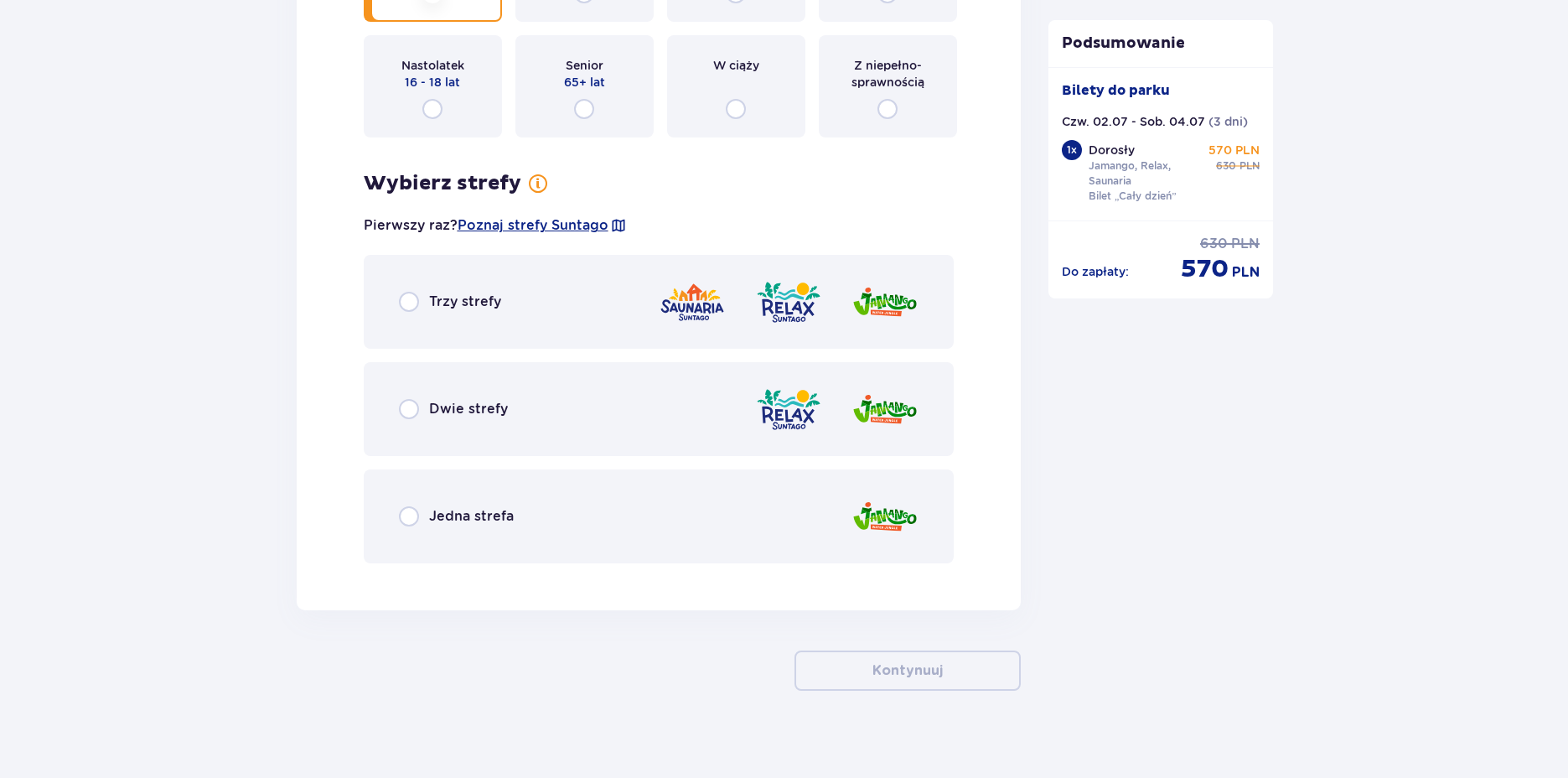
scroll to position [2163, 0]
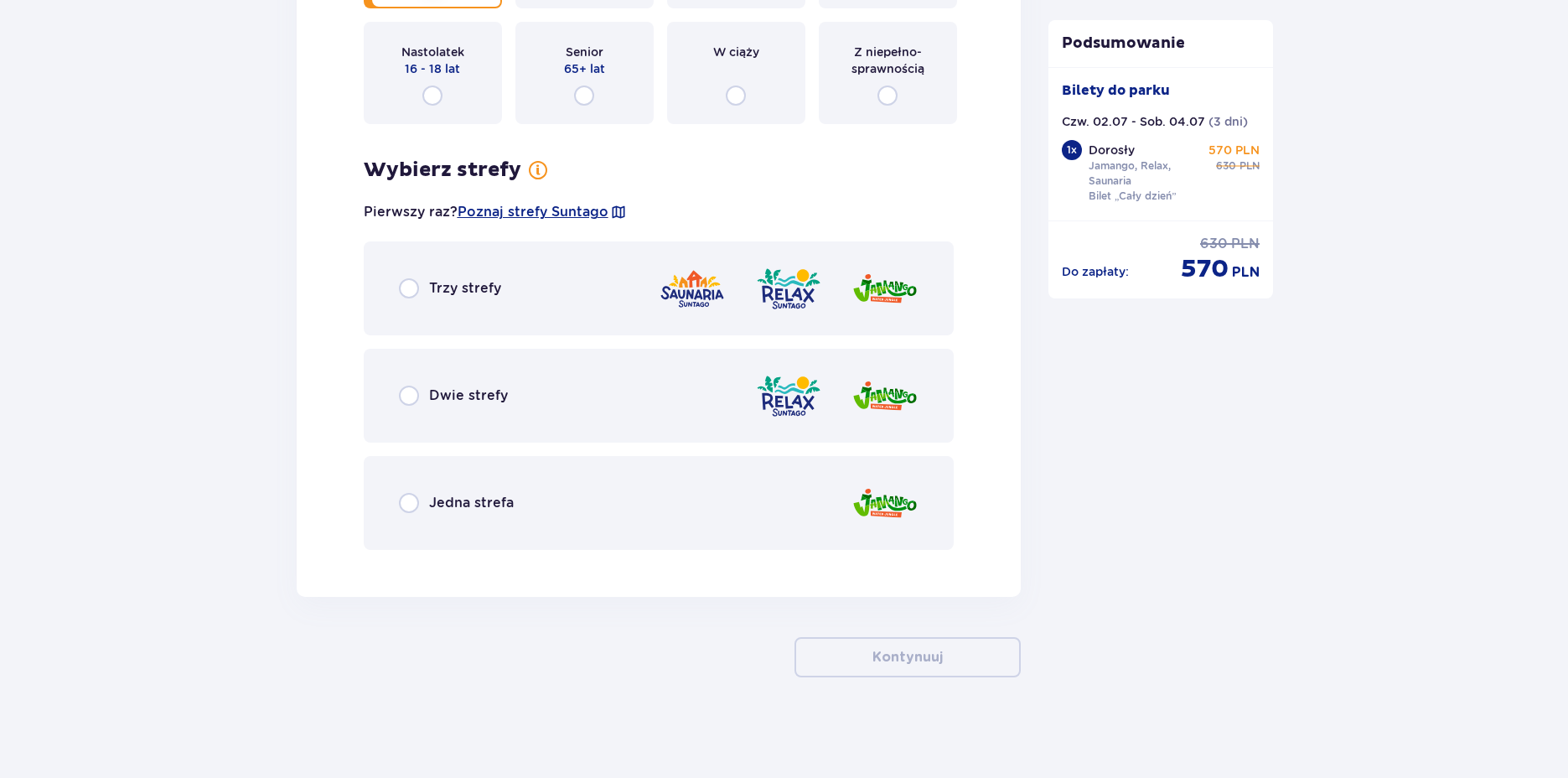
click at [420, 283] on div "Trzy strefy" at bounding box center [450, 288] width 103 height 20
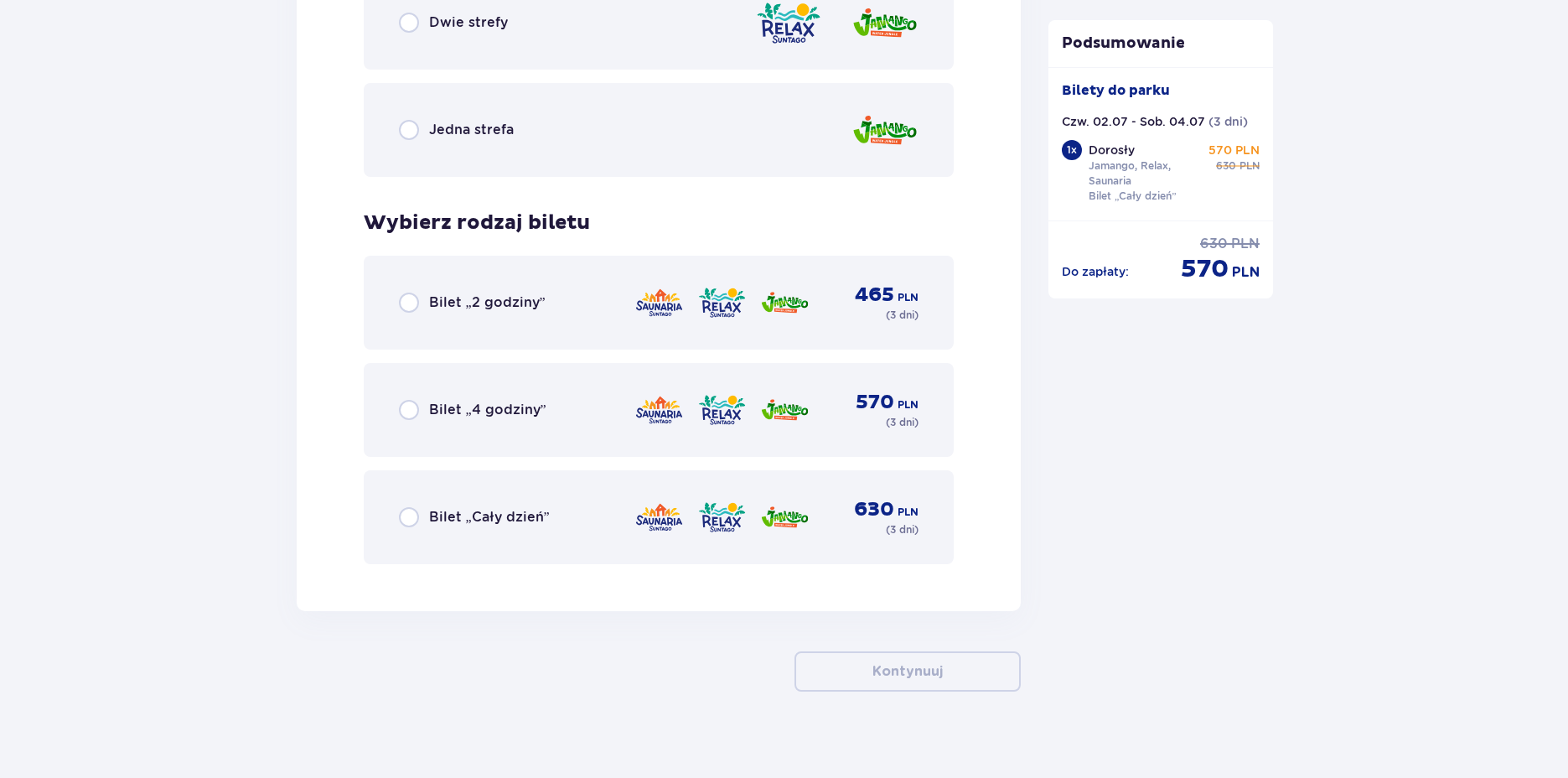
scroll to position [2550, 0]
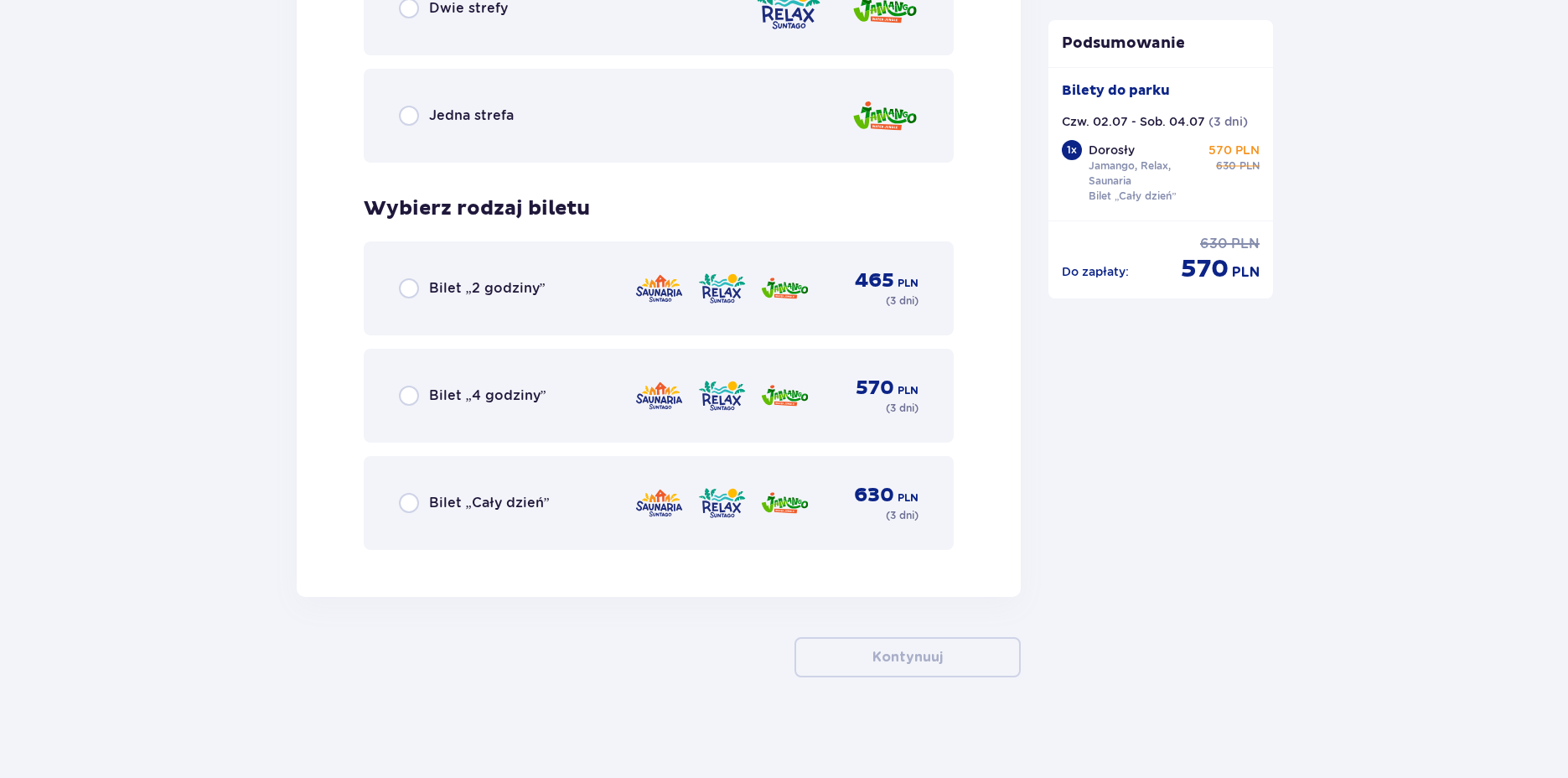
click at [411, 504] on input "radio" at bounding box center [408, 502] width 20 height 20
radio input "true"
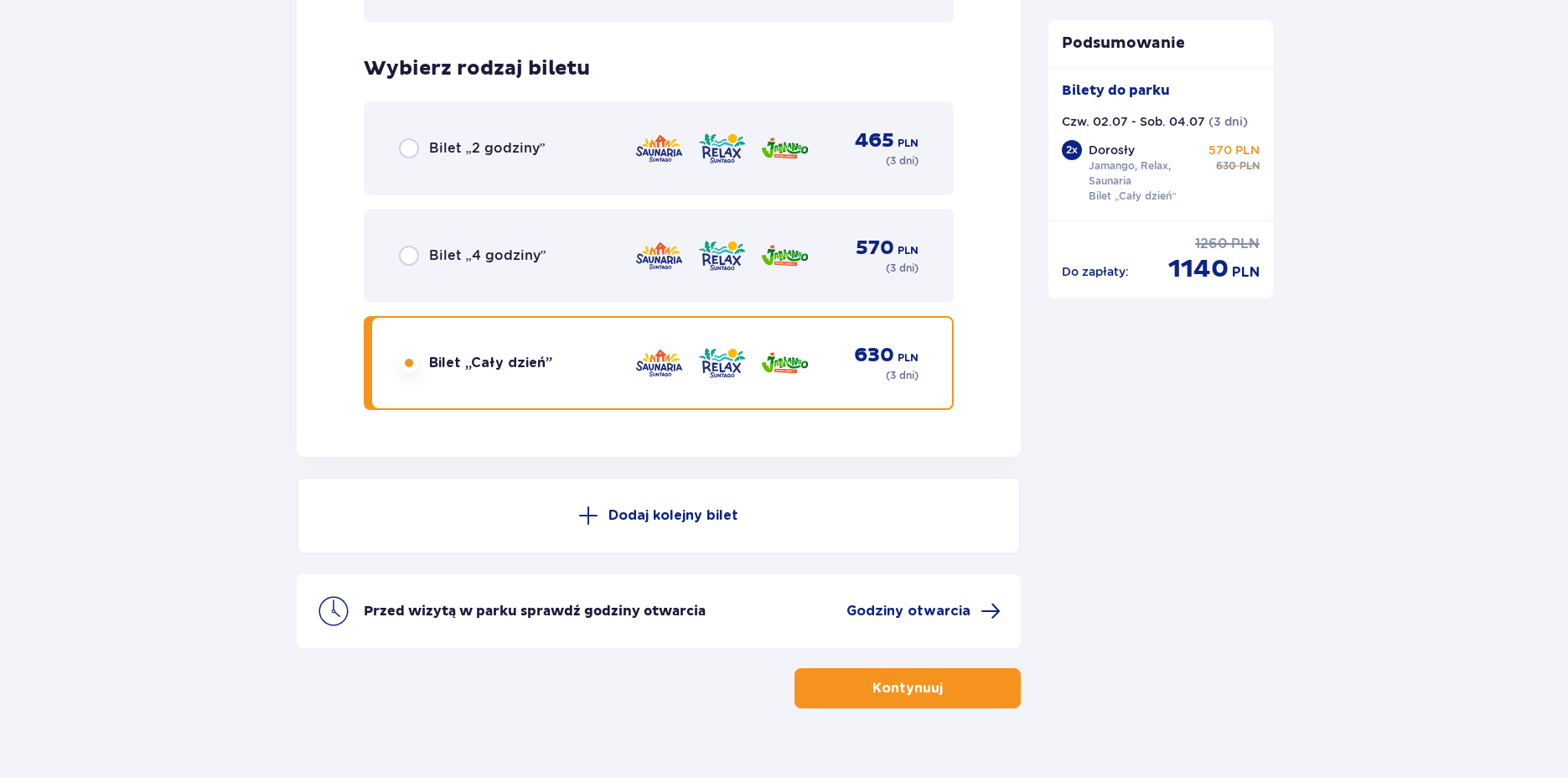
scroll to position [2722, 0]
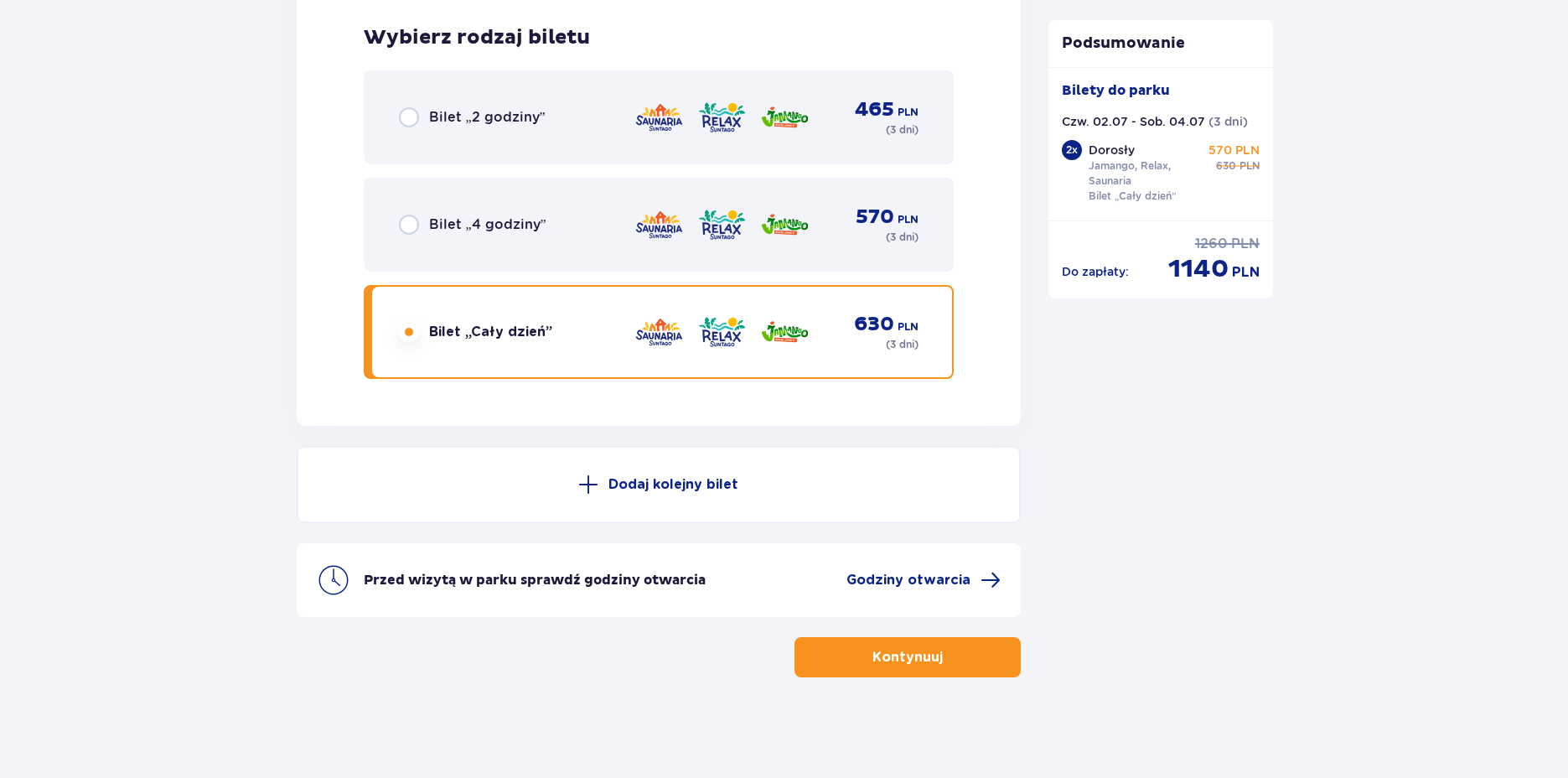
click at [903, 668] on button "Kontynuuj" at bounding box center [907, 657] width 227 height 40
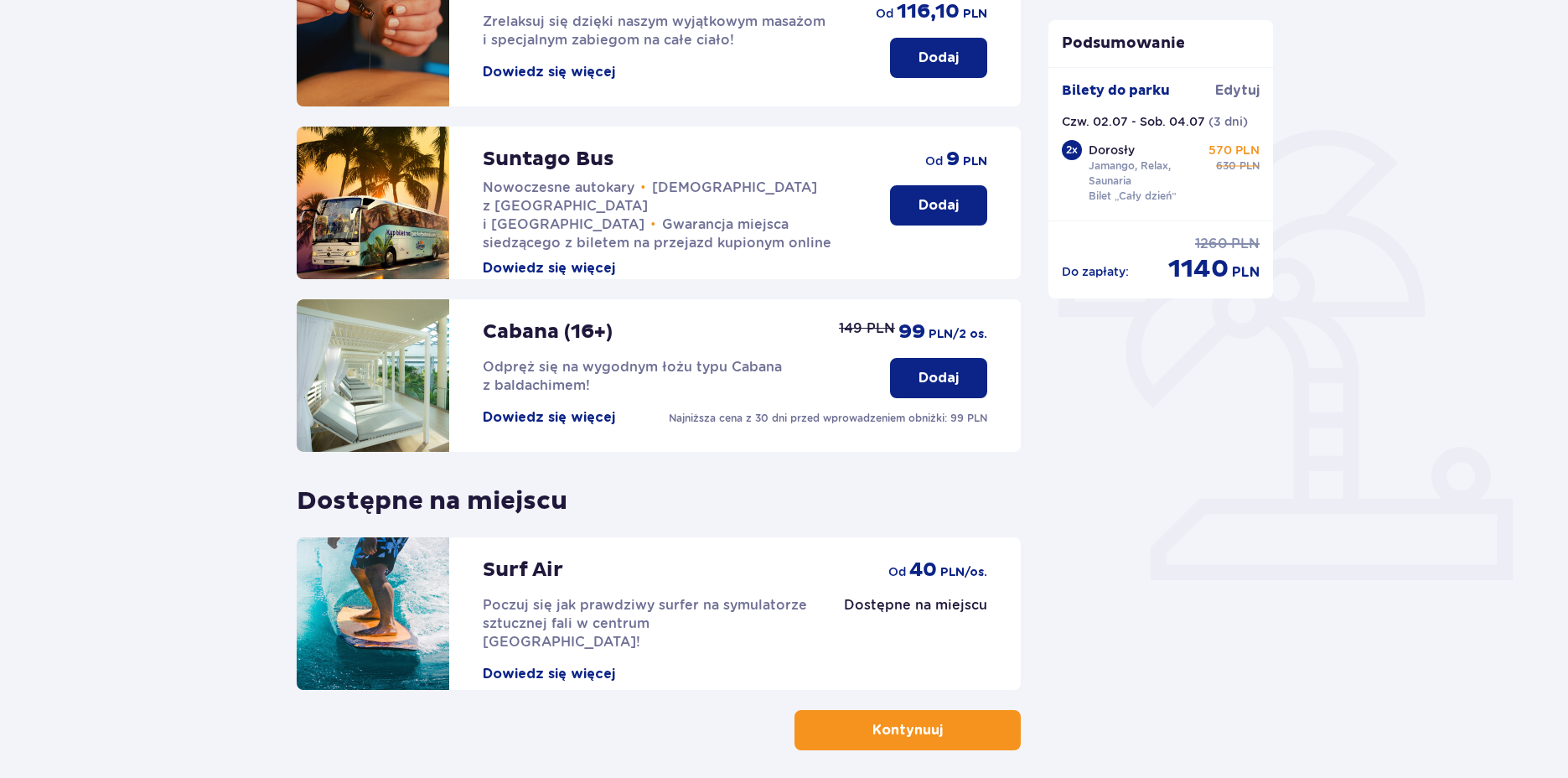
scroll to position [191, 0]
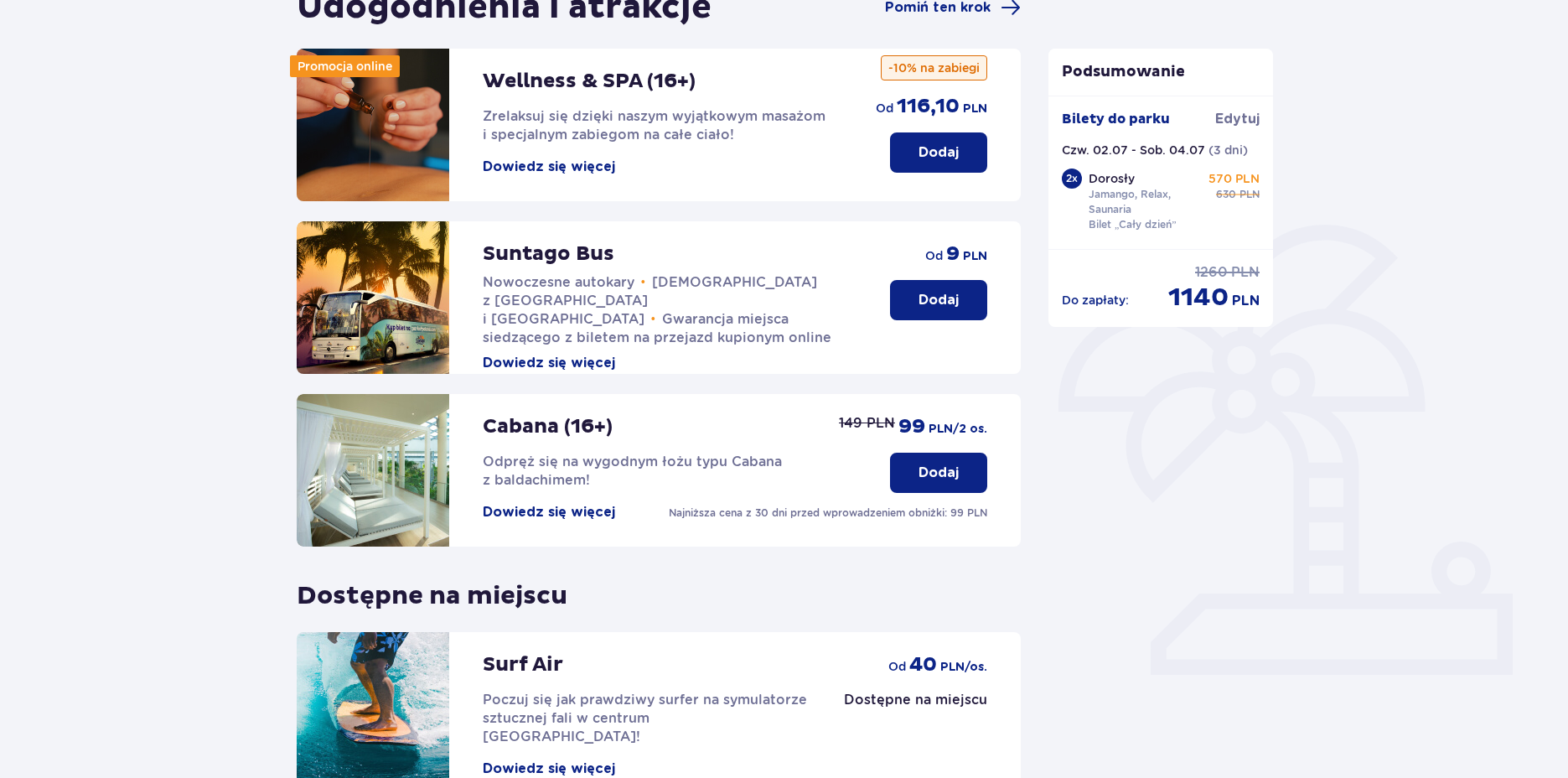
click at [928, 478] on p "Dodaj" at bounding box center [938, 472] width 40 height 18
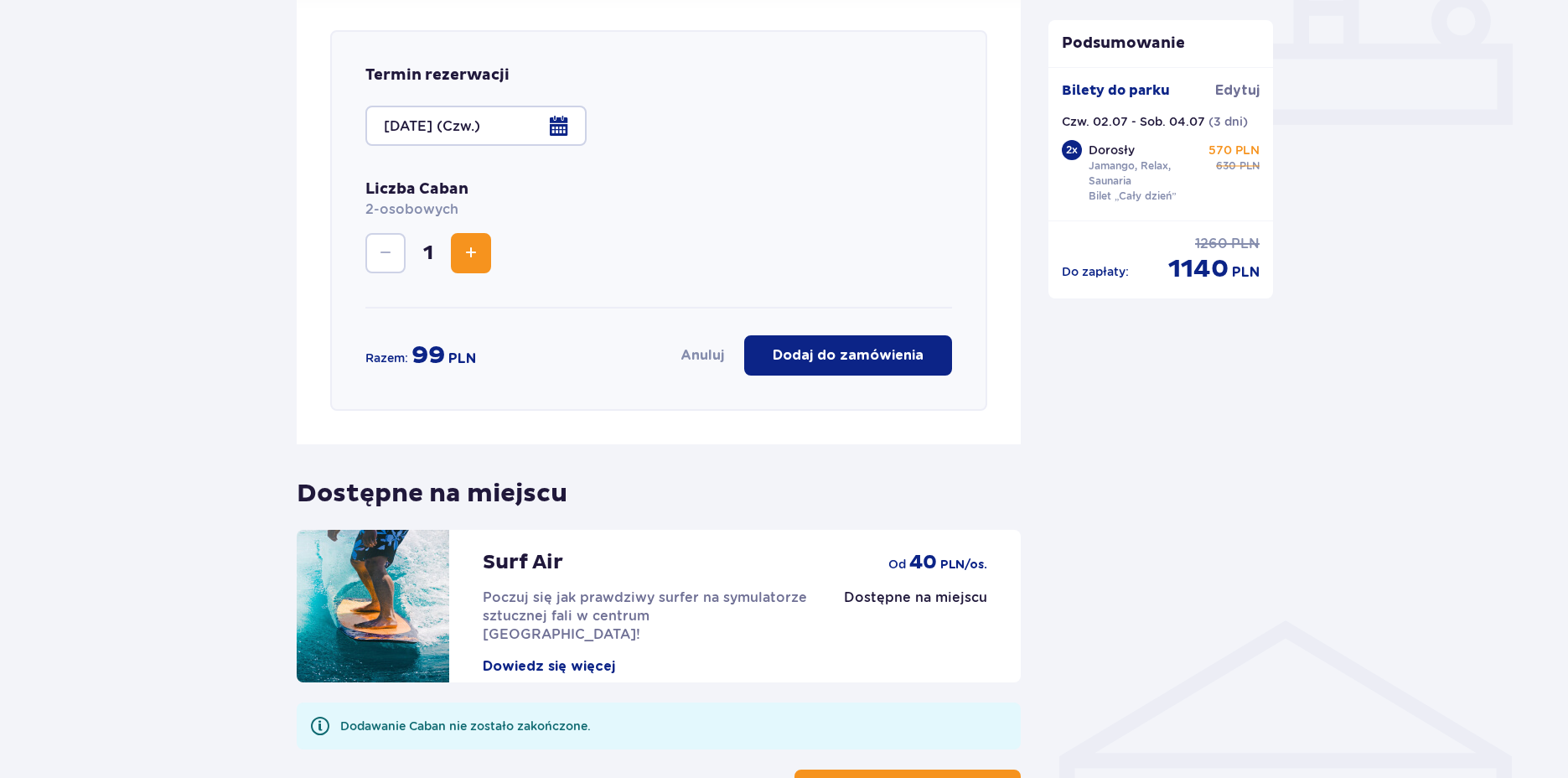
scroll to position [750, 0]
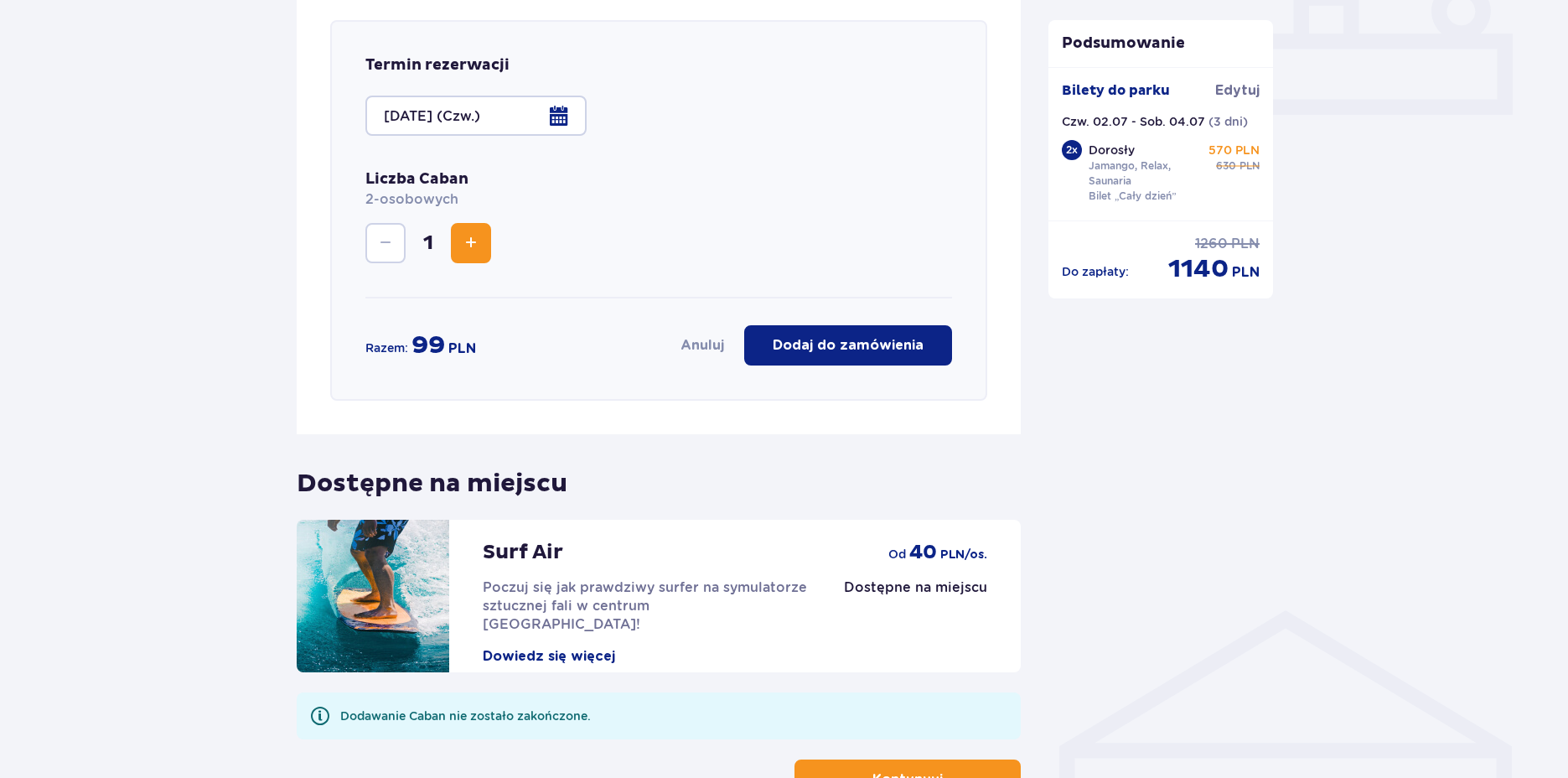
click at [461, 250] on span "Zwiększ" at bounding box center [470, 242] width 20 height 20
click at [376, 233] on span "Zmniejsz" at bounding box center [385, 242] width 20 height 20
click at [693, 341] on button "Anuluj" at bounding box center [702, 345] width 44 height 18
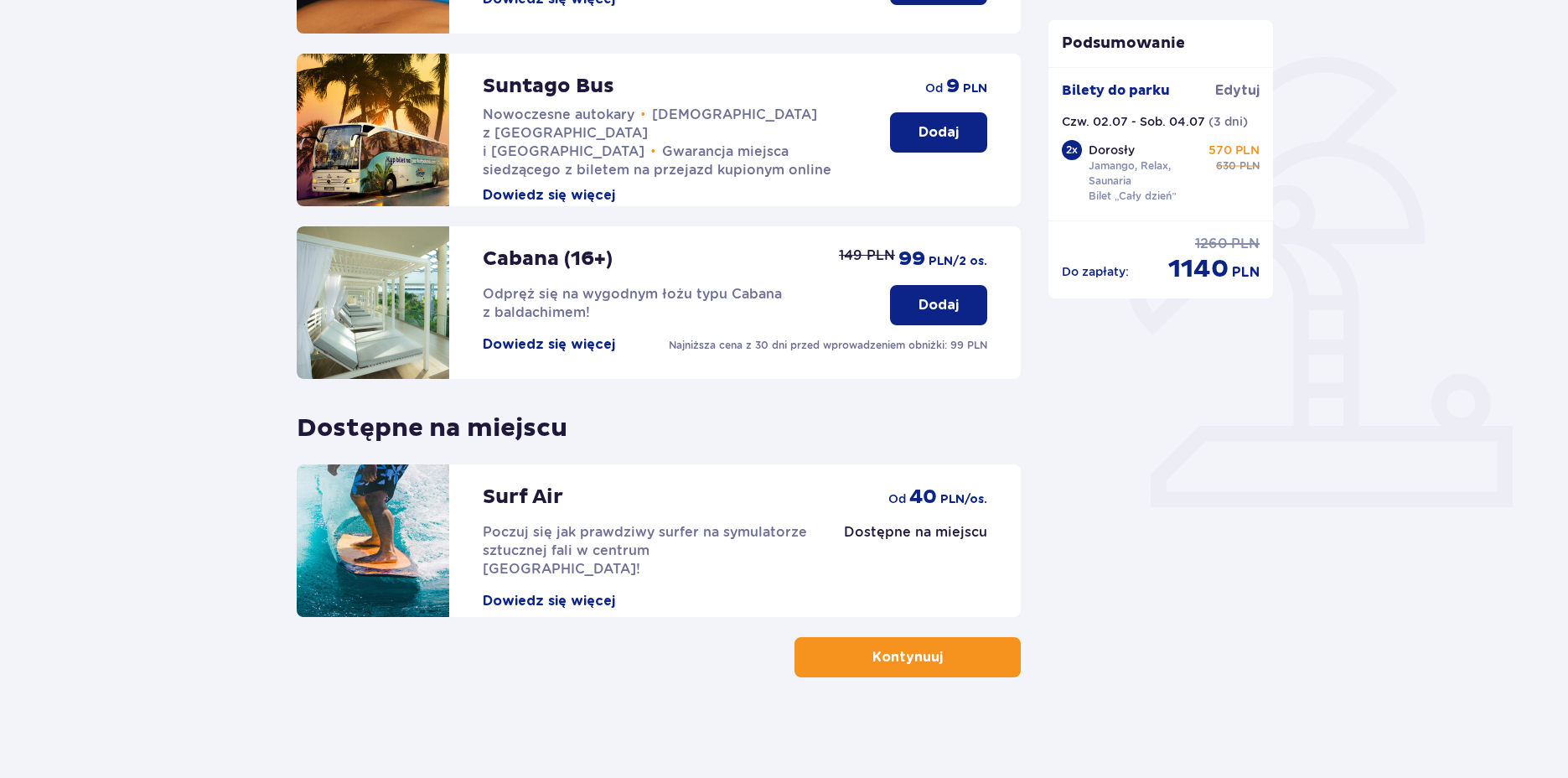
scroll to position [358, 0]
click at [881, 660] on p "Kontynuuj" at bounding box center [907, 657] width 71 height 18
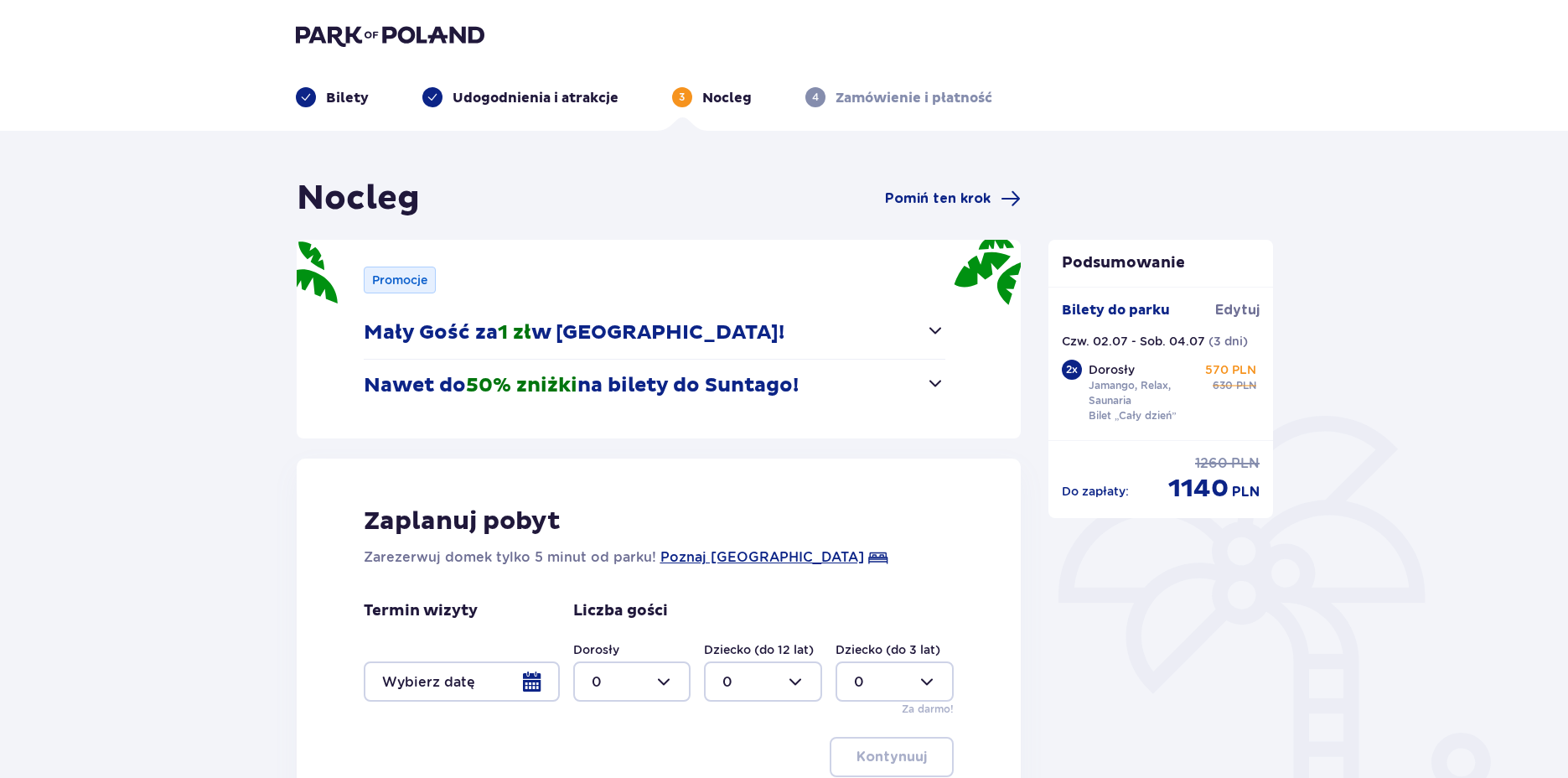
scroll to position [84, 0]
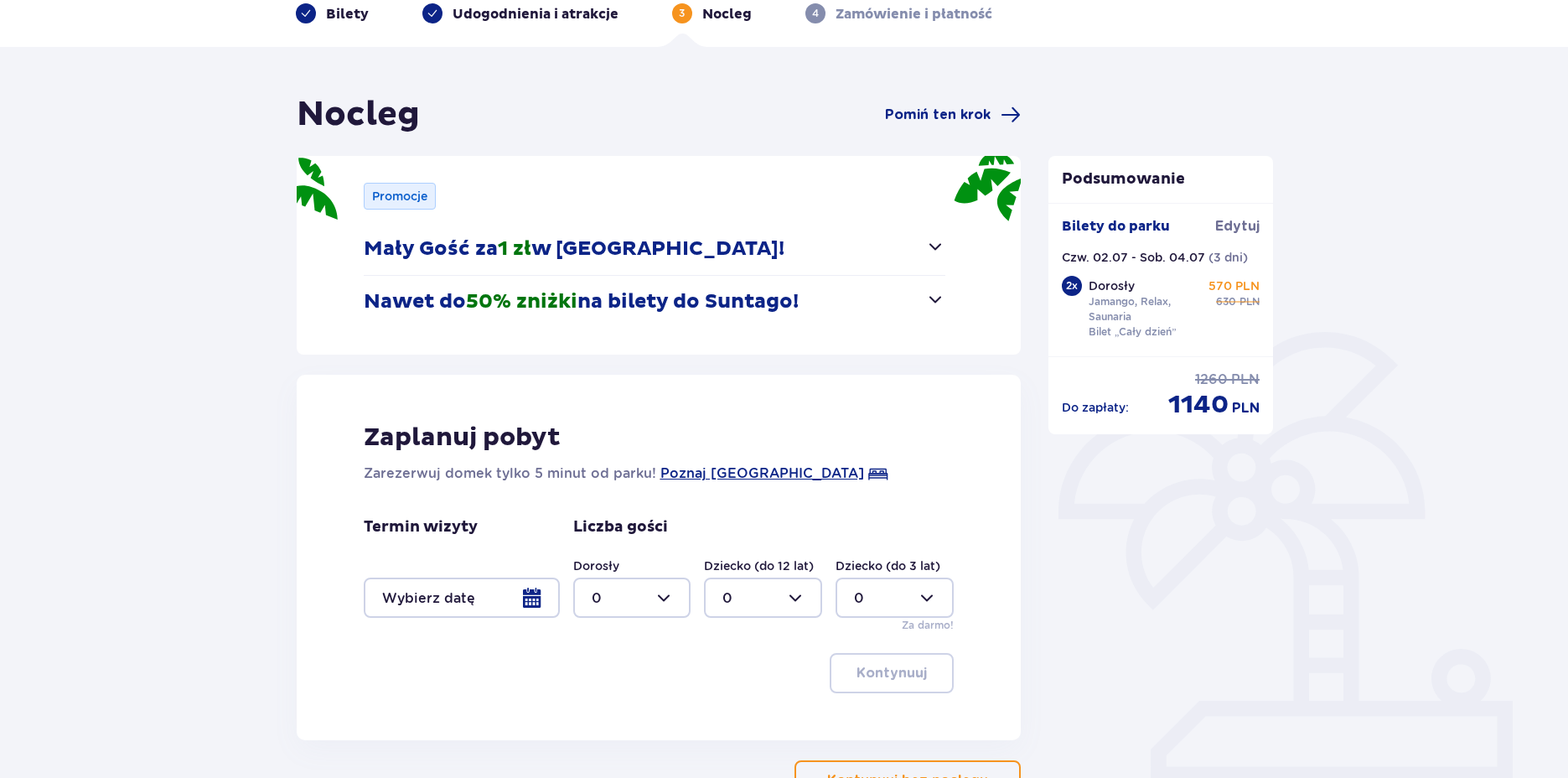
click at [663, 592] on div at bounding box center [632, 597] width 118 height 40
click at [618, 500] on div "2" at bounding box center [632, 504] width 81 height 18
type input "2"
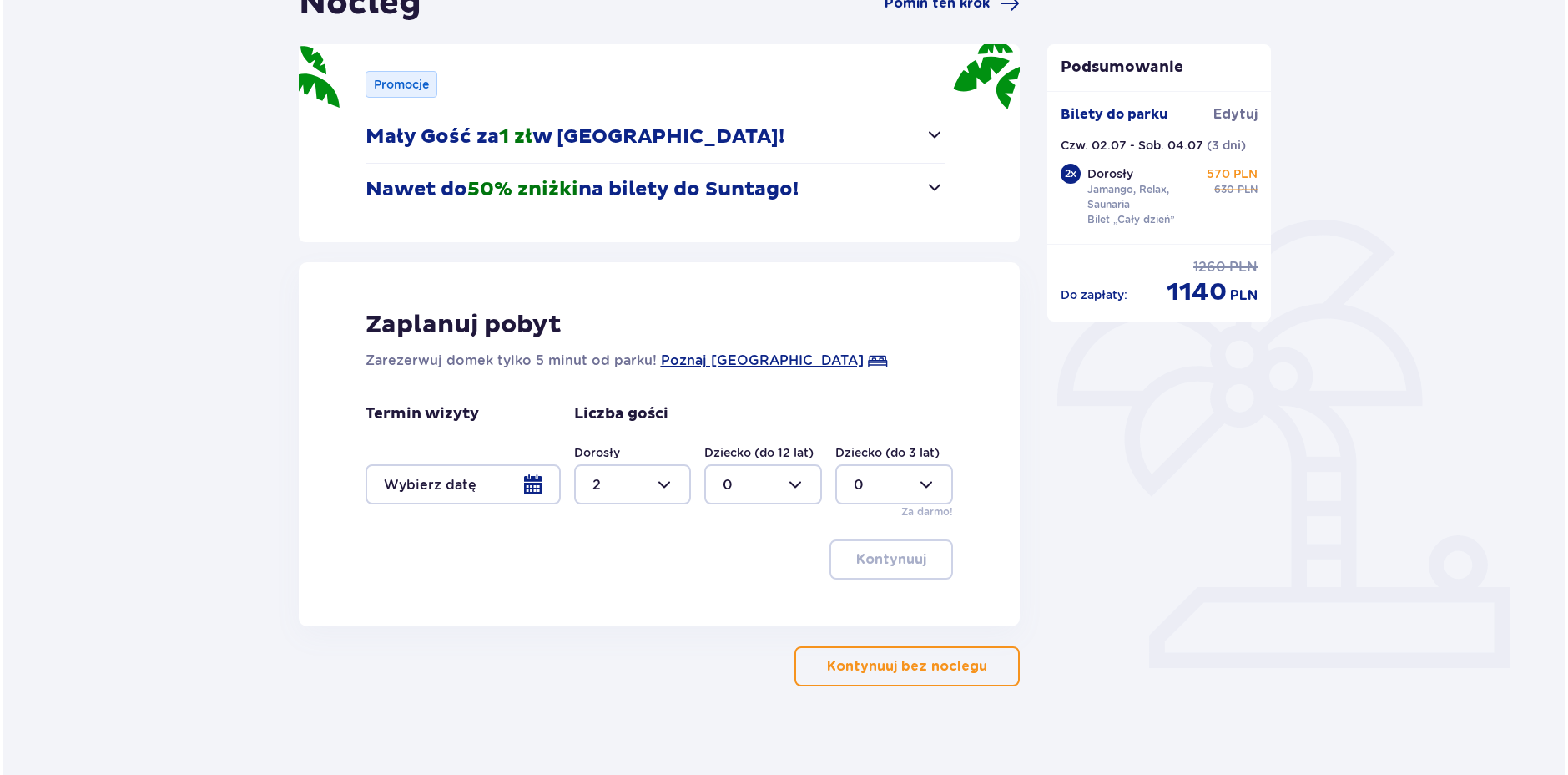
scroll to position [206, 0]
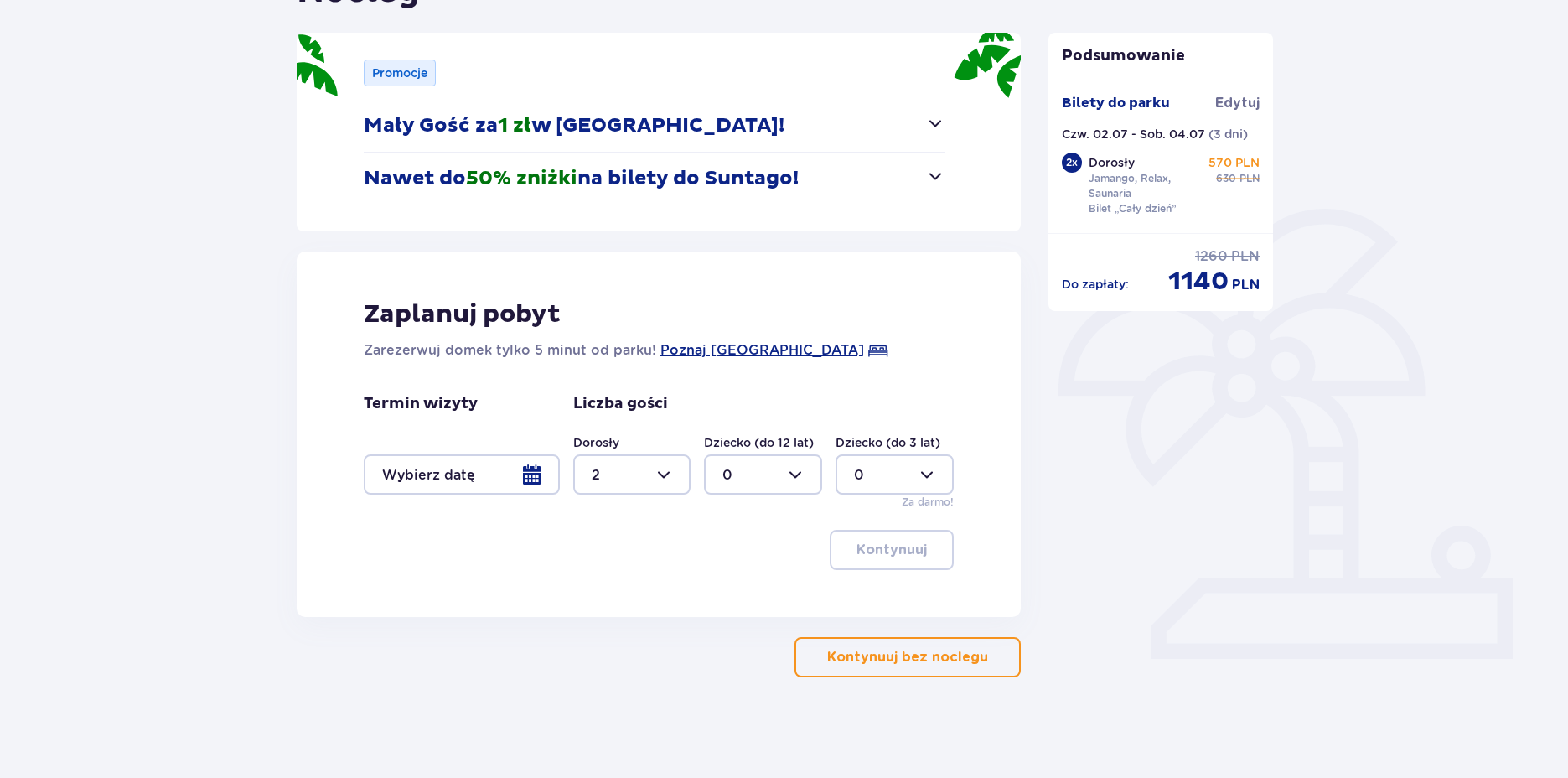
click at [538, 478] on div at bounding box center [462, 474] width 196 height 40
